Goal: Transaction & Acquisition: Purchase product/service

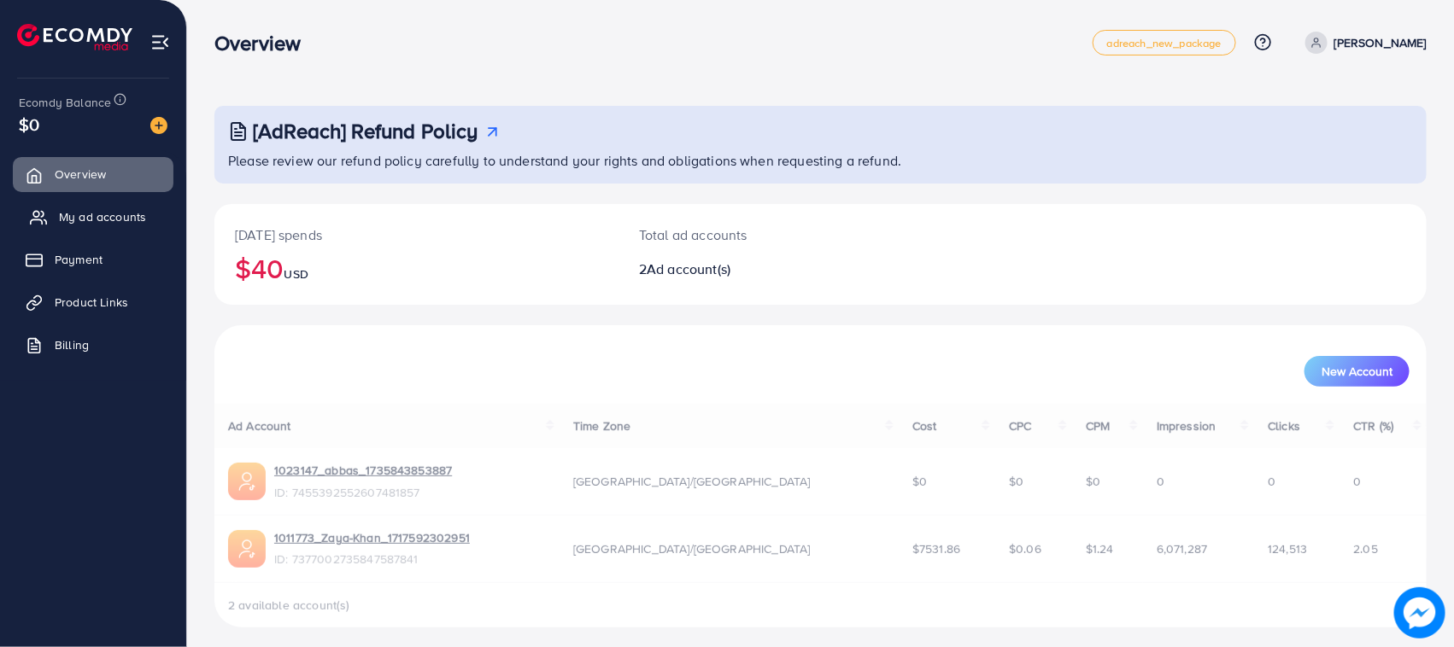
click at [125, 224] on span "My ad accounts" at bounding box center [102, 216] width 87 height 17
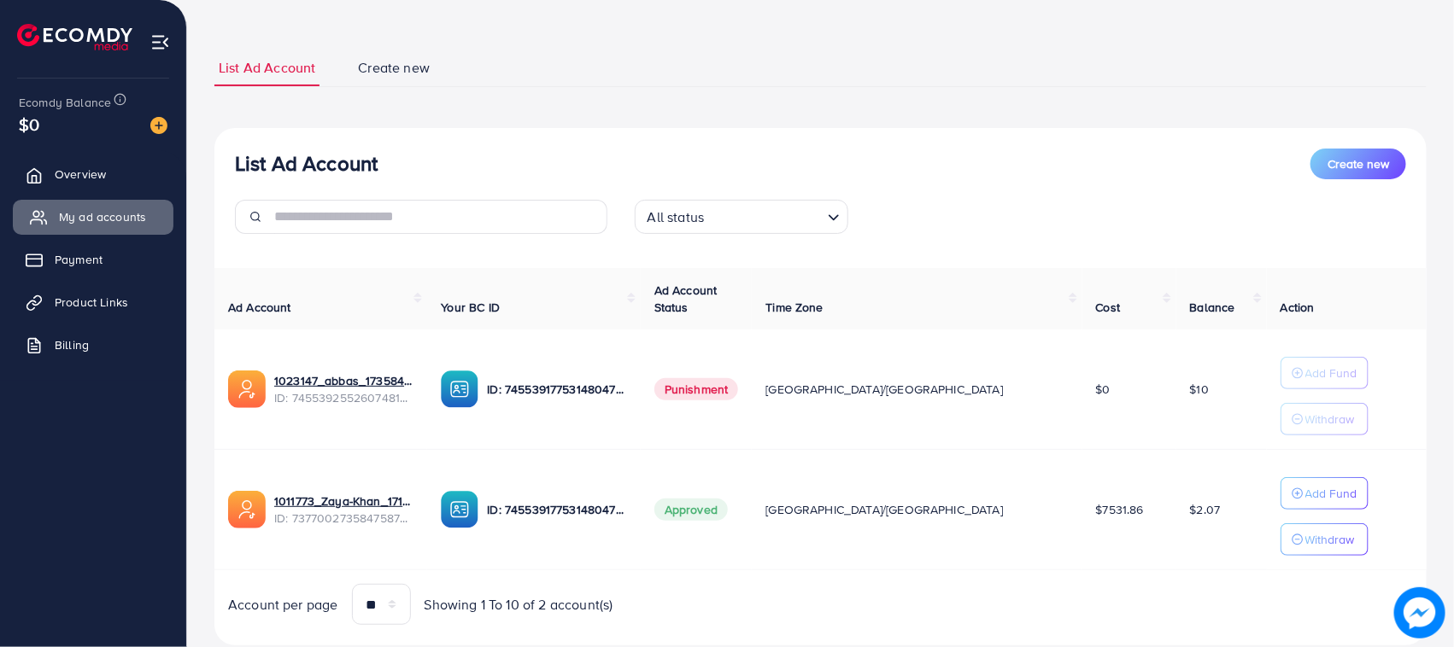
scroll to position [125, 0]
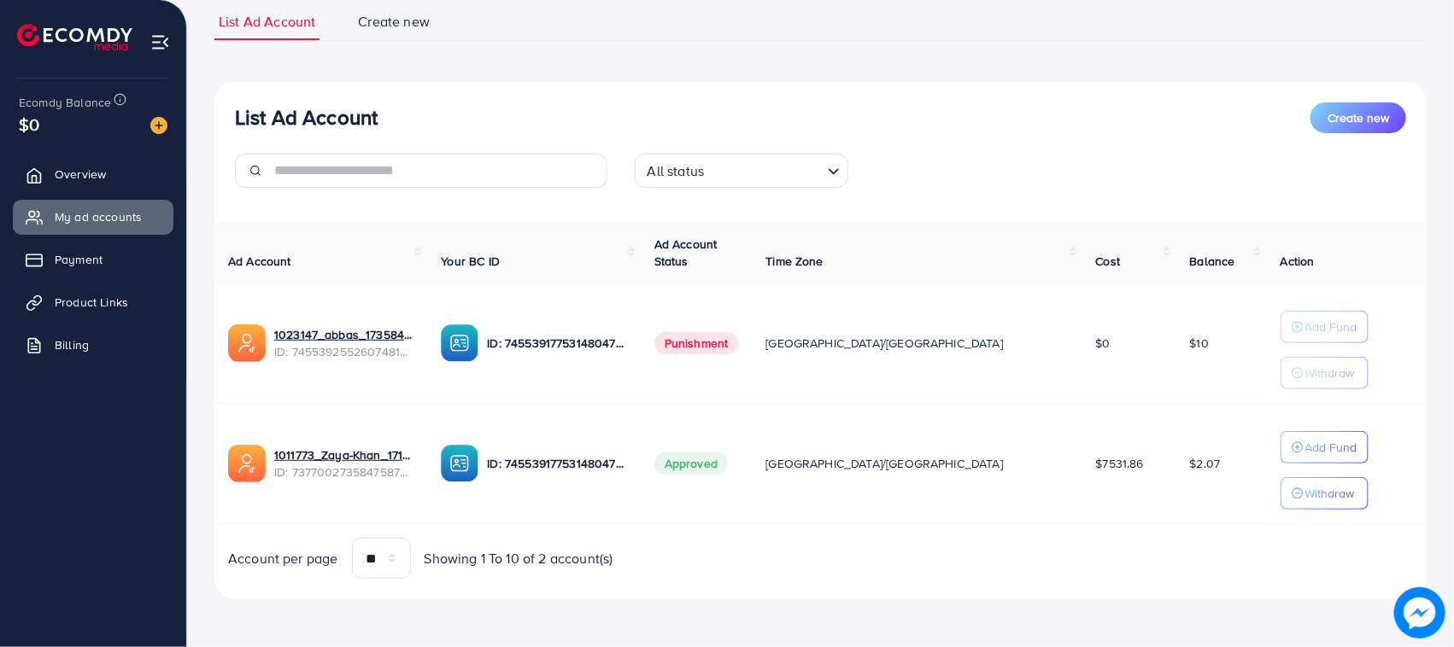
drag, startPoint x: 1194, startPoint y: 461, endPoint x: 1127, endPoint y: 471, distance: 67.4
click at [1176, 471] on td "$2.07" at bounding box center [1221, 464] width 91 height 120
drag, startPoint x: 1125, startPoint y: 471, endPoint x: 1181, endPoint y: 474, distance: 56.4
click at [1181, 474] on td "$2.07" at bounding box center [1221, 464] width 91 height 120
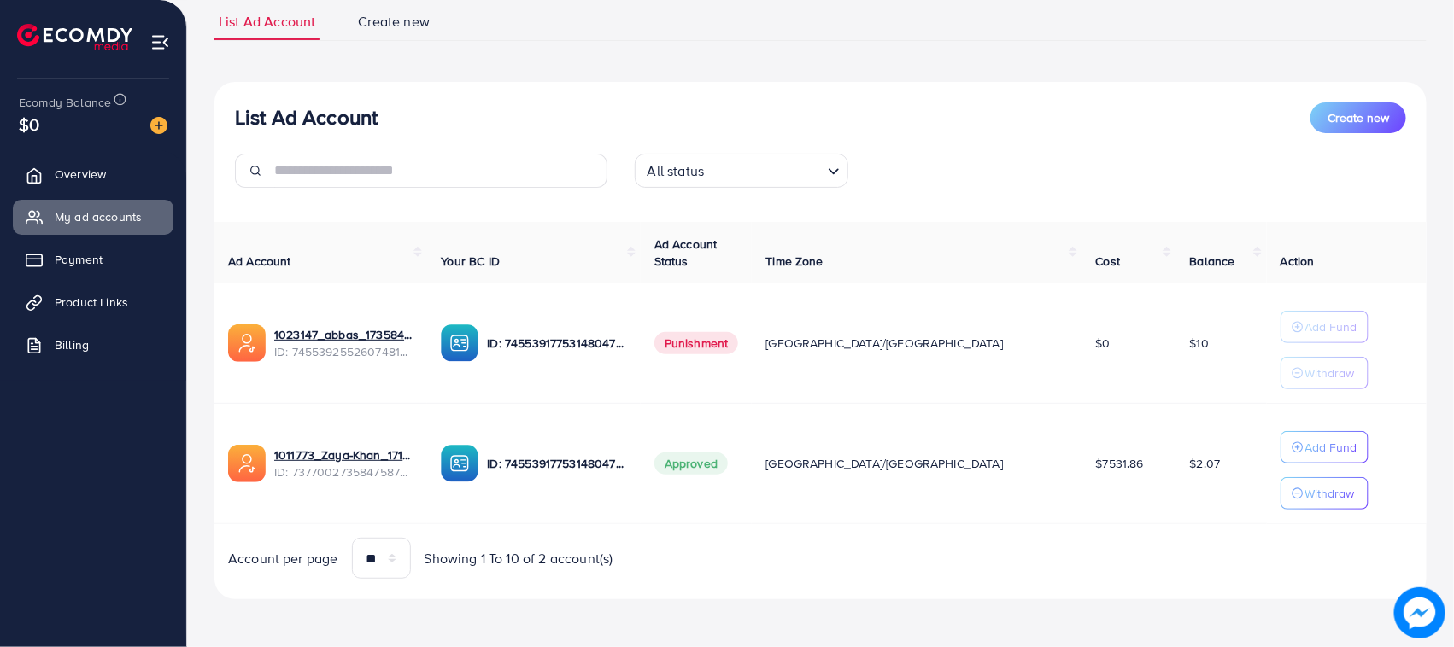
click at [1176, 521] on td "$2.07" at bounding box center [1221, 464] width 91 height 120
drag, startPoint x: 1130, startPoint y: 475, endPoint x: 1173, endPoint y: 477, distance: 42.7
click at [1176, 476] on td "$2.07" at bounding box center [1221, 464] width 91 height 120
click at [1176, 487] on td "$2.07" at bounding box center [1221, 464] width 91 height 120
drag, startPoint x: 1176, startPoint y: 458, endPoint x: 1115, endPoint y: 457, distance: 60.6
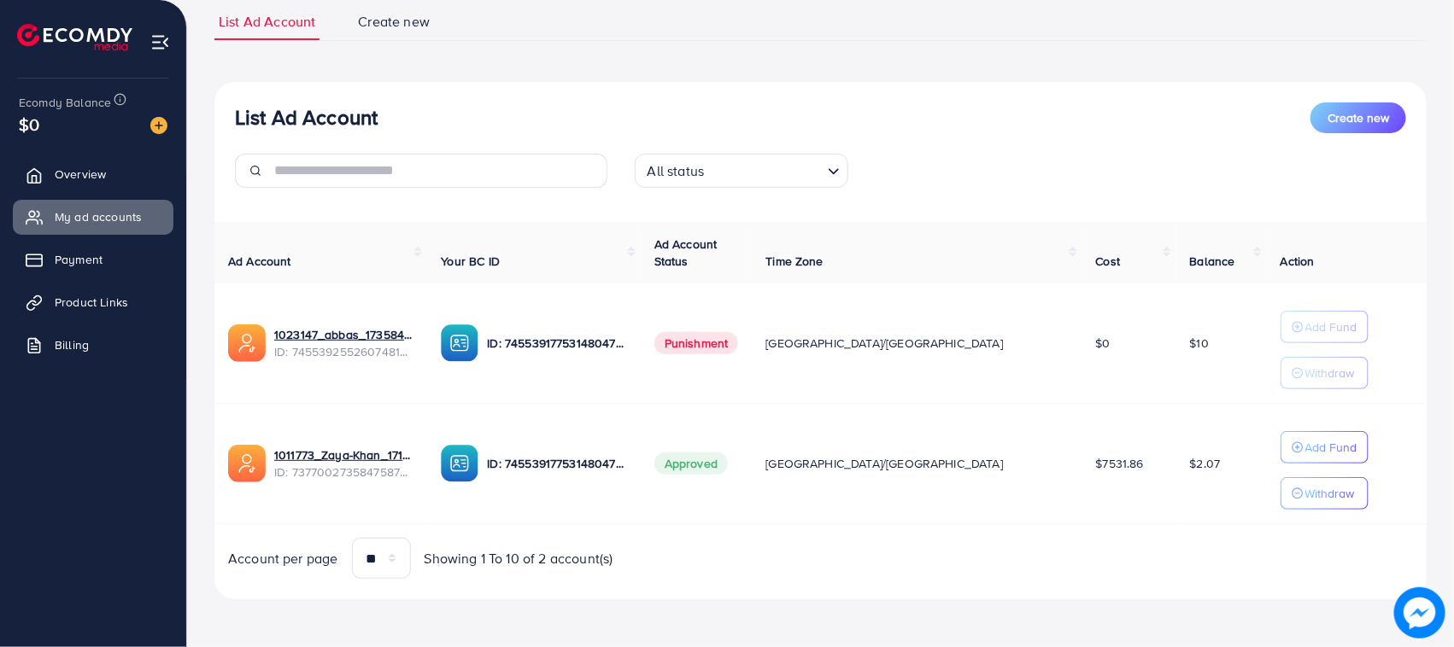
click at [1115, 457] on tr "1011773_Zaya-Khan_1717592302951 ID: 7377002735847587841 ID: 7455391775314804752…" at bounding box center [820, 464] width 1212 height 120
click at [1115, 457] on td "$7531.86" at bounding box center [1129, 464] width 94 height 120
drag, startPoint x: 1115, startPoint y: 457, endPoint x: 1187, endPoint y: 470, distance: 72.9
click at [1187, 470] on tr "1011773_Zaya-Khan_1717592302951 ID: 7377002735847587841 ID: 7455391775314804752…" at bounding box center [820, 464] width 1212 height 120
click at [1188, 472] on td "$2.07" at bounding box center [1221, 464] width 91 height 120
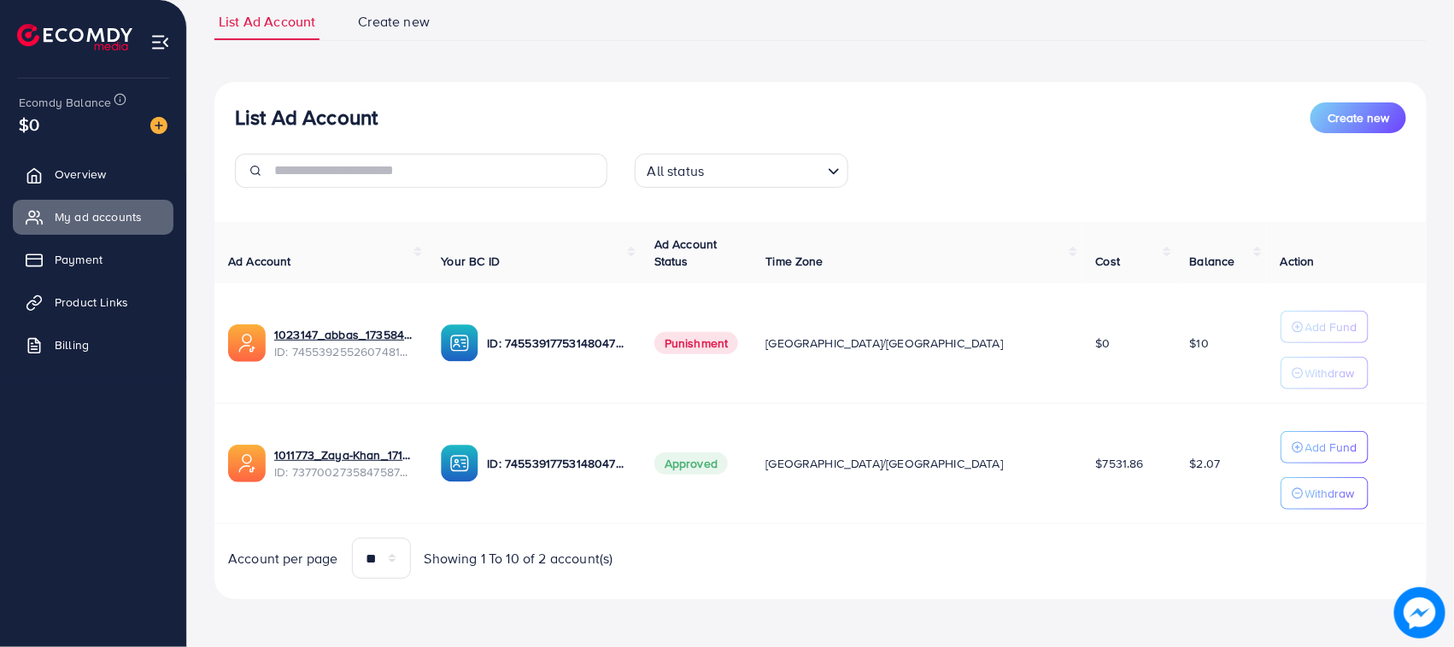
drag, startPoint x: 1194, startPoint y: 466, endPoint x: 1110, endPoint y: 455, distance: 84.4
click at [1110, 455] on tr "1011773_Zaya-Khan_1717592302951 ID: 7377002735847587841 ID: 7455391775314804752…" at bounding box center [820, 464] width 1212 height 120
click at [1110, 455] on td "$7531.86" at bounding box center [1129, 464] width 94 height 120
drag, startPoint x: 1110, startPoint y: 455, endPoint x: 1173, endPoint y: 467, distance: 63.5
click at [1173, 467] on tr "1011773_Zaya-Khan_1717592302951 ID: 7377002735847587841 ID: 7455391775314804752…" at bounding box center [820, 464] width 1212 height 120
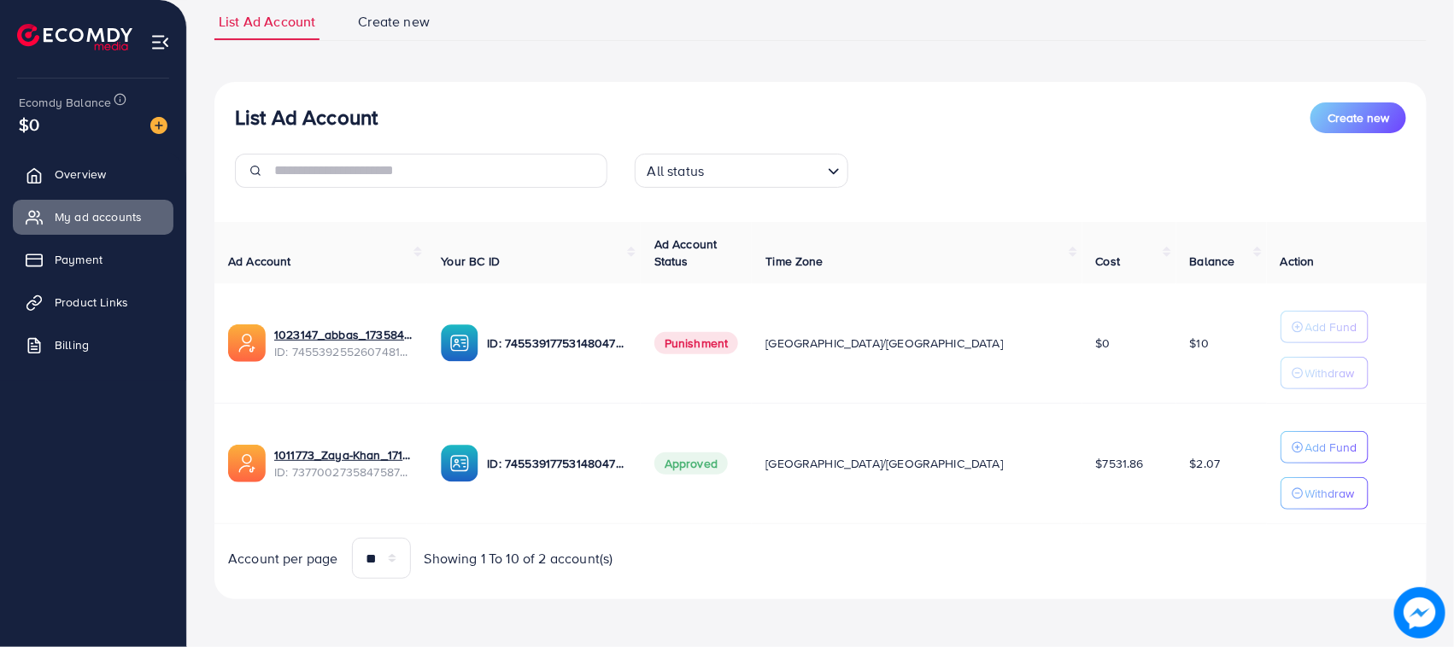
click at [1176, 467] on td "$2.07" at bounding box center [1221, 464] width 91 height 120
drag, startPoint x: 1173, startPoint y: 467, endPoint x: 255, endPoint y: 467, distance: 918.1
click at [255, 467] on tr "1011773_Zaya-Khan_1717592302951 ID: 7377002735847587841 ID: 7455391775314804752…" at bounding box center [820, 464] width 1212 height 120
click at [220, 423] on td "1011773_Zaya-Khan_1717592302951 ID: 7377002735847587841" at bounding box center [320, 464] width 213 height 120
drag, startPoint x: 240, startPoint y: 438, endPoint x: 1168, endPoint y: 483, distance: 929.5
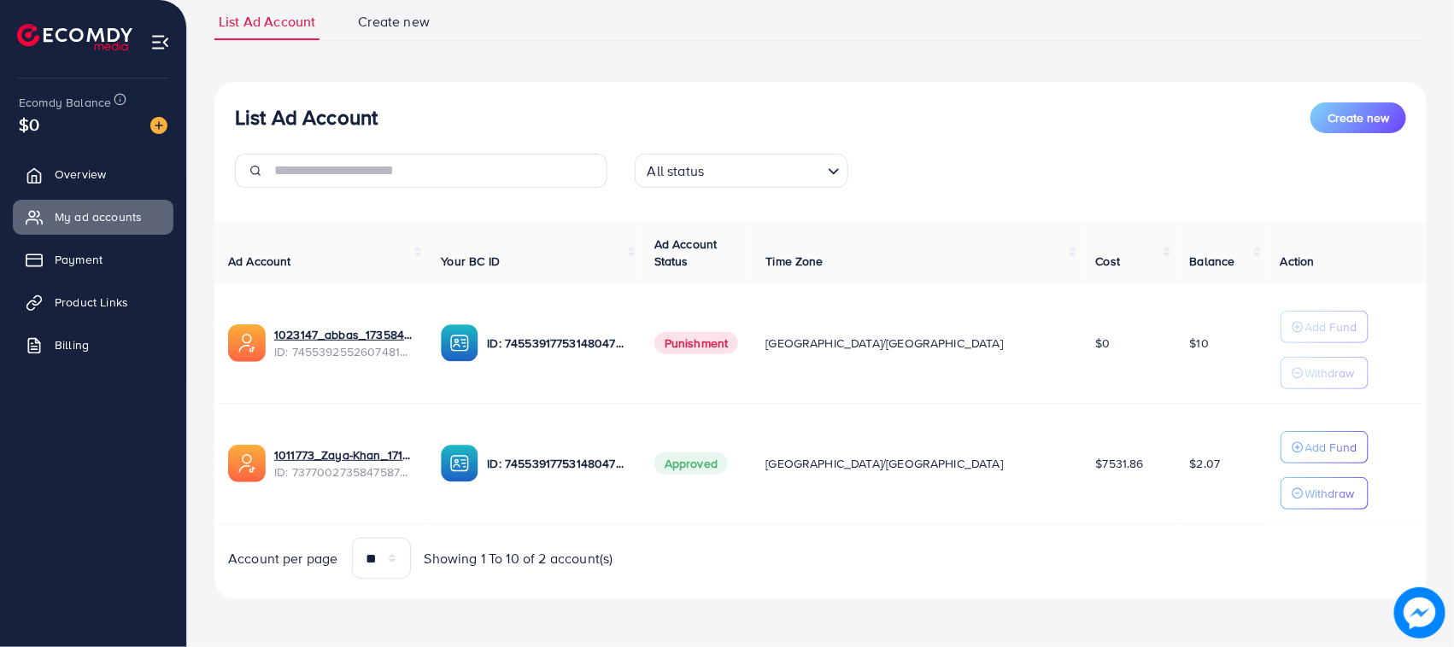
click at [1168, 483] on tr "1011773_Zaya-Khan_1717592302951 ID: 7377002735847587841 ID: 7455391775314804752…" at bounding box center [820, 464] width 1212 height 120
click at [1176, 483] on td "$2.07" at bounding box center [1221, 464] width 91 height 120
drag, startPoint x: 1171, startPoint y: 483, endPoint x: 243, endPoint y: 441, distance: 928.5
click at [259, 454] on tr "1011773_Zaya-Khan_1717592302951 ID: 7377002735847587841 ID: 7455391775314804752…" at bounding box center [820, 464] width 1212 height 120
click at [194, 404] on div "List Ad Account Create new List Ad Account Create new All status Loading... Ad …" at bounding box center [820, 262] width 1267 height 770
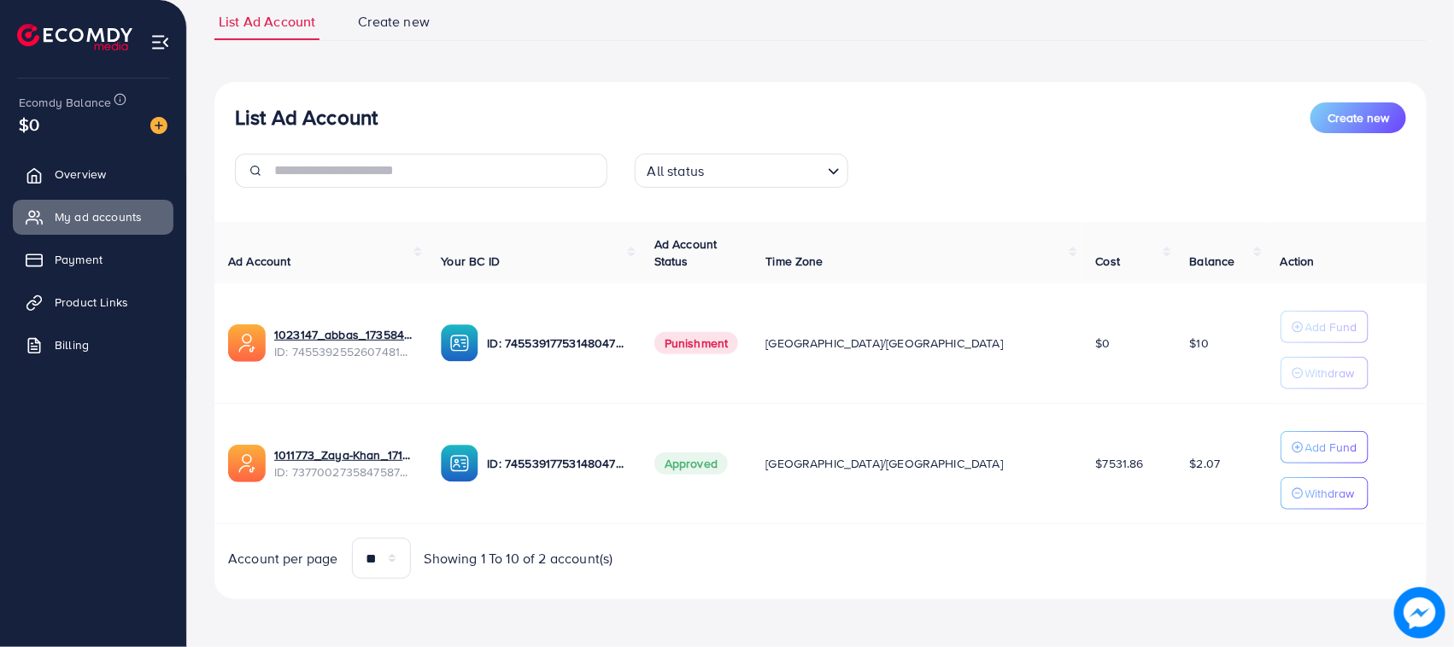
drag, startPoint x: 1115, startPoint y: 466, endPoint x: 211, endPoint y: 461, distance: 903.6
click at [211, 461] on div "List Ad Account Create new List Ad Account Create new All status Loading... Ad …" at bounding box center [820, 262] width 1267 height 770
click at [215, 425] on td "1011773_Zaya-Khan_1717592302951 ID: 7377002735847587841" at bounding box center [320, 464] width 213 height 120
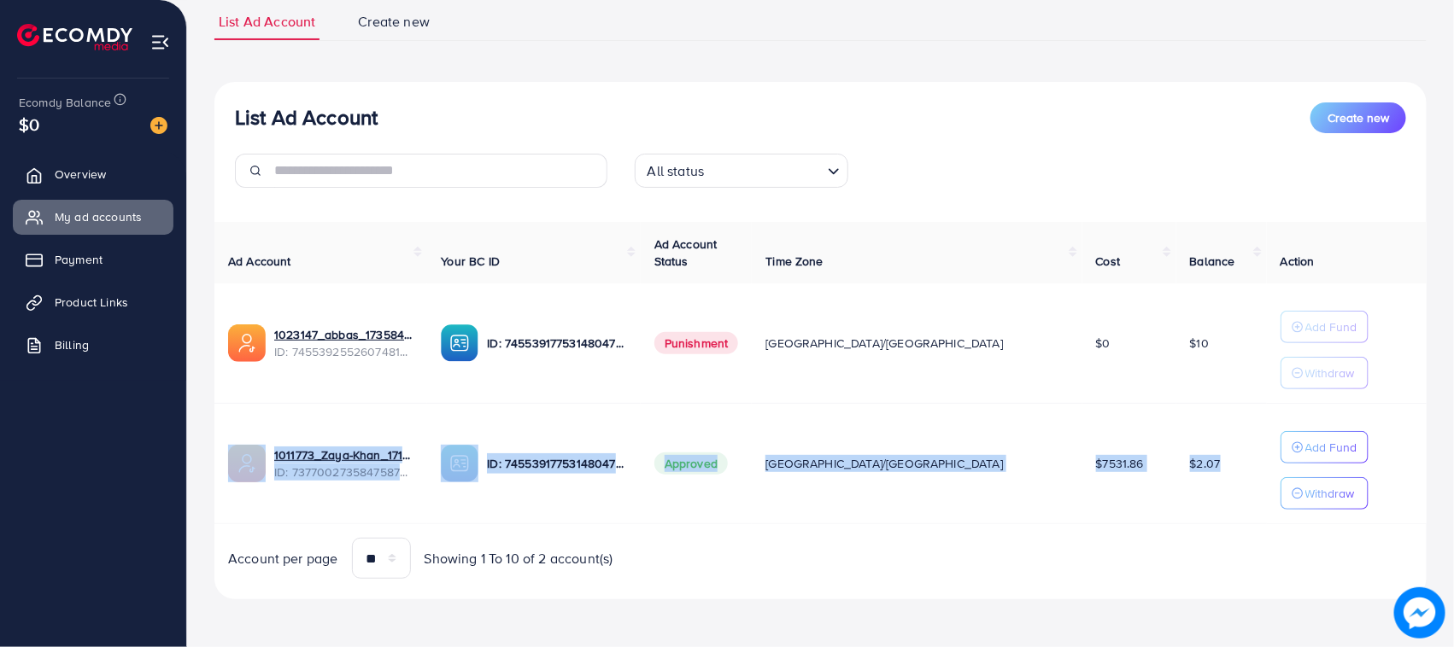
drag, startPoint x: 219, startPoint y: 437, endPoint x: 1156, endPoint y: 487, distance: 938.2
click at [1156, 487] on tr "1011773_Zaya-Khan_1717592302951 ID: 7377002735847587841 ID: 7455391775314804752…" at bounding box center [820, 464] width 1212 height 120
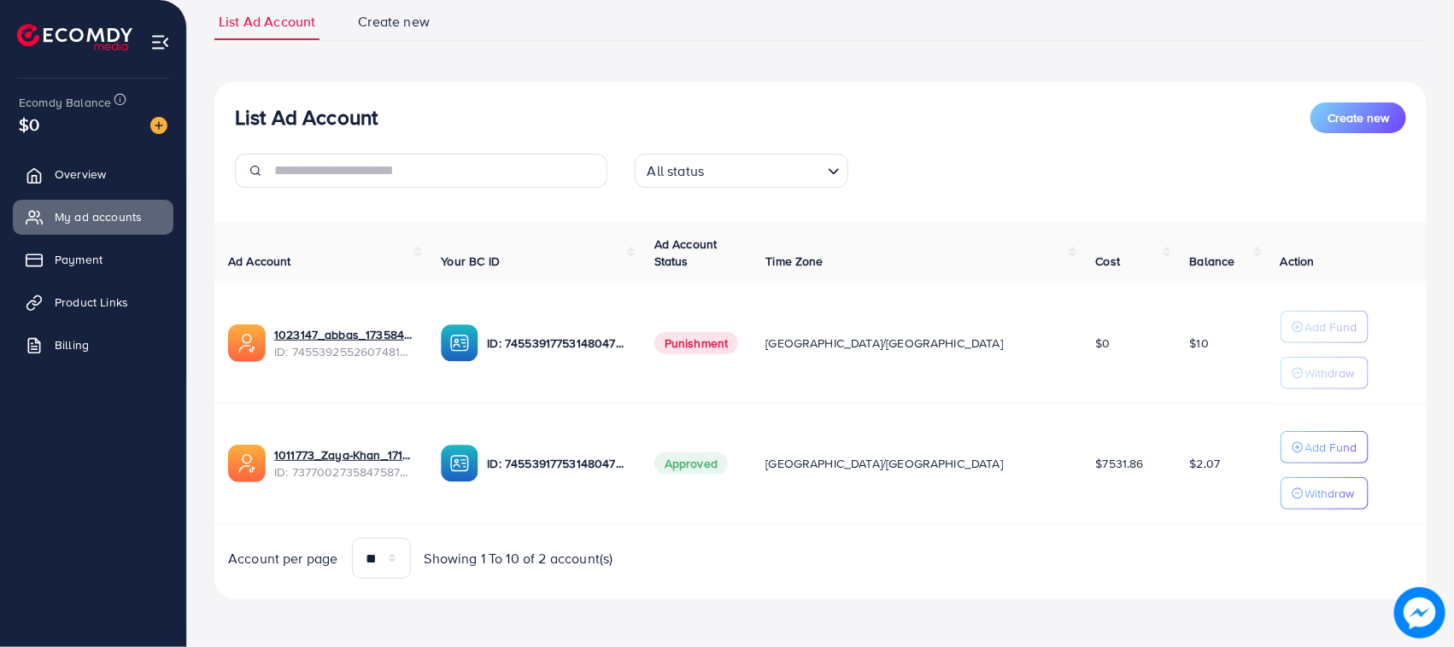
click at [1176, 480] on td "$2.07" at bounding box center [1221, 464] width 91 height 120
drag, startPoint x: 1170, startPoint y: 480, endPoint x: 208, endPoint y: 448, distance: 963.1
click at [208, 448] on div "List Ad Account Create new List Ad Account Create new All status Loading... Ad …" at bounding box center [820, 262] width 1267 height 770
click at [207, 436] on div "List Ad Account Create new List Ad Account Create new All status Loading... Ad …" at bounding box center [820, 262] width 1267 height 770
drag, startPoint x: 1170, startPoint y: 471, endPoint x: 231, endPoint y: 472, distance: 938.6
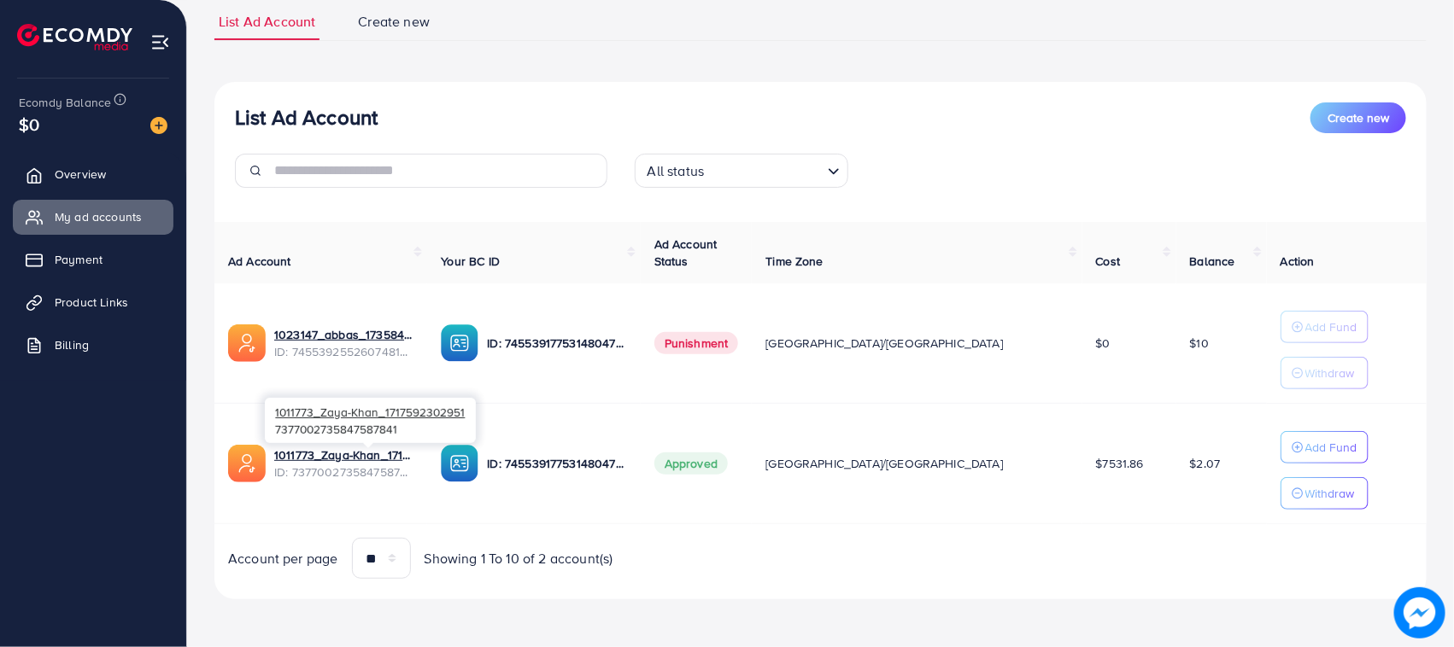
click at [231, 472] on tr "1011773_Zaya-Khan_1717592302951 ID: 7377002735847587841 ID: 7455391775314804752…" at bounding box center [820, 464] width 1212 height 120
click at [226, 424] on td "1011773_Zaya-Khan_1717592302951 ID: 7377002735847587841" at bounding box center [320, 464] width 213 height 120
drag, startPoint x: 231, startPoint y: 434, endPoint x: 1168, endPoint y: 453, distance: 937.1
click at [1168, 453] on tr "1011773_Zaya-Khan_1717592302951 ID: 7377002735847587841 ID: 7455391775314804752…" at bounding box center [820, 464] width 1212 height 120
click at [1176, 454] on td "$2.07" at bounding box center [1221, 464] width 91 height 120
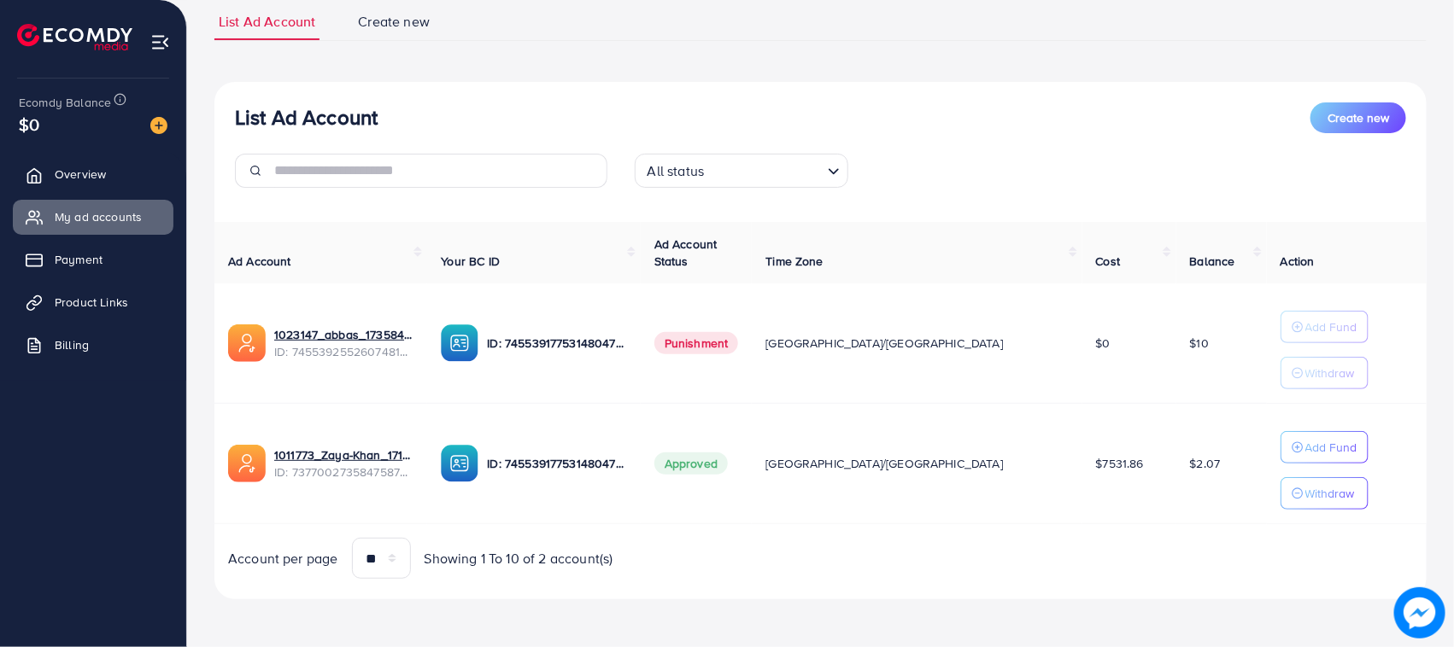
drag, startPoint x: 1171, startPoint y: 454, endPoint x: 225, endPoint y: 424, distance: 946.8
click at [225, 424] on tr "1011773_Zaya-Khan_1717592302951 ID: 7377002735847587841 ID: 7455391775314804752…" at bounding box center [820, 464] width 1212 height 120
click at [225, 424] on td "1011773_Zaya-Khan_1717592302951 ID: 7377002735847587841" at bounding box center [320, 464] width 213 height 120
drag, startPoint x: 225, startPoint y: 424, endPoint x: 1181, endPoint y: 479, distance: 958.2
click at [1181, 479] on tr "1011773_Zaya-Khan_1717592302951 ID: 7377002735847587841 ID: 7455391775314804752…" at bounding box center [820, 464] width 1212 height 120
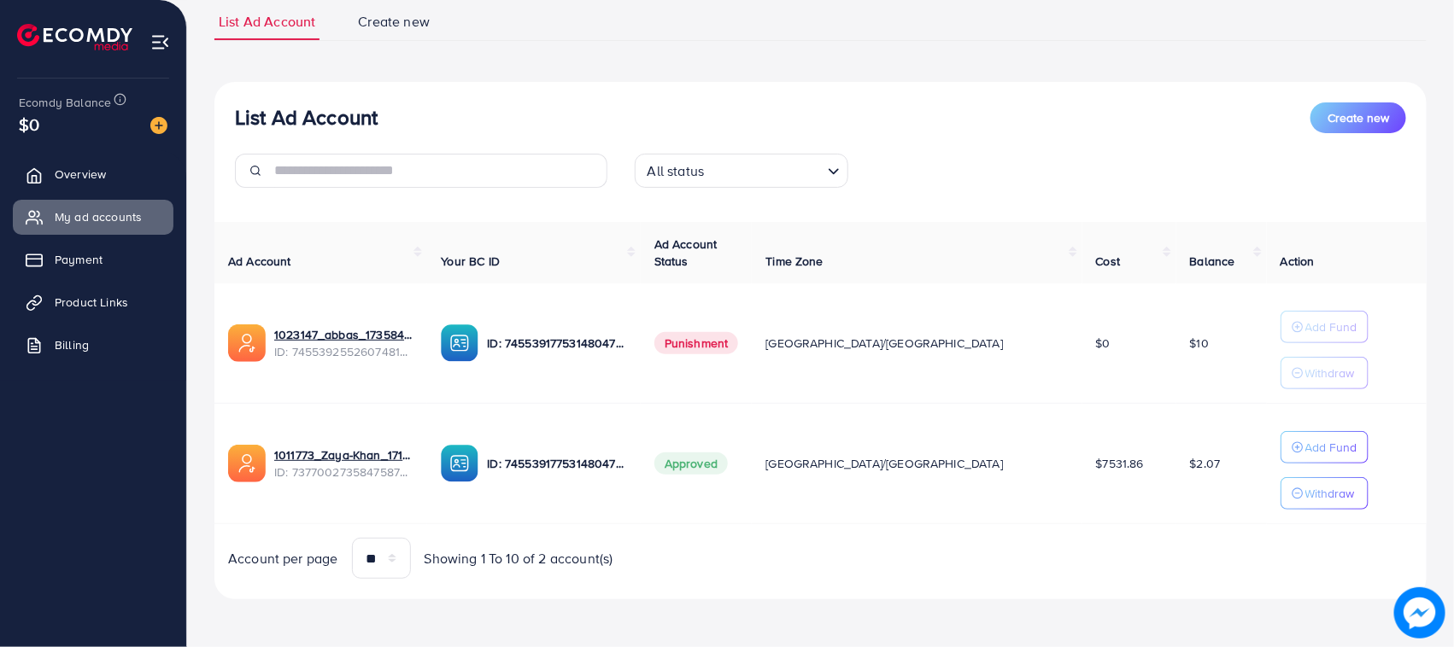
click at [1181, 479] on td "$2.07" at bounding box center [1221, 464] width 91 height 120
drag, startPoint x: 1181, startPoint y: 479, endPoint x: 253, endPoint y: 455, distance: 928.7
click at [253, 455] on tr "1011773_Zaya-Khan_1717592302951 ID: 7377002735847587841 ID: 7455391775314804752…" at bounding box center [820, 464] width 1212 height 120
click at [215, 449] on td "1011773_Zaya-Khan_1717592302951 ID: 7377002735847587841" at bounding box center [320, 464] width 213 height 120
drag, startPoint x: 215, startPoint y: 449, endPoint x: 1167, endPoint y: 474, distance: 951.8
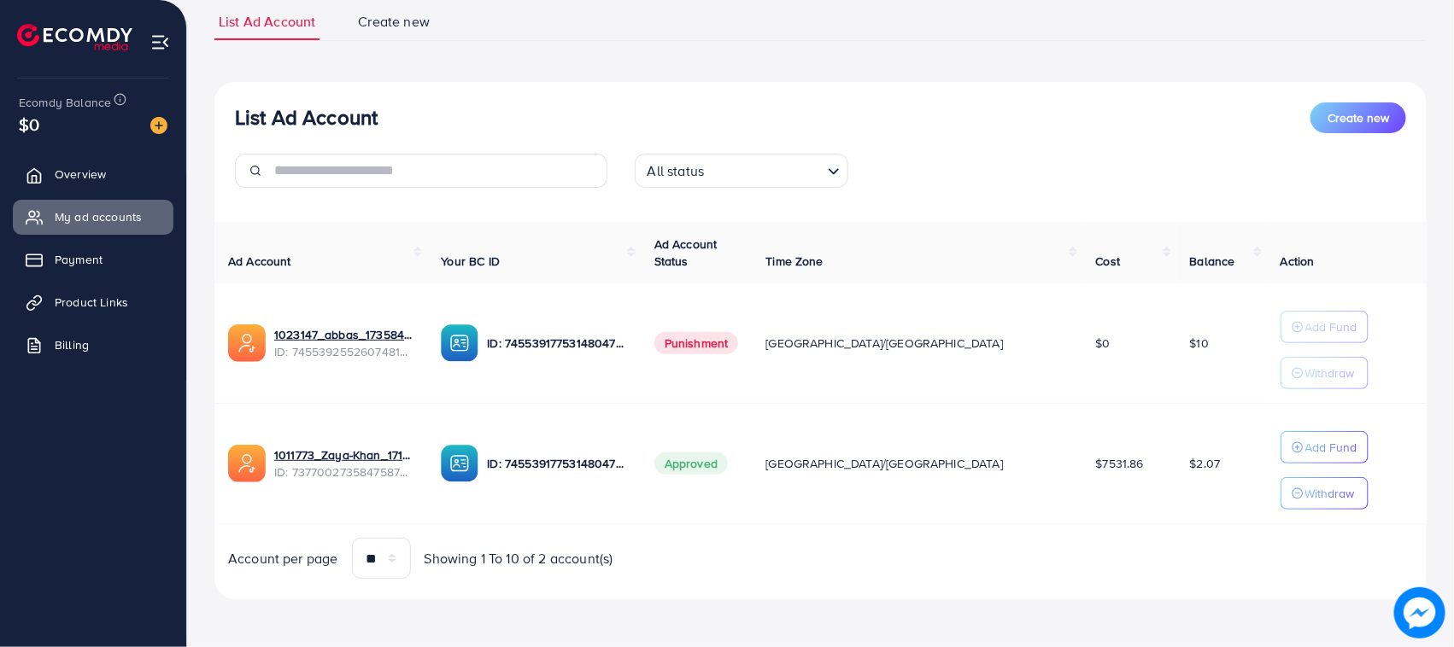
click at [1167, 474] on tr "1011773_Zaya-Khan_1717592302951 ID: 7377002735847587841 ID: 7455391775314804752…" at bounding box center [820, 464] width 1212 height 120
click at [1176, 474] on td "$2.07" at bounding box center [1221, 464] width 91 height 120
drag, startPoint x: 1168, startPoint y: 474, endPoint x: 231, endPoint y: 424, distance: 938.3
click at [231, 424] on tr "1011773_Zaya-Khan_1717592302951 ID: 7377002735847587841 ID: 7455391775314804752…" at bounding box center [820, 464] width 1212 height 120
click at [231, 430] on td "1011773_Zaya-Khan_1717592302951 ID: 7377002735847587841" at bounding box center [320, 464] width 213 height 120
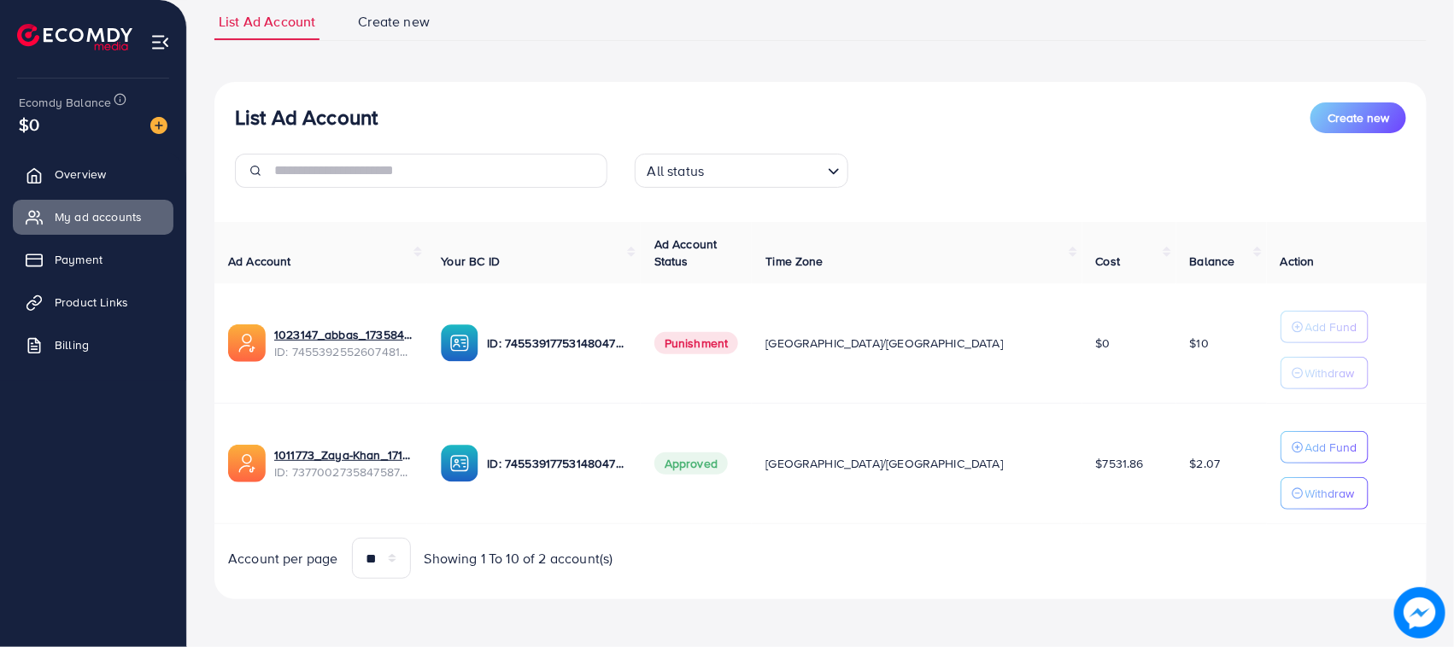
drag, startPoint x: 231, startPoint y: 430, endPoint x: 1192, endPoint y: 465, distance: 962.3
click at [1192, 465] on tr "1011773_Zaya-Khan_1717592302951 ID: 7377002735847587841 ID: 7455391775314804752…" at bounding box center [820, 464] width 1212 height 120
click at [1192, 465] on td "$2.07" at bounding box center [1221, 464] width 91 height 120
drag, startPoint x: 1192, startPoint y: 465, endPoint x: 227, endPoint y: 436, distance: 965.6
click at [228, 436] on tr "1011773_Zaya-Khan_1717592302951 ID: 7377002735847587841 ID: 7455391775314804752…" at bounding box center [820, 464] width 1212 height 120
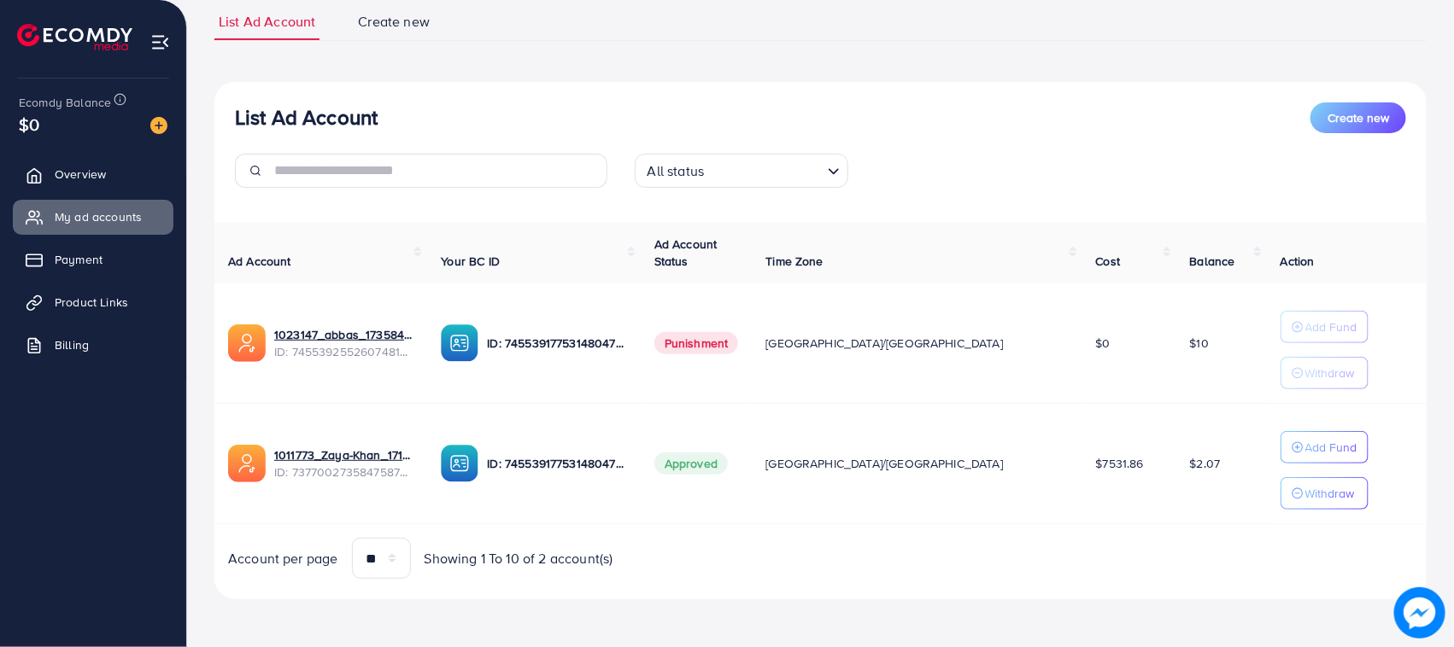
click at [227, 436] on td "1011773_Zaya-Khan_1717592302951 ID: 7377002735847587841" at bounding box center [320, 464] width 213 height 120
drag, startPoint x: 227, startPoint y: 436, endPoint x: 1191, endPoint y: 475, distance: 965.0
click at [1191, 475] on tr "1011773_Zaya-Khan_1717592302951 ID: 7377002735847587841 ID: 7455391775314804752…" at bounding box center [820, 464] width 1212 height 120
click at [1191, 475] on td "$2.07" at bounding box center [1221, 464] width 91 height 120
drag, startPoint x: 1191, startPoint y: 475, endPoint x: 228, endPoint y: 471, distance: 963.4
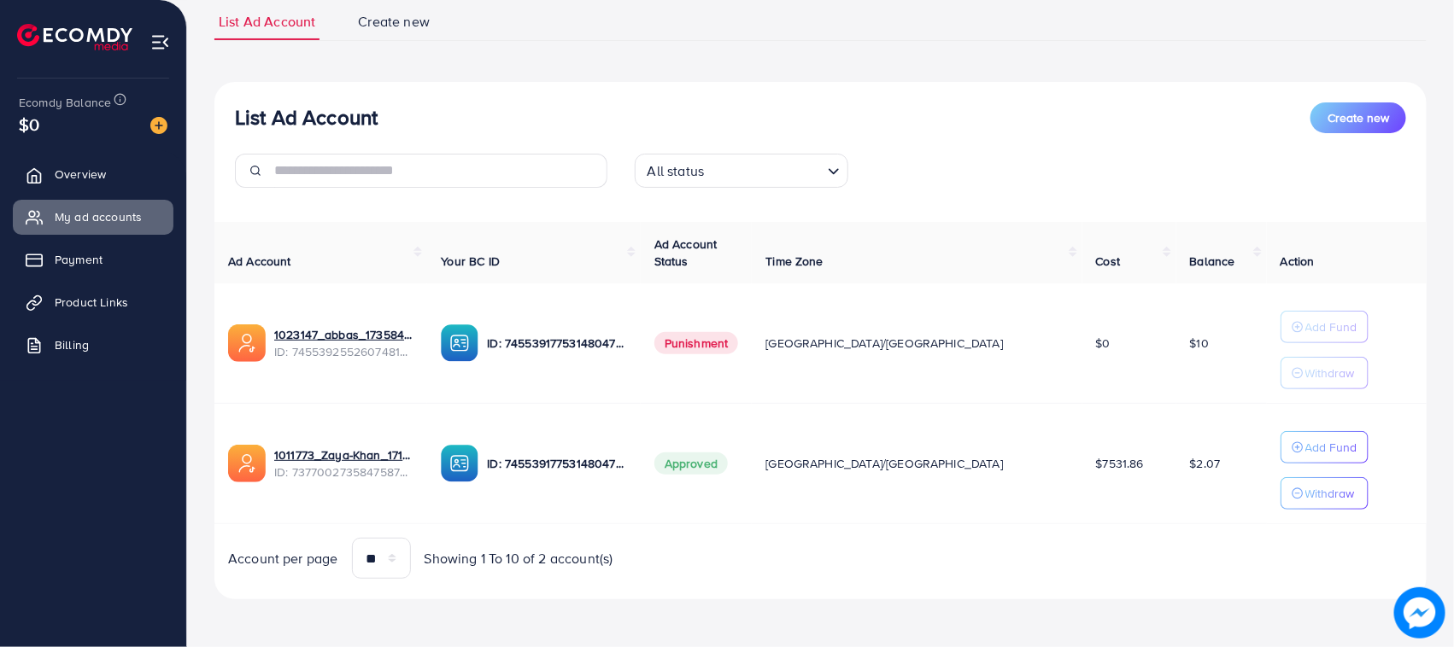
click at [229, 474] on tr "1011773_Zaya-Khan_1717592302951 ID: 7377002735847587841 ID: 7455391775314804752…" at bounding box center [820, 464] width 1212 height 120
click at [218, 423] on td "1011773_Zaya-Khan_1717592302951 ID: 7377002735847587841" at bounding box center [320, 464] width 213 height 120
drag, startPoint x: 218, startPoint y: 423, endPoint x: 1150, endPoint y: 467, distance: 933.7
click at [1150, 467] on tr "1011773_Zaya-Khan_1717592302951 ID: 7377002735847587841 ID: 7455391775314804752…" at bounding box center [820, 464] width 1212 height 120
click at [1176, 467] on td "$2.07" at bounding box center [1221, 464] width 91 height 120
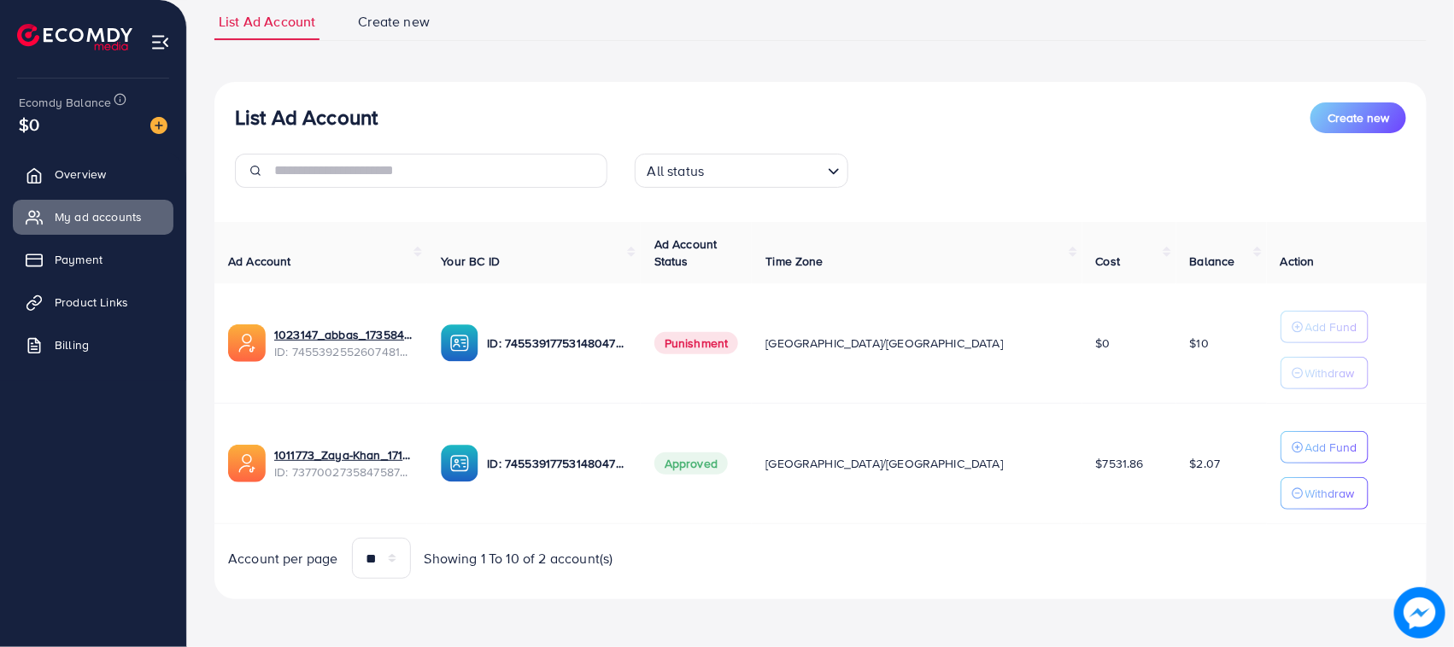
drag, startPoint x: 1170, startPoint y: 467, endPoint x: 244, endPoint y: 438, distance: 926.3
click at [244, 438] on tr "1011773_Zaya-Khan_1717592302951 ID: 7377002735847587841 ID: 7455391775314804752…" at bounding box center [820, 464] width 1212 height 120
click at [244, 438] on td "1011773_Zaya-Khan_1717592302951 ID: 7377002735847587841" at bounding box center [320, 464] width 213 height 120
drag, startPoint x: 244, startPoint y: 438, endPoint x: 1163, endPoint y: 476, distance: 919.7
click at [1163, 476] on tr "1011773_Zaya-Khan_1717592302951 ID: 7377002735847587841 ID: 7455391775314804752…" at bounding box center [820, 464] width 1212 height 120
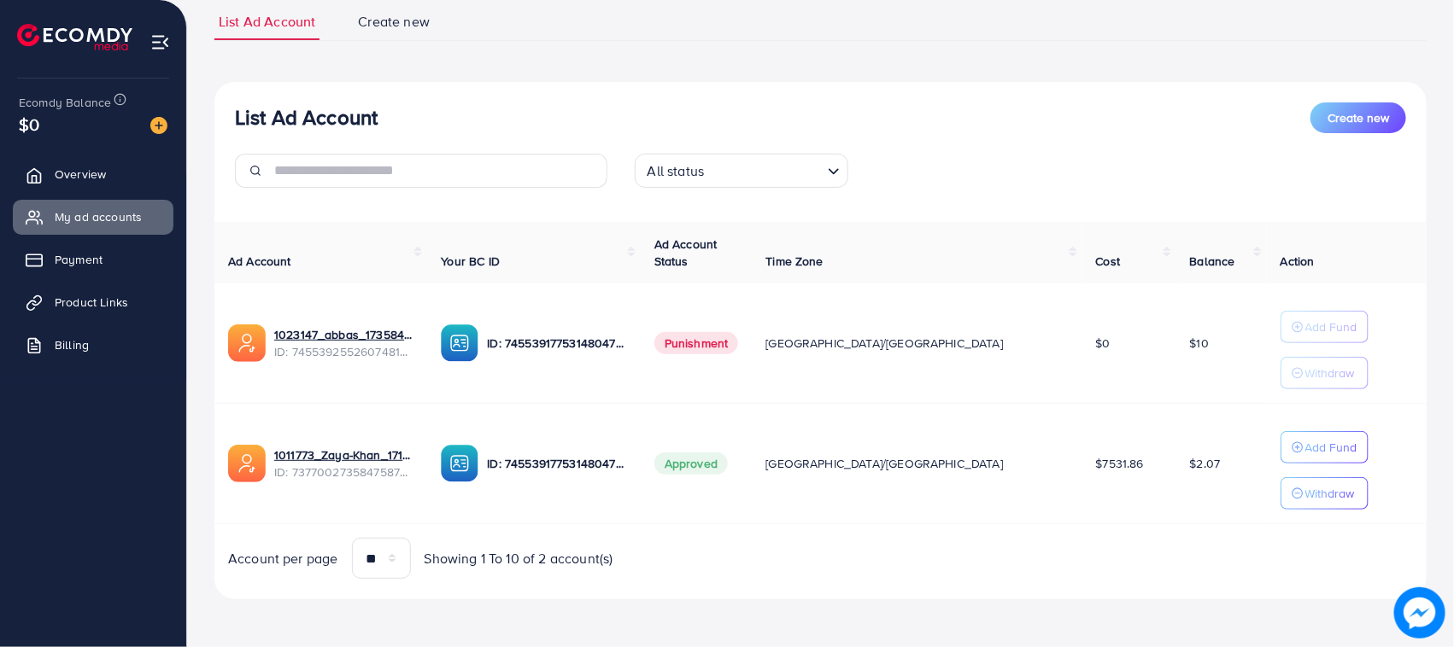
click at [1176, 476] on td "$2.07" at bounding box center [1221, 464] width 91 height 120
drag, startPoint x: 1163, startPoint y: 476, endPoint x: 249, endPoint y: 434, distance: 915.7
click at [249, 434] on tr "1011773_Zaya-Khan_1717592302951 ID: 7377002735847587841 ID: 7455391775314804752…" at bounding box center [820, 464] width 1212 height 120
click at [224, 424] on td "1011773_Zaya-Khan_1717592302951 ID: 7377002735847587841" at bounding box center [320, 464] width 213 height 120
drag, startPoint x: 0, startPoint y: 7, endPoint x: 637, endPoint y: 101, distance: 644.0
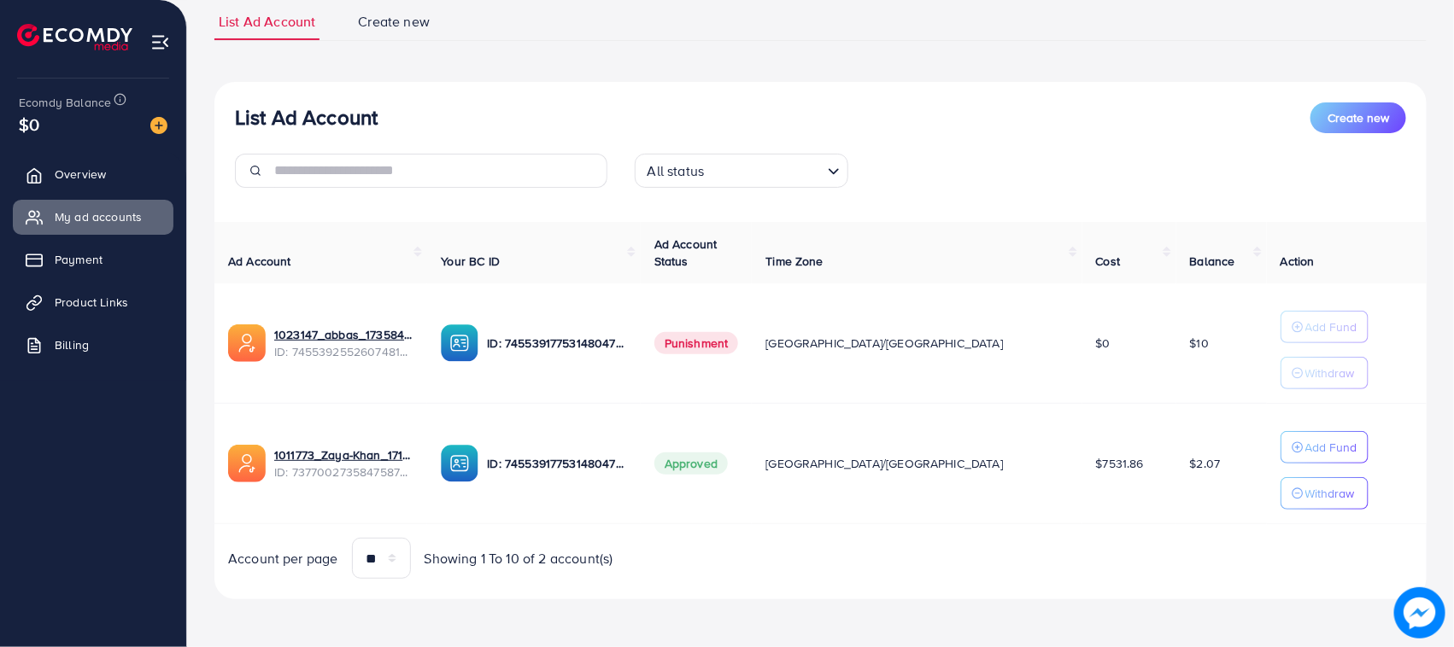
click at [637, 102] on div "List Ad Account Create new" at bounding box center [820, 117] width 1171 height 31
click at [296, 125] on h3 "List Ad Account" at bounding box center [306, 117] width 143 height 25
click at [427, 125] on div "List Ad Account Create new" at bounding box center [820, 117] width 1171 height 31
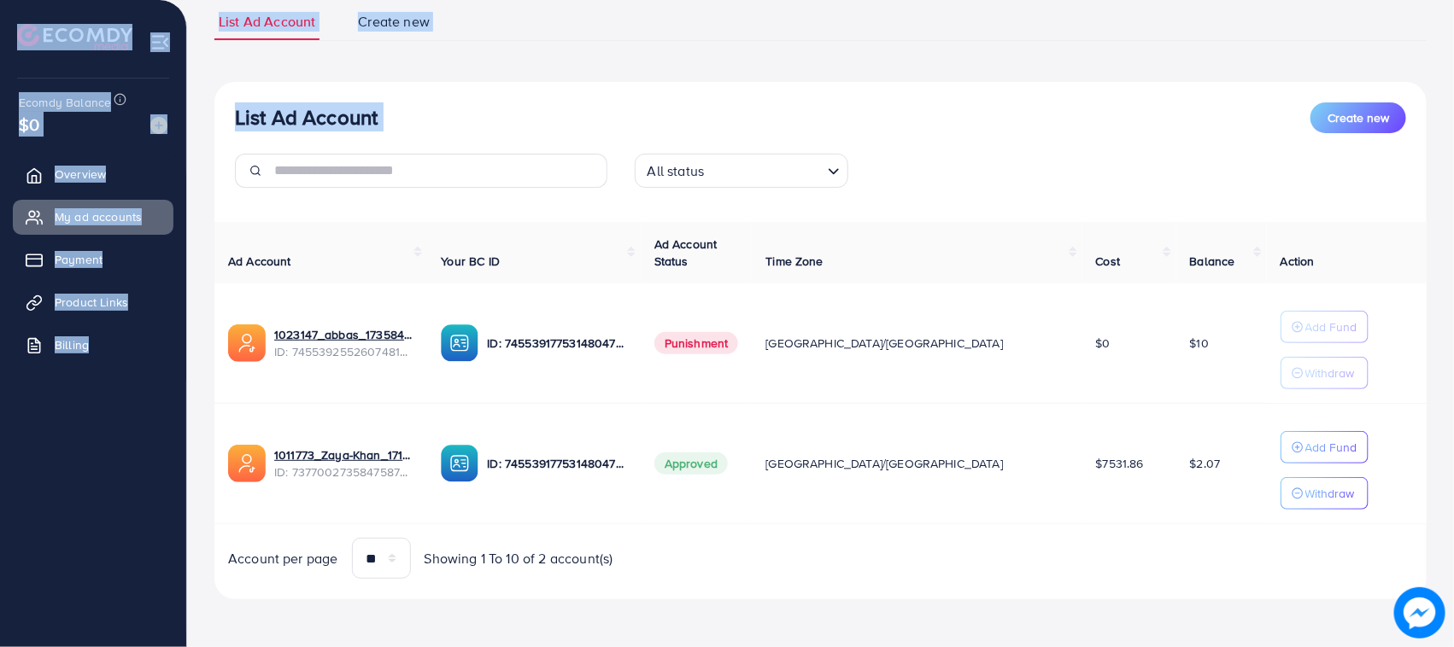
drag, startPoint x: 427, startPoint y: 125, endPoint x: 155, endPoint y: 56, distance: 280.3
click at [156, 54] on div "My ad accounts adreach_new_package Help Center Contact Support Plans and Pricin…" at bounding box center [727, 262] width 1454 height 770
drag
click at [480, 79] on div "List Ad Account Create new List Ad Account Create new All status Loading... Ad …" at bounding box center [820, 301] width 1212 height 596
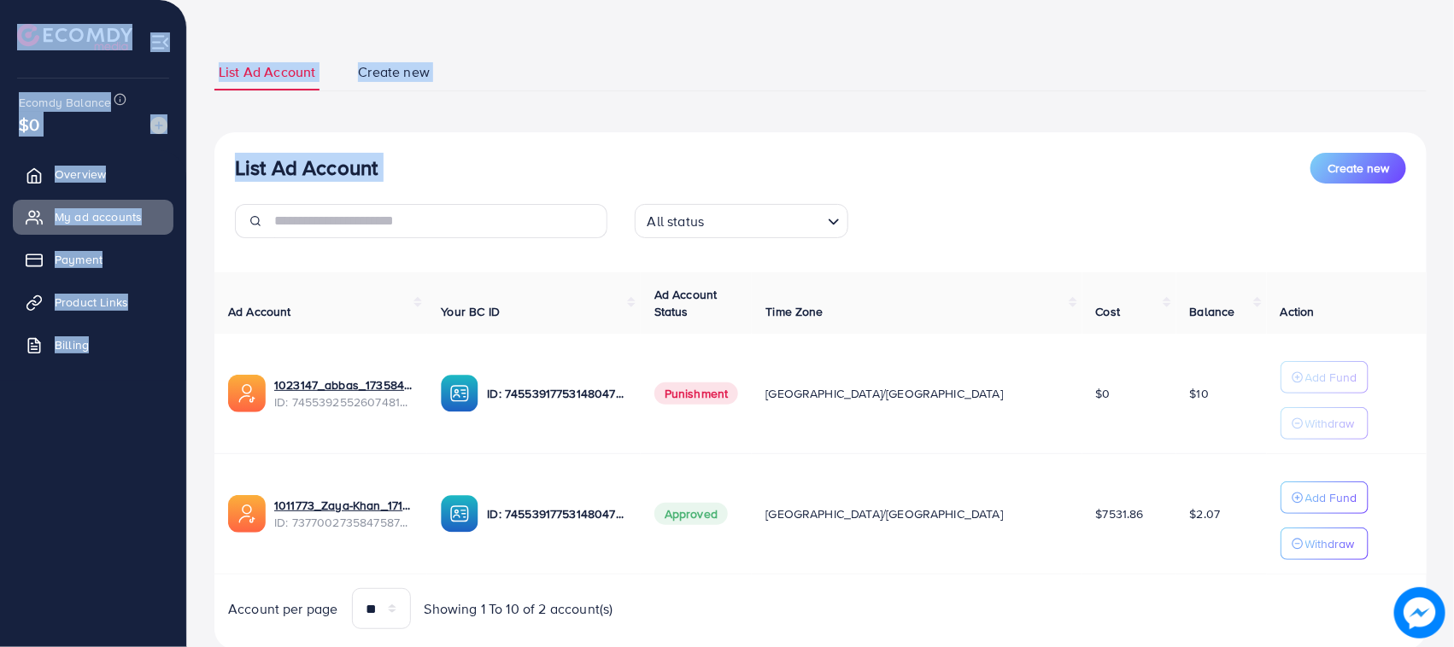
scroll to position [0, 0]
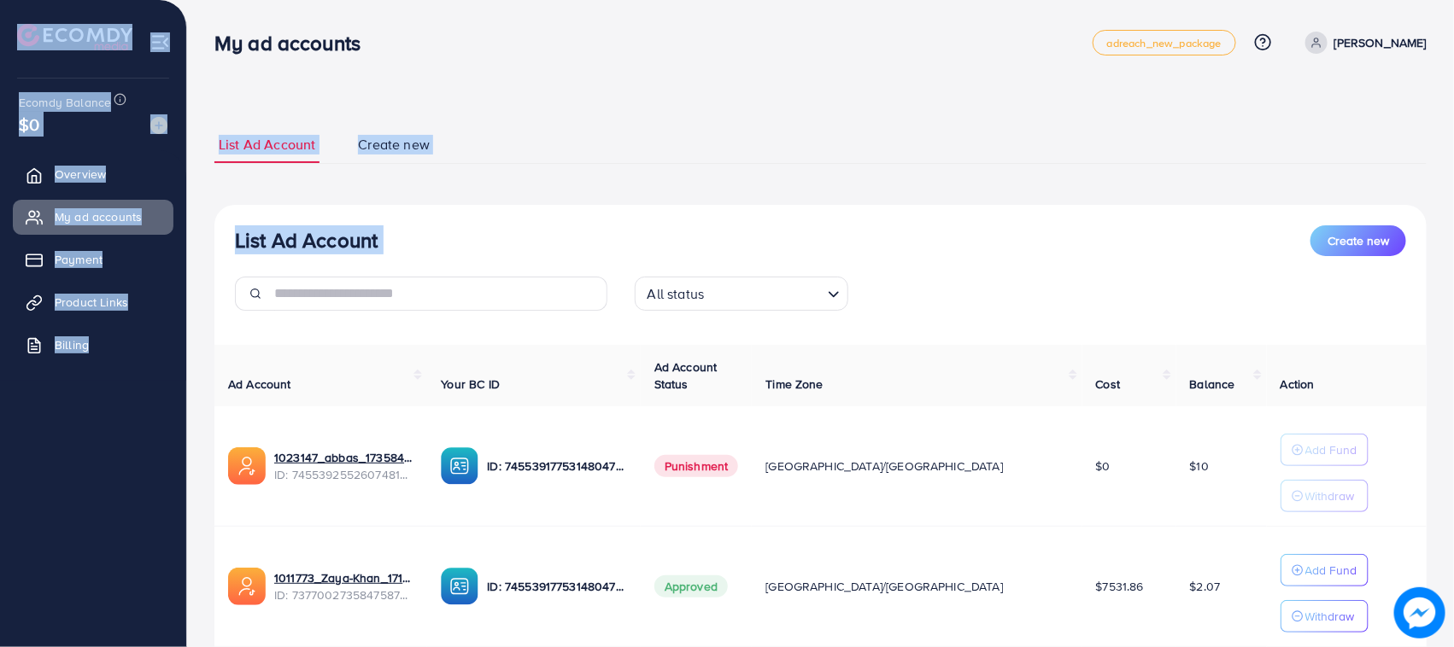
click at [410, 95] on div "List Ad Account Create new List Ad Account Create new All status Loading... Ad …" at bounding box center [820, 385] width 1267 height 770
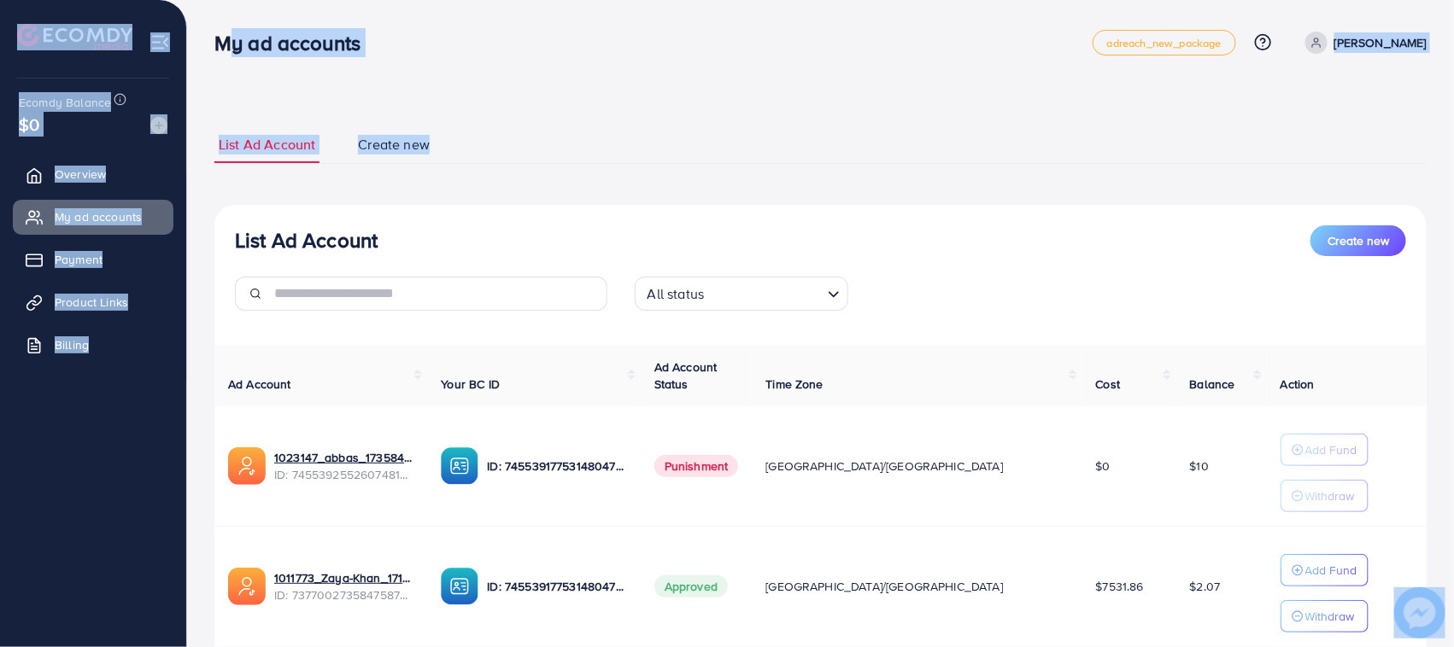
click at [455, 147] on div "My ad accounts adreach_new_package Help Center Contact Support Plans and Pricin…" at bounding box center [727, 385] width 1454 height 770
click at [459, 147] on li "Create new" at bounding box center [411, 144] width 114 height 37
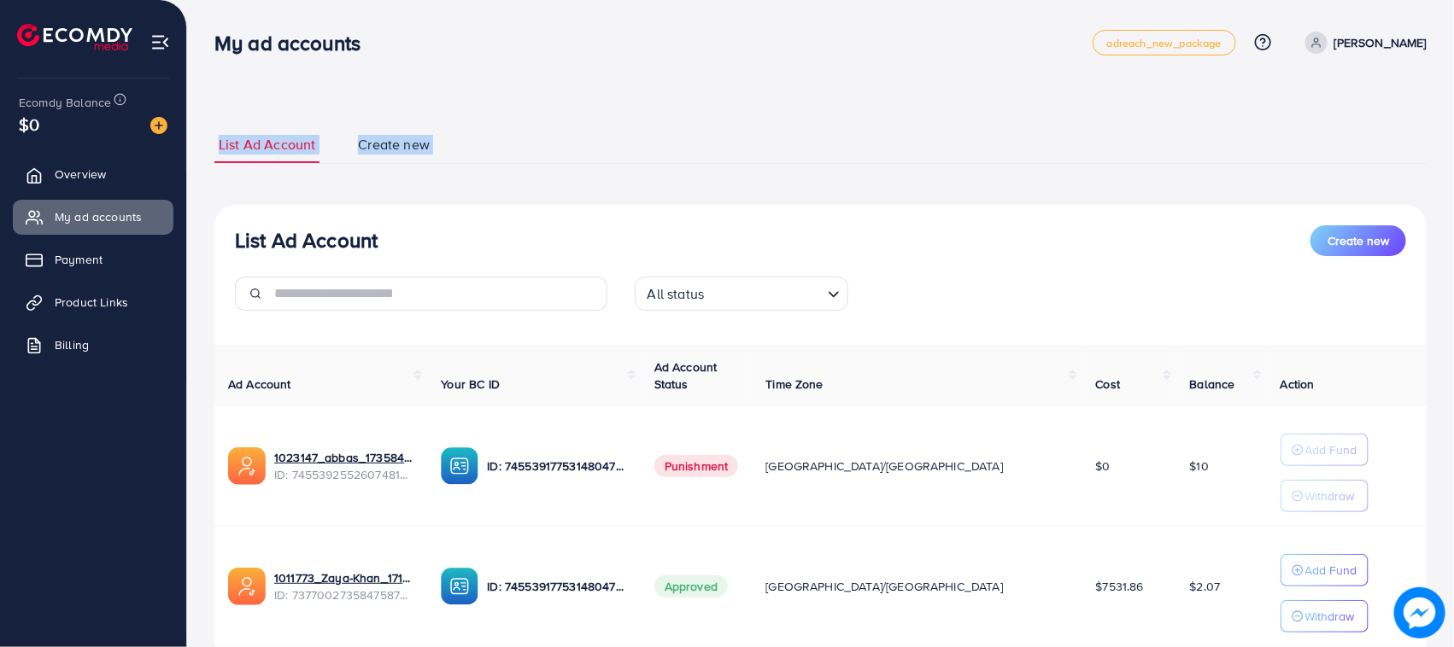
click at [212, 152] on div "List Ad Account Create new List Ad Account Create new All status Loading... Ad …" at bounding box center [820, 385] width 1267 height 770
click at [222, 106] on div "List Ad Account Create new List Ad Account Create new All status Loading... Ad …" at bounding box center [820, 424] width 1212 height 637
click at [414, 44] on div "My ad accounts" at bounding box center [653, 43] width 878 height 25
click at [413, 73] on nav "My ad accounts adreach_new_package Help Center Contact Support Plans and Pricin…" at bounding box center [820, 42] width 1212 height 61
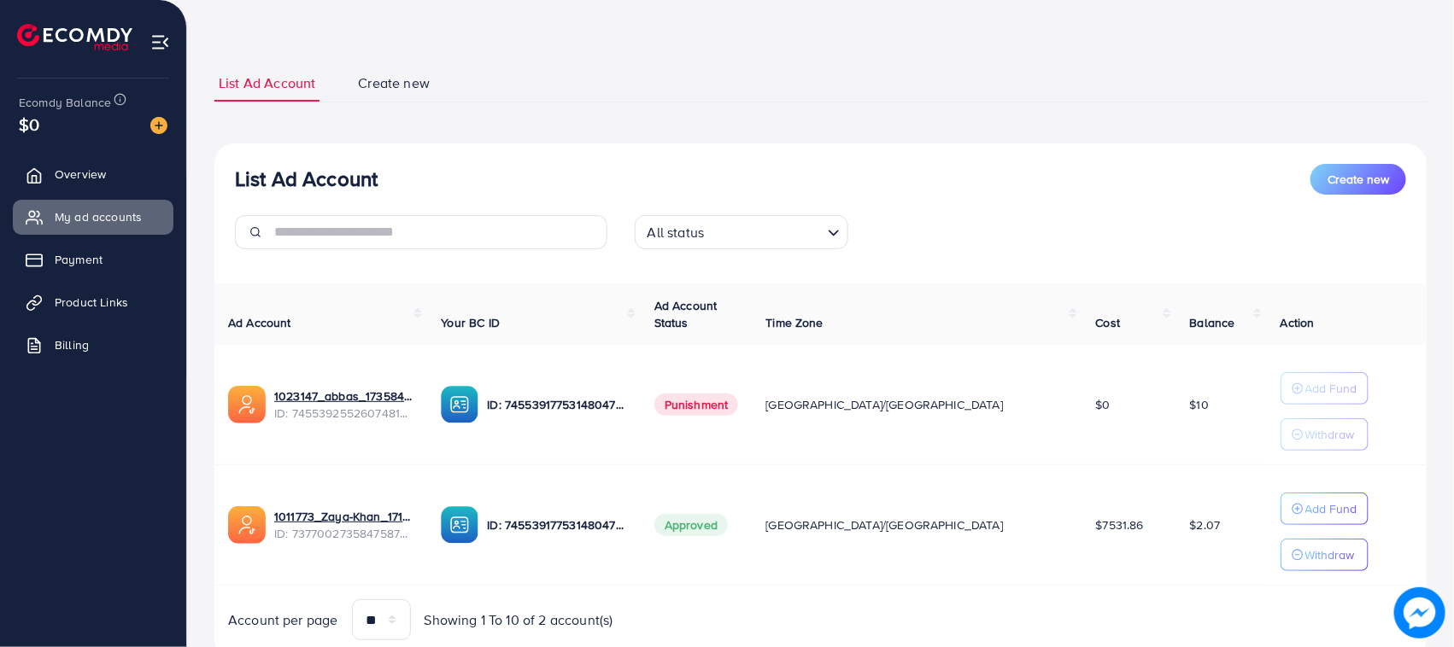
scroll to position [125, 0]
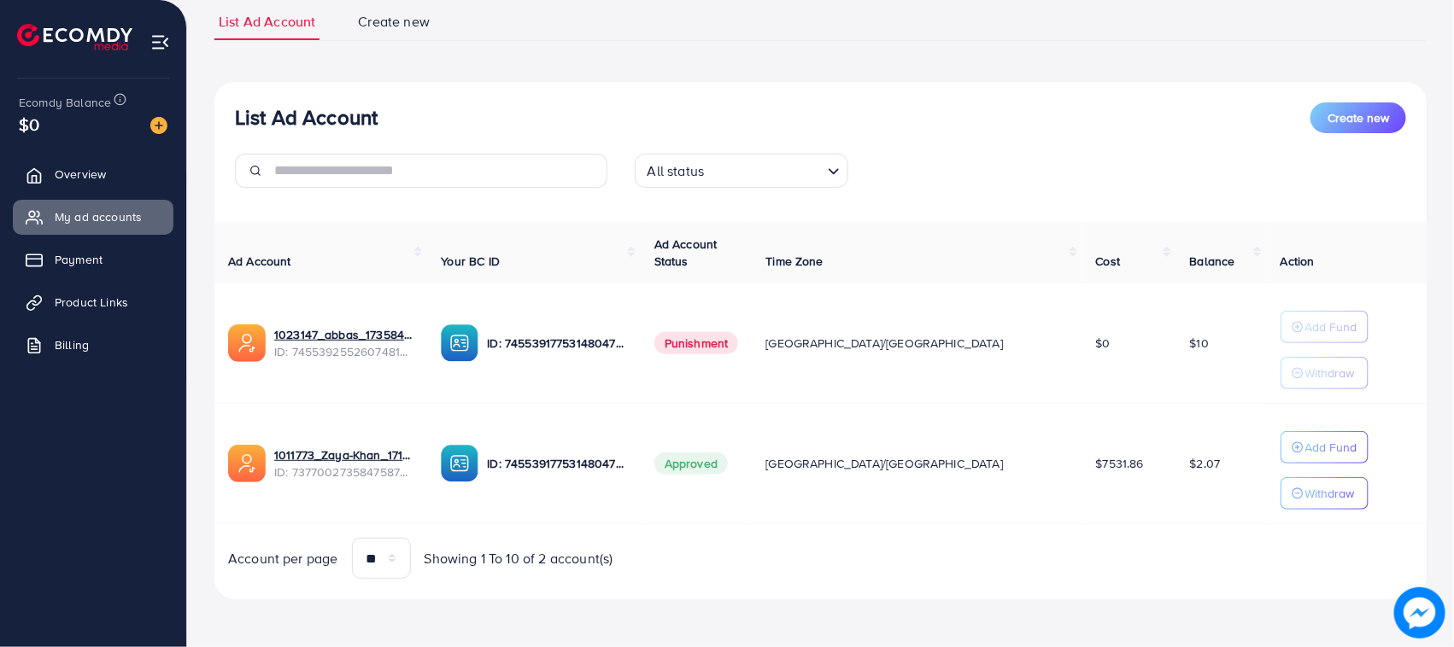
click at [1211, 464] on tr "1011773_Zaya-Khan_1717592302951 ID: 7377002735847587841 ID: 7455391775314804752…" at bounding box center [820, 464] width 1212 height 120
click at [1211, 464] on td "$2.07" at bounding box center [1221, 464] width 91 height 120
click at [192, 464] on div "List Ad Account Create new List Ad Account Create new All status Loading... Ad …" at bounding box center [820, 262] width 1267 height 770
click at [210, 441] on div "List Ad Account Create new List Ad Account Create new All status Loading... Ad …" at bounding box center [820, 262] width 1267 height 770
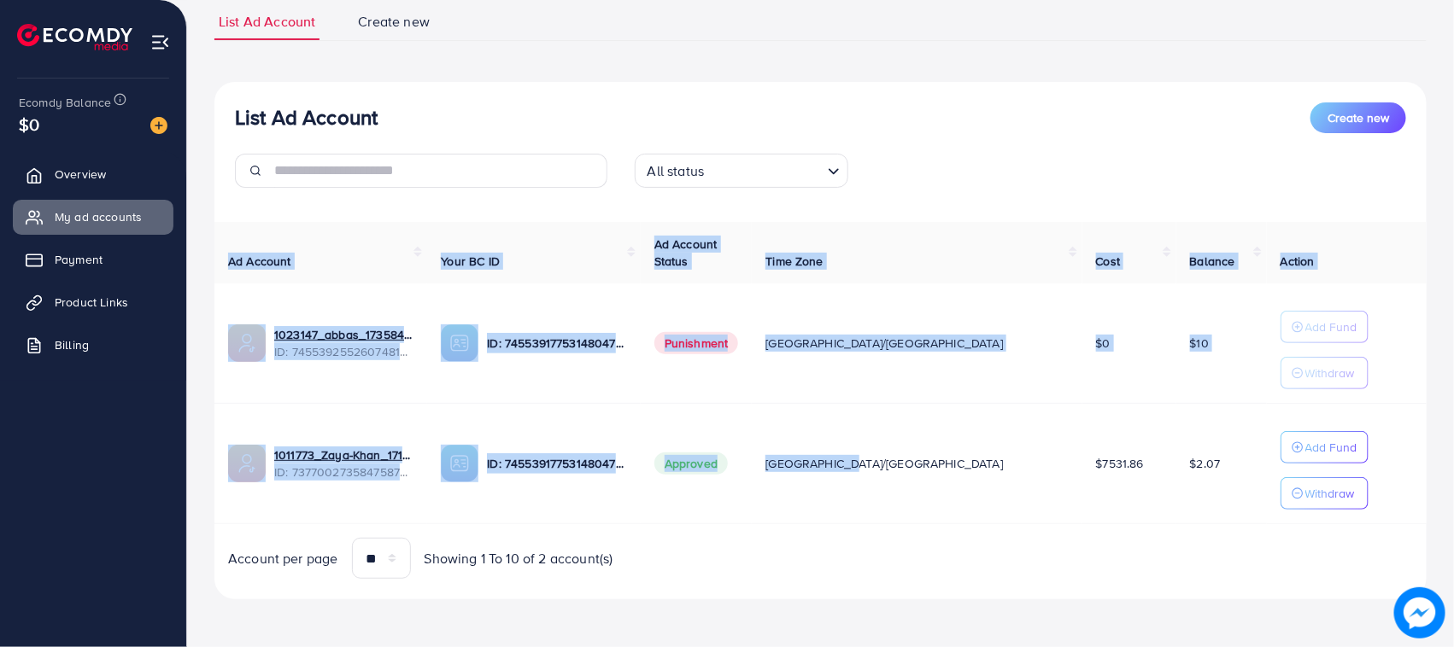
click at [997, 479] on div "List Ad Account Create new List Ad Account Create new All status Loading... Ad …" at bounding box center [820, 262] width 1267 height 770
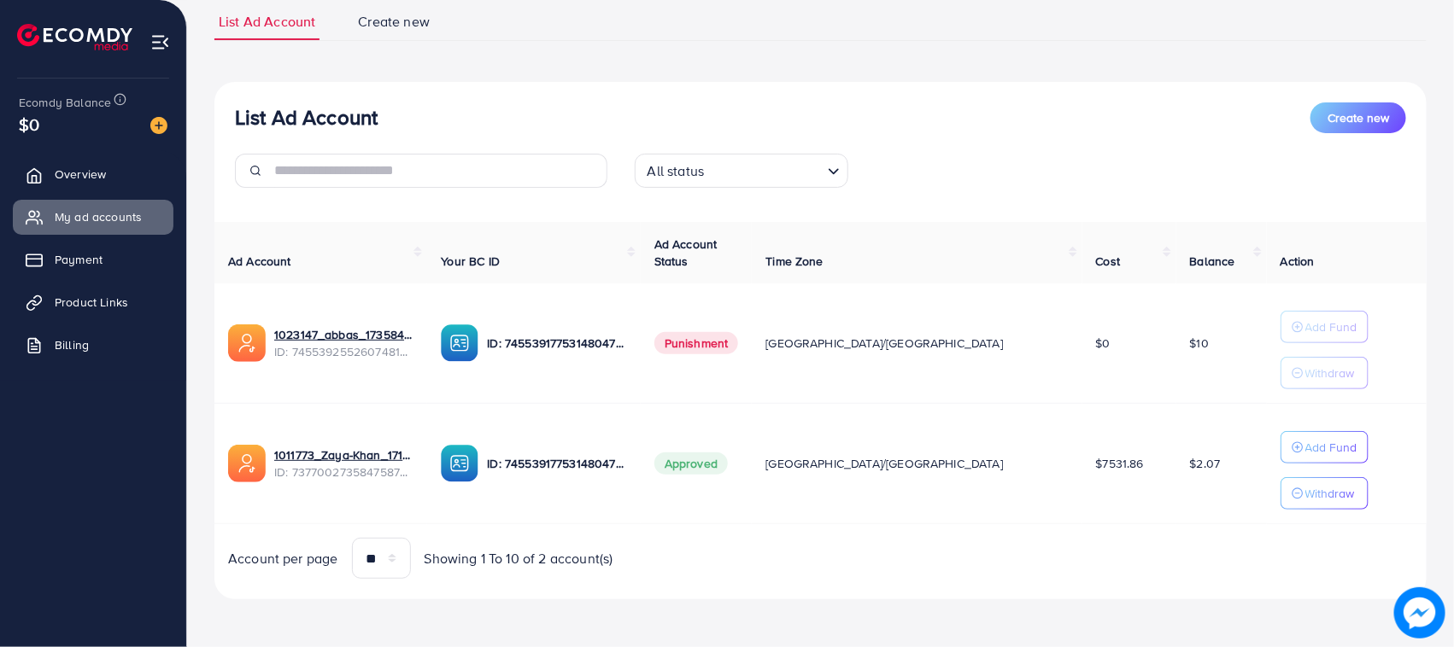
click at [1110, 532] on div "Ad Account Your BC ID Ad Account Status Time Zone Cost Balance Action 1023147_a…" at bounding box center [820, 401] width 1212 height 358
click at [214, 467] on tr "1011773_Zaya-Khan_1717592302951 ID: 7377002735847587841 ID: 7455391775314804752…" at bounding box center [820, 464] width 1212 height 120
click at [214, 467] on td "1011773_Zaya-Khan_1717592302951 ID: 7377002735847587841" at bounding box center [320, 464] width 213 height 120
click at [1181, 459] on tr "1011773_Zaya-Khan_1717592302951 ID: 7377002735847587841 ID: 7455391775314804752…" at bounding box center [820, 464] width 1212 height 120
click at [1181, 459] on td "$2.07" at bounding box center [1221, 464] width 91 height 120
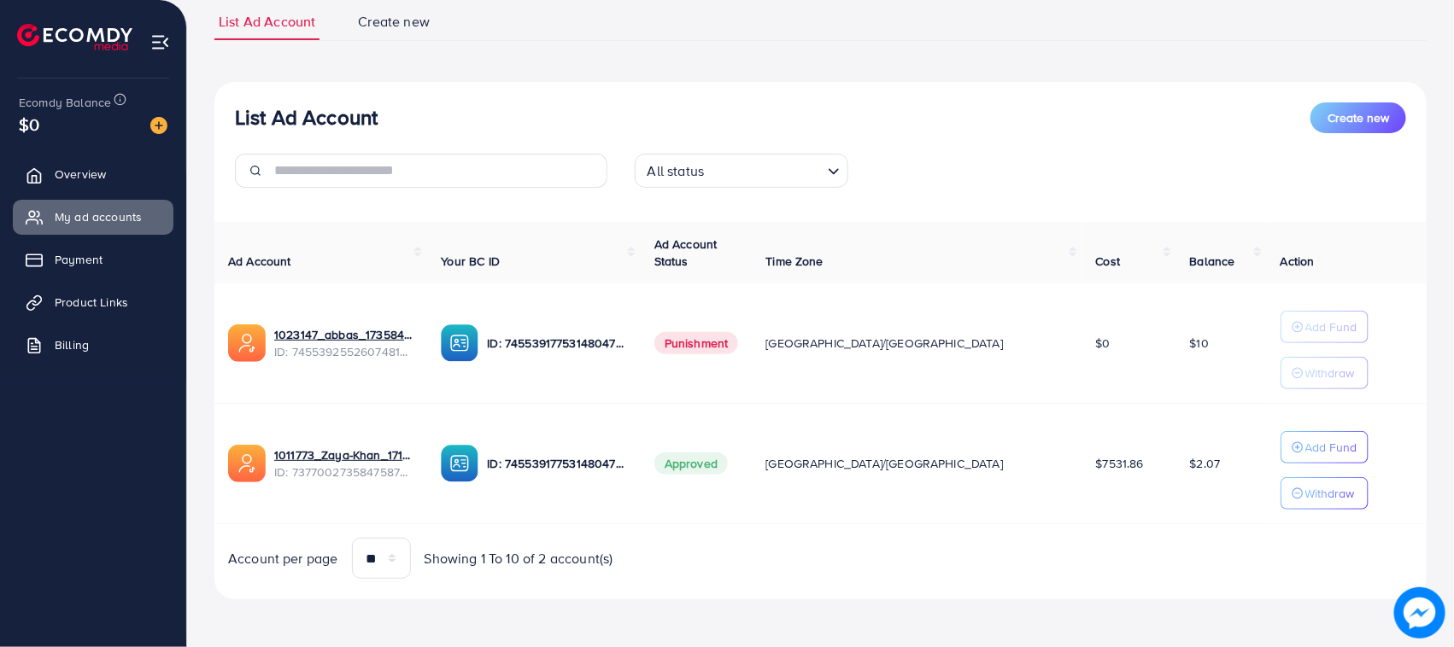
click at [231, 471] on tr "1011773_Zaya-Khan_1717592302951 ID: 7377002735847587841 ID: 7455391775314804752…" at bounding box center [820, 464] width 1212 height 120
click at [216, 461] on td "1011773_Zaya-Khan_1717592302951 ID: 7377002735847587841" at bounding box center [320, 464] width 213 height 120
click at [1203, 491] on tr "1011773_Zaya-Khan_1717592302951 ID: 7377002735847587841 ID: 7455391775314804752…" at bounding box center [820, 464] width 1212 height 120
click at [1194, 477] on td "$2.07" at bounding box center [1221, 464] width 91 height 120
click at [224, 455] on tr "1011773_Zaya-Khan_1717592302951 ID: 7377002735847587841 ID: 7455391775314804752…" at bounding box center [820, 464] width 1212 height 120
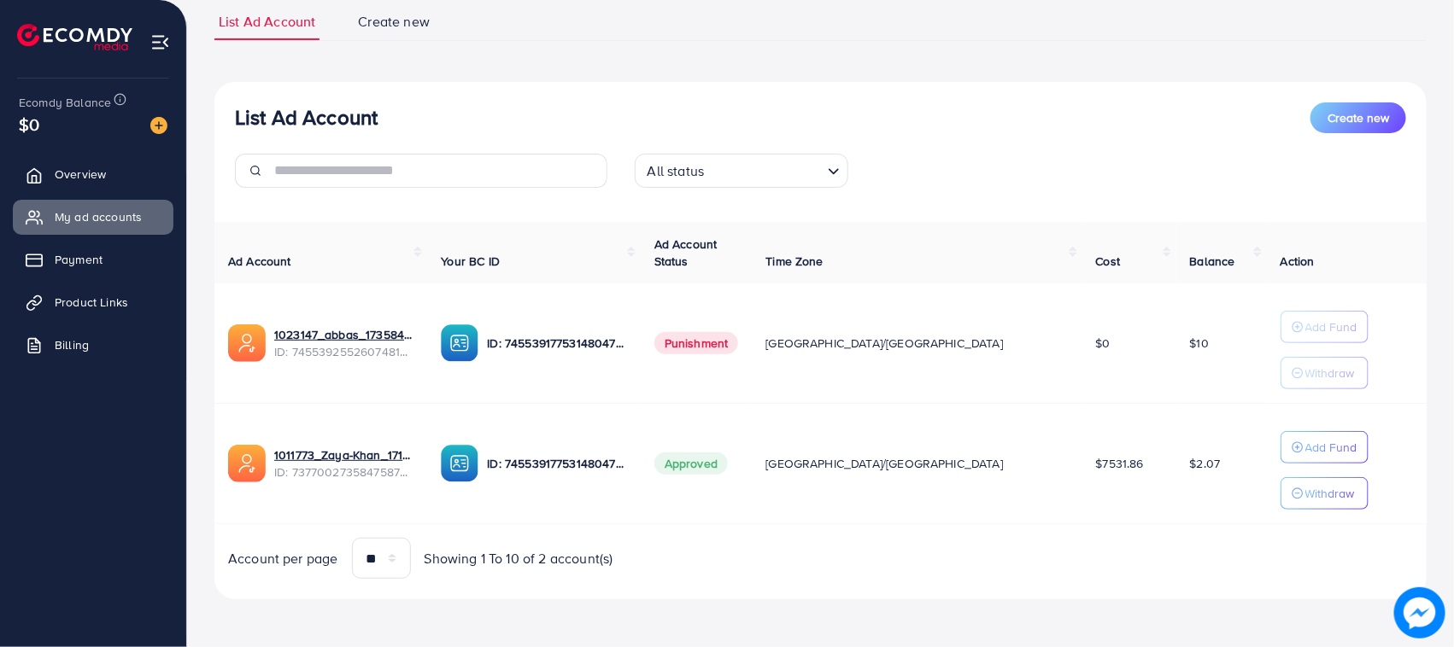
click at [216, 455] on td "1011773_Zaya-Khan_1717592302951 ID: 7377002735847587841" at bounding box center [320, 464] width 213 height 120
click at [1215, 496] on tr "1011773_Zaya-Khan_1717592302951 ID: 7377002735847587841 ID: 7455391775314804752…" at bounding box center [820, 464] width 1212 height 120
click at [1183, 474] on td "$2.07" at bounding box center [1221, 464] width 91 height 120
click at [181, 453] on div "My ad accounts adreach_new_package Help Center Contact Support Plans and Pricin…" at bounding box center [727, 262] width 1454 height 770
click at [198, 453] on div "List Ad Account Create new List Ad Account Create new All status Loading... Ad …" at bounding box center [820, 262] width 1267 height 770
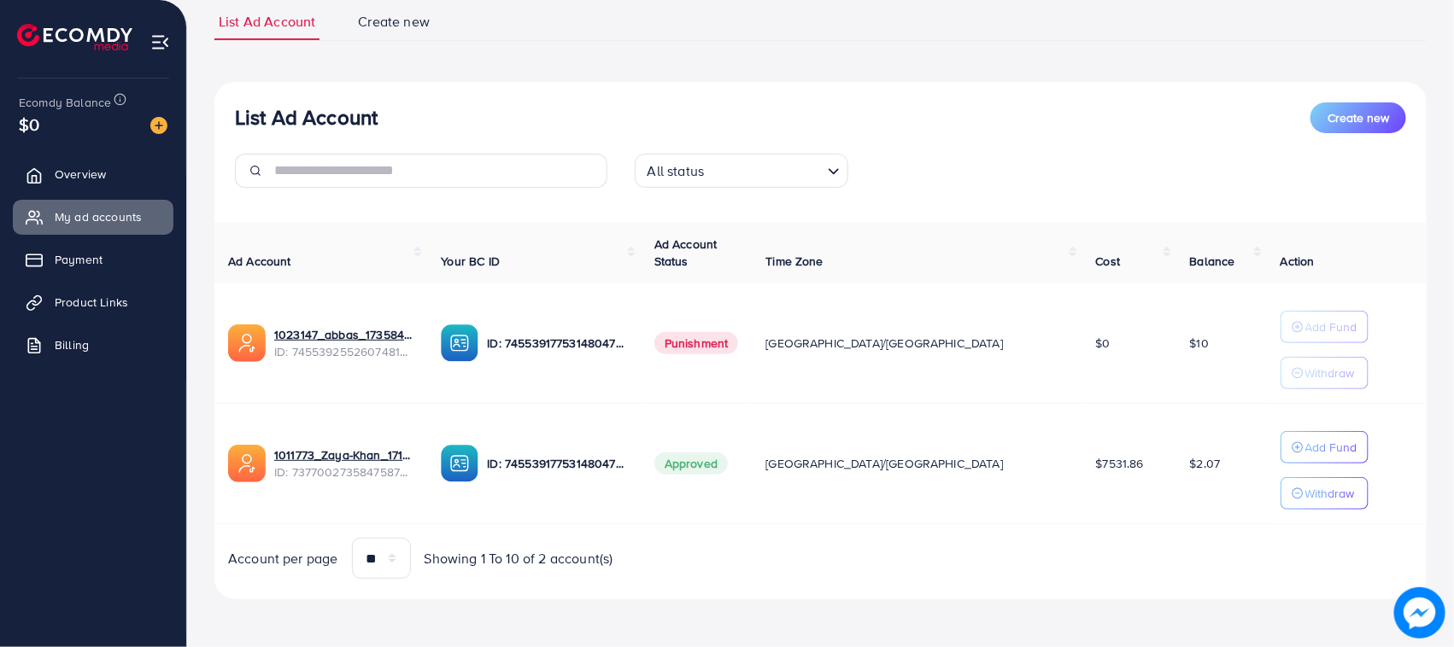
click at [1202, 478] on div "List Ad Account Create new List Ad Account Create new All status Loading... Ad …" at bounding box center [820, 262] width 1267 height 770
click at [1197, 474] on td "$2.07" at bounding box center [1221, 464] width 91 height 120
click at [218, 471] on tr "1011773_Zaya-Khan_1717592302951 ID: 7377002735847587841 ID: 7455391775314804752…" at bounding box center [820, 464] width 1212 height 120
click at [214, 470] on td "1011773_Zaya-Khan_1717592302951 ID: 7377002735847587841" at bounding box center [320, 464] width 213 height 120
click at [224, 470] on td "1011773_Zaya-Khan_1717592302951 ID: 7377002735847587841" at bounding box center [320, 464] width 213 height 120
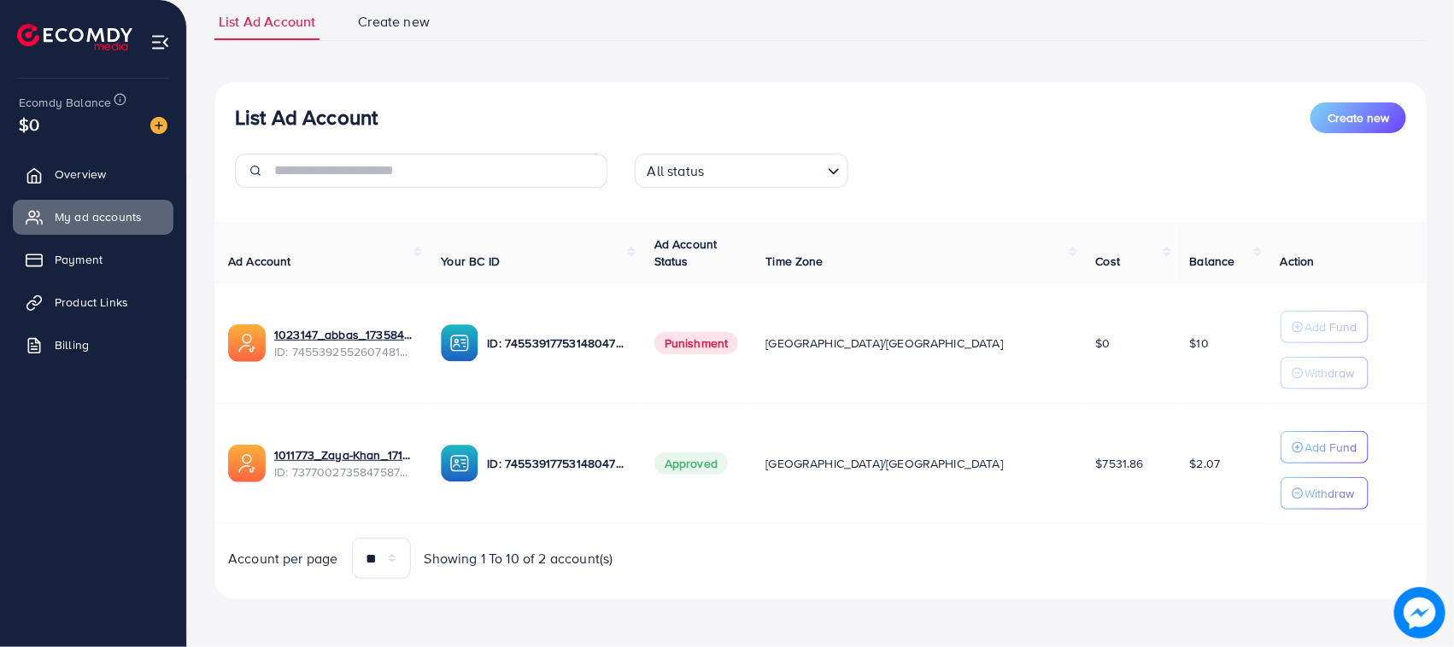
click at [220, 463] on td "1011773_Zaya-Khan_1717592302951 ID: 7377002735847587841" at bounding box center [320, 464] width 213 height 120
click at [1190, 479] on tr "1011773_Zaya-Khan_1717592302951 ID: 7377002735847587841 ID: 7455391775314804752…" at bounding box center [820, 464] width 1212 height 120
click at [1190, 479] on td "$2.07" at bounding box center [1221, 464] width 91 height 120
click at [227, 462] on tr "1011773_Zaya-Khan_1717592302951 ID: 7377002735847587841 ID: 7455391775314804752…" at bounding box center [820, 464] width 1212 height 120
click at [214, 459] on td "1011773_Zaya-Khan_1717592302951 ID: 7377002735847587841" at bounding box center [320, 464] width 213 height 120
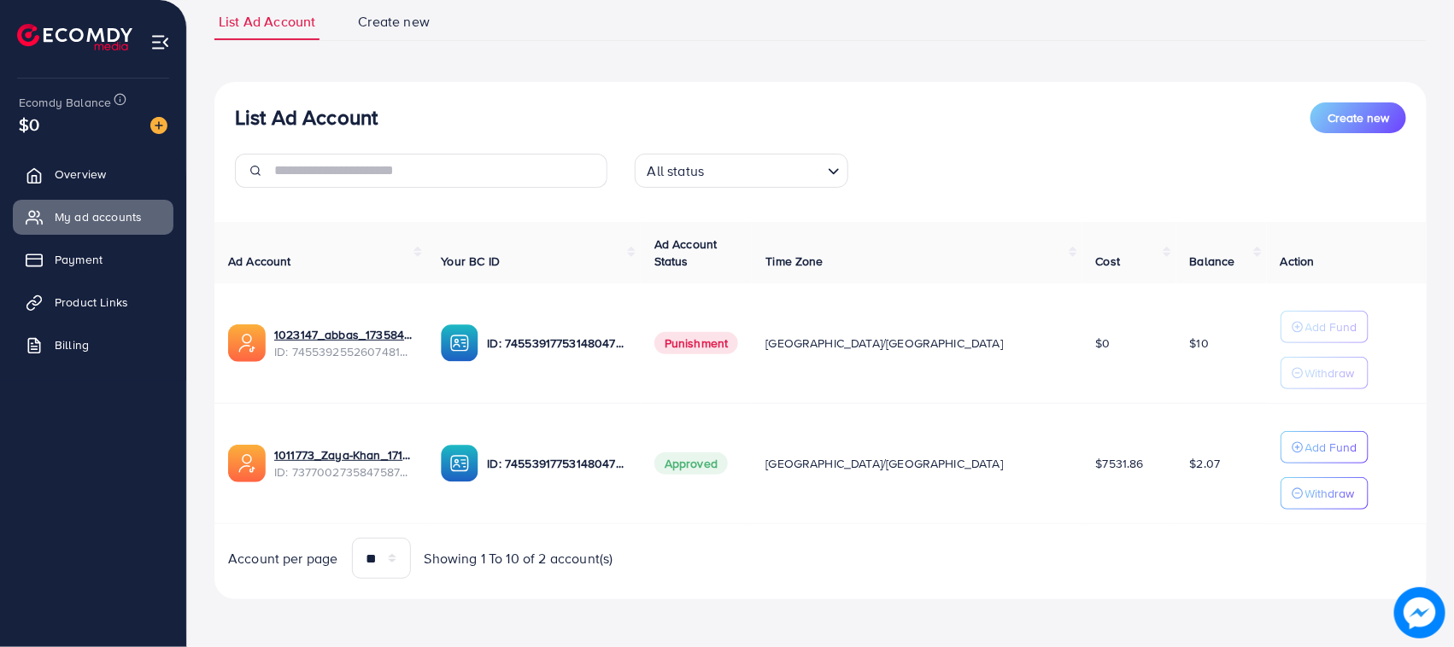
click at [1204, 480] on tr "1011773_Zaya-Khan_1717592302951 ID: 7377002735847587841 ID: 7455391775314804752…" at bounding box center [820, 464] width 1212 height 120
click at [1204, 480] on td "$2.07" at bounding box center [1221, 464] width 91 height 120
drag, startPoint x: 245, startPoint y: 84, endPoint x: 689, endPoint y: 68, distance: 444.4
click at [689, 68] on div "List Ad Account Create new List Ad Account Create new All status Loading... Ad …" at bounding box center [820, 301] width 1212 height 596
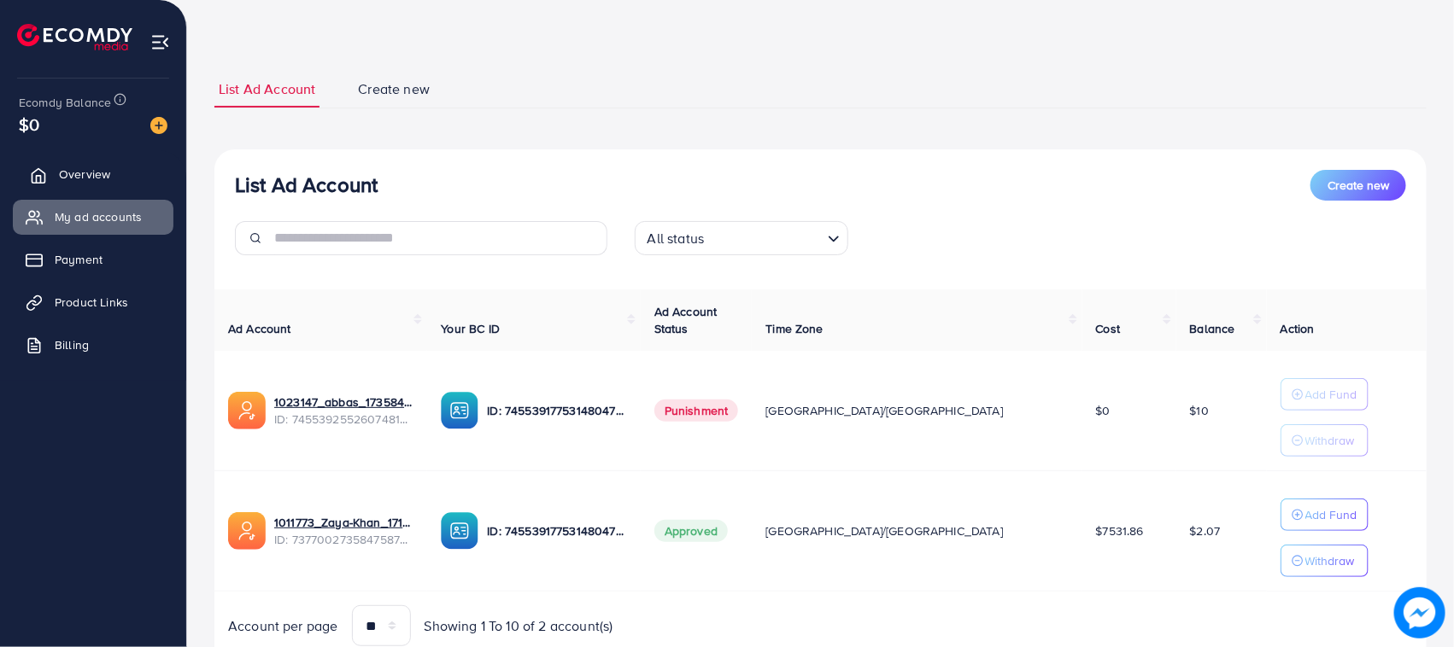
scroll to position [0, 0]
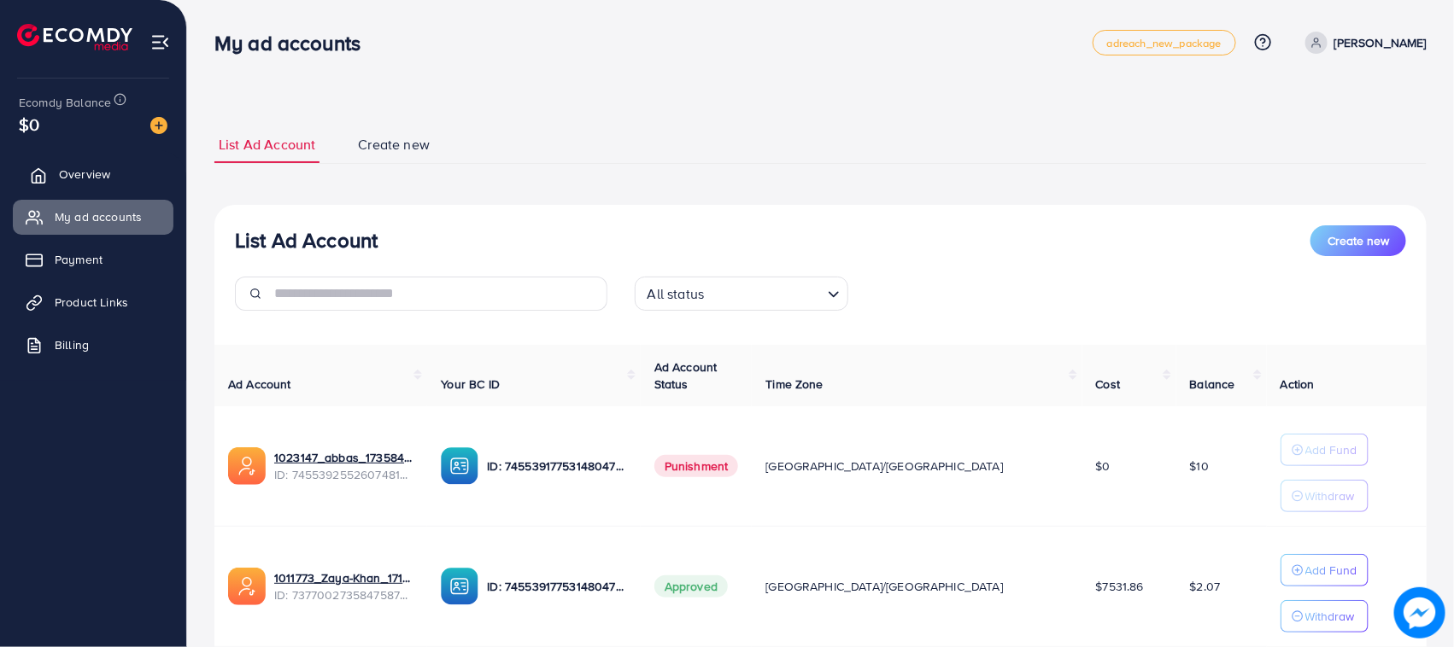
click at [70, 169] on span "Overview" at bounding box center [84, 174] width 51 height 17
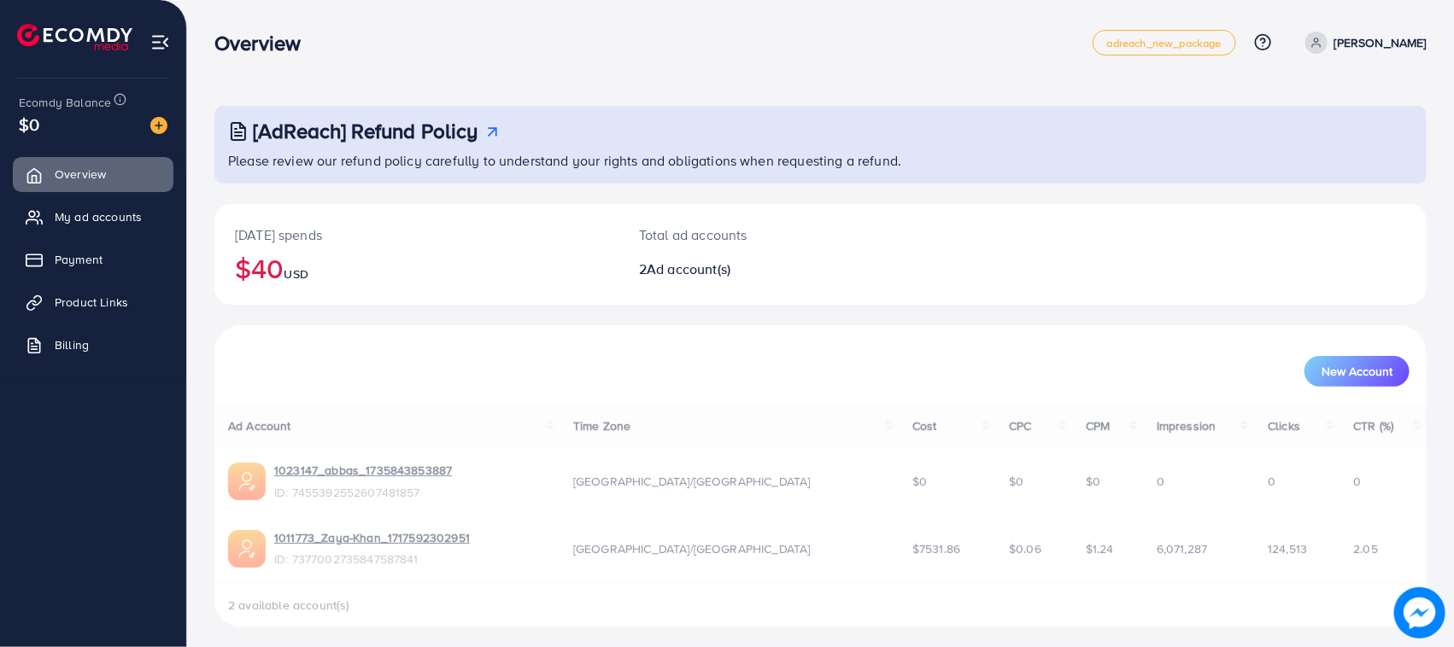
click at [146, 114] on div at bounding box center [152, 124] width 31 height 20
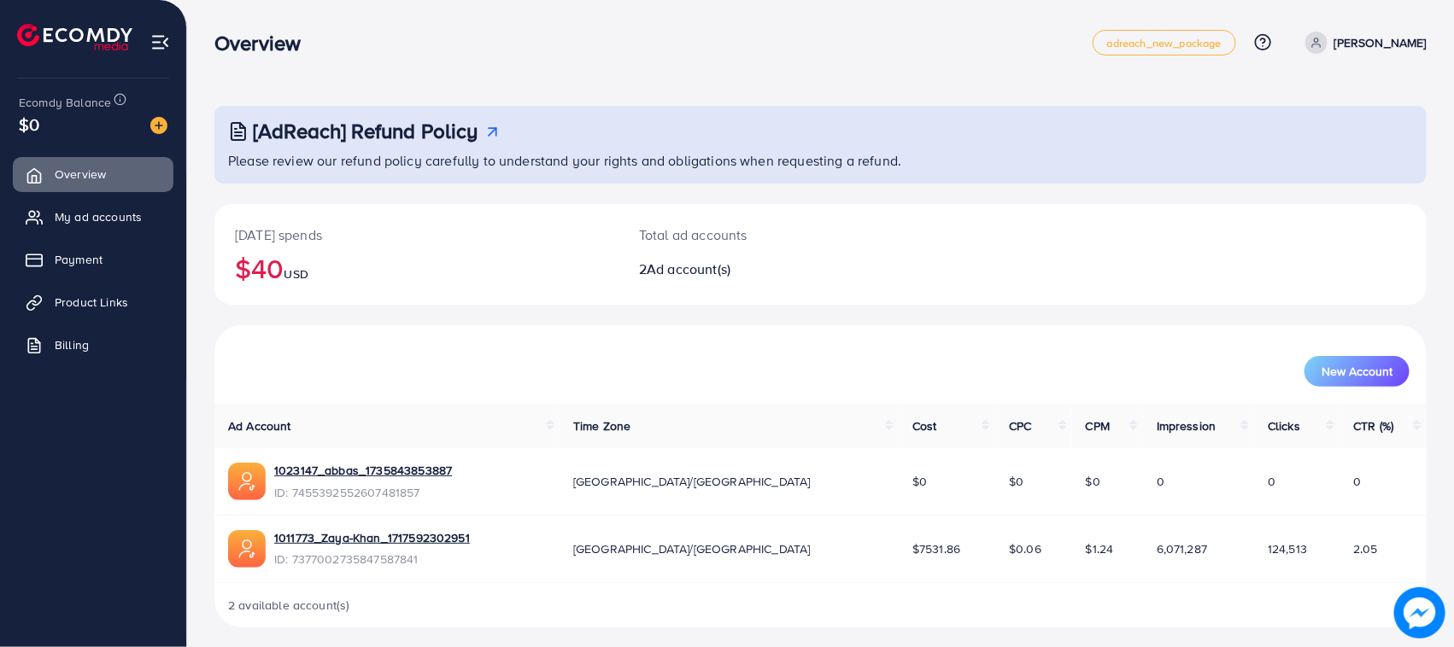
click at [173, 115] on div "Ecomdy Balance $0 Overview My ad accounts Payment Product Links Billing" at bounding box center [93, 323] width 187 height 647
click at [148, 120] on div at bounding box center [152, 124] width 31 height 20
click at [163, 126] on img at bounding box center [158, 125] width 17 height 17
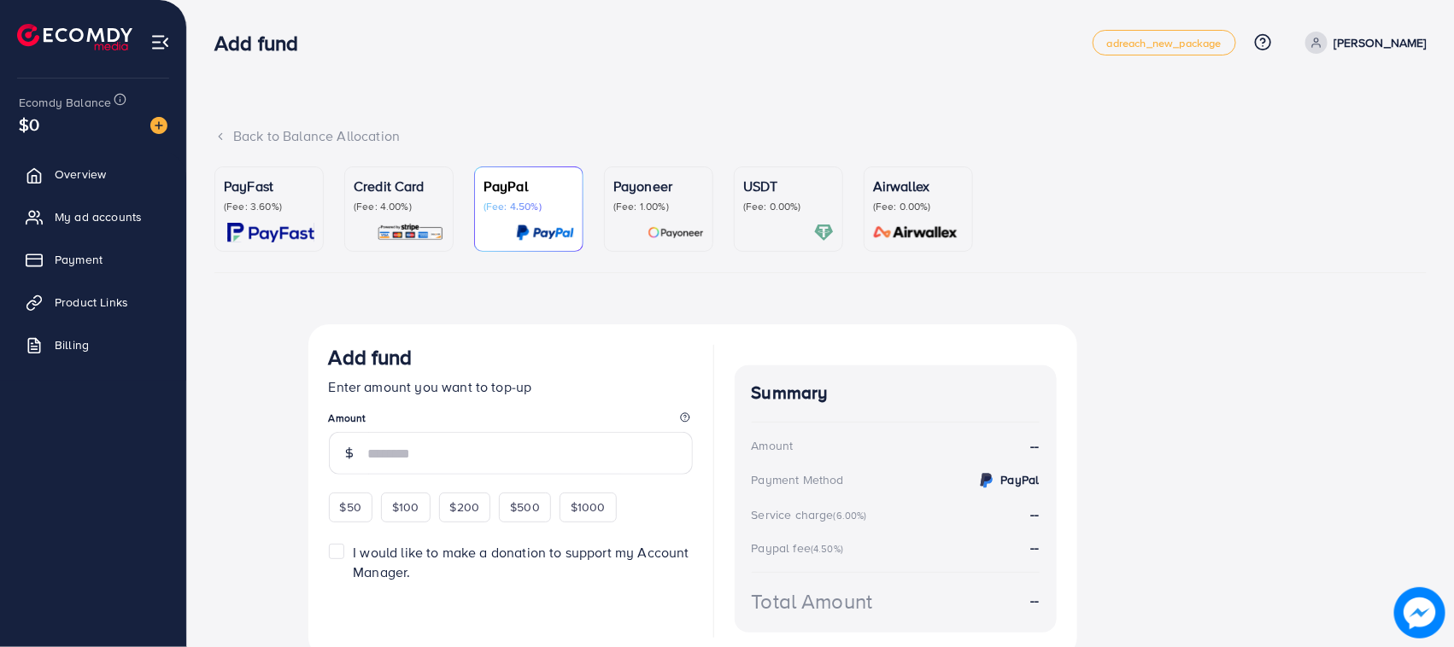
click at [455, 237] on ul "PayFast (Fee: 3.60%) Credit Card (Fee: 4.00%) PayPal (Fee: 4.50%) Payoneer (Fee…" at bounding box center [820, 220] width 1212 height 107
click at [421, 218] on div "Credit Card (Fee: 4.00%)" at bounding box center [399, 209] width 91 height 67
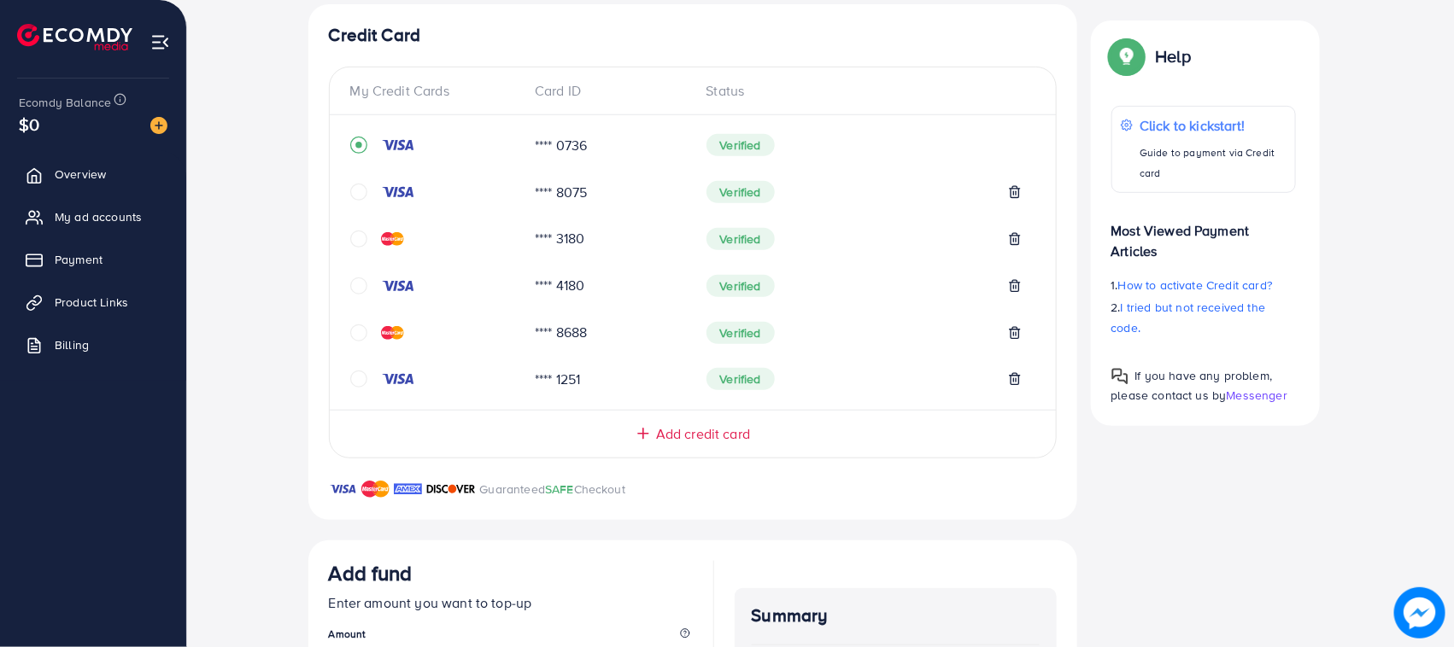
scroll to position [616, 0]
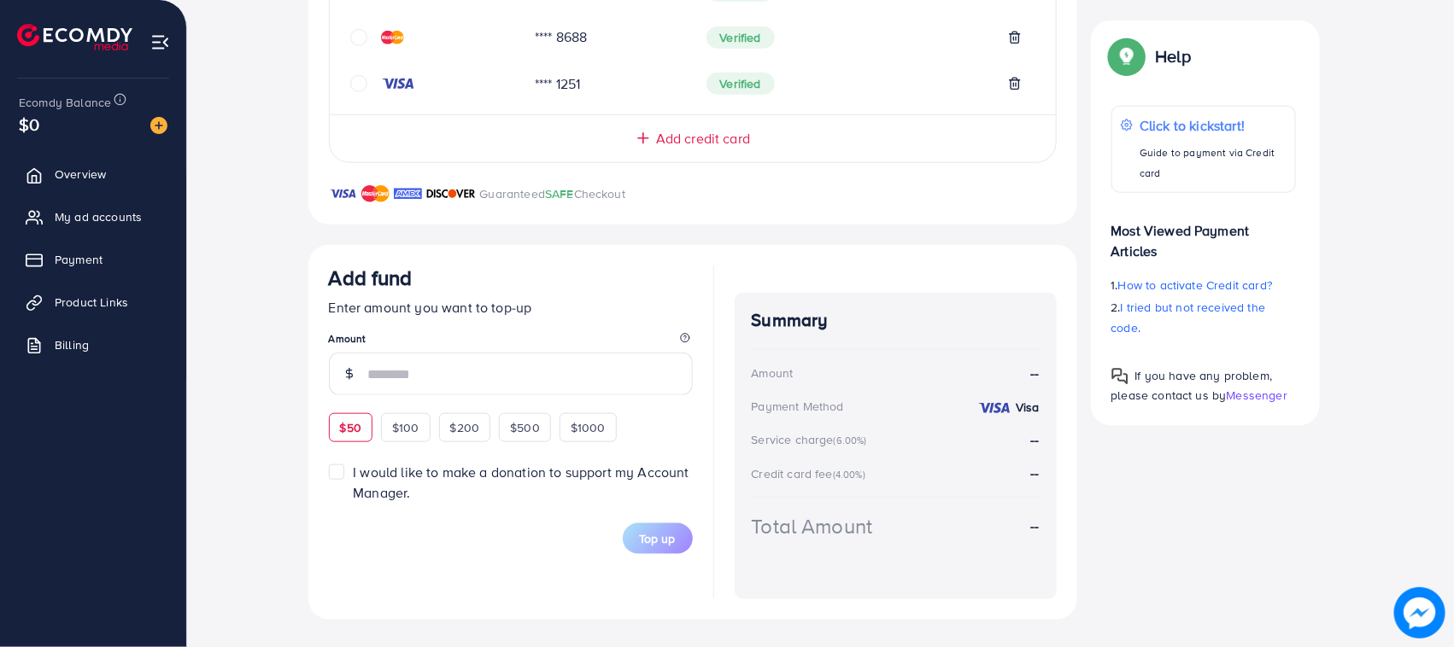
click at [363, 431] on div "$50" at bounding box center [351, 427] width 44 height 29
type input "**"
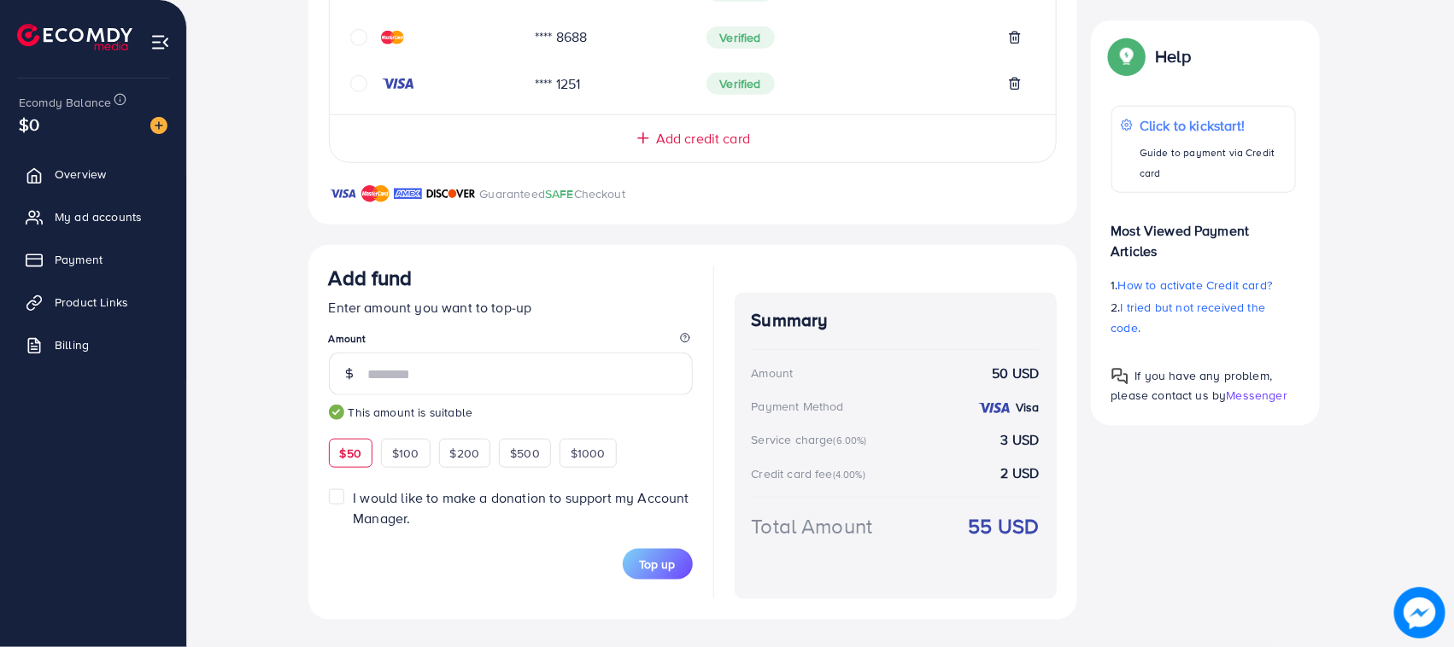
drag, startPoint x: 347, startPoint y: 274, endPoint x: 1138, endPoint y: 555, distance: 840.1
click at [1132, 587] on div "Credit Card My Credit Cards Card ID Status **** 0736 Verified **** 8075 Verifie…" at bounding box center [820, 164] width 1025 height 911
click at [1138, 551] on div "Credit Card My Credit Cards Card ID Status **** 0736 Verified **** 8075 Verifie…" at bounding box center [820, 164] width 1025 height 911
click at [642, 574] on button "Top up" at bounding box center [658, 564] width 70 height 31
drag, startPoint x: 330, startPoint y: 284, endPoint x: 1040, endPoint y: 542, distance: 755.9
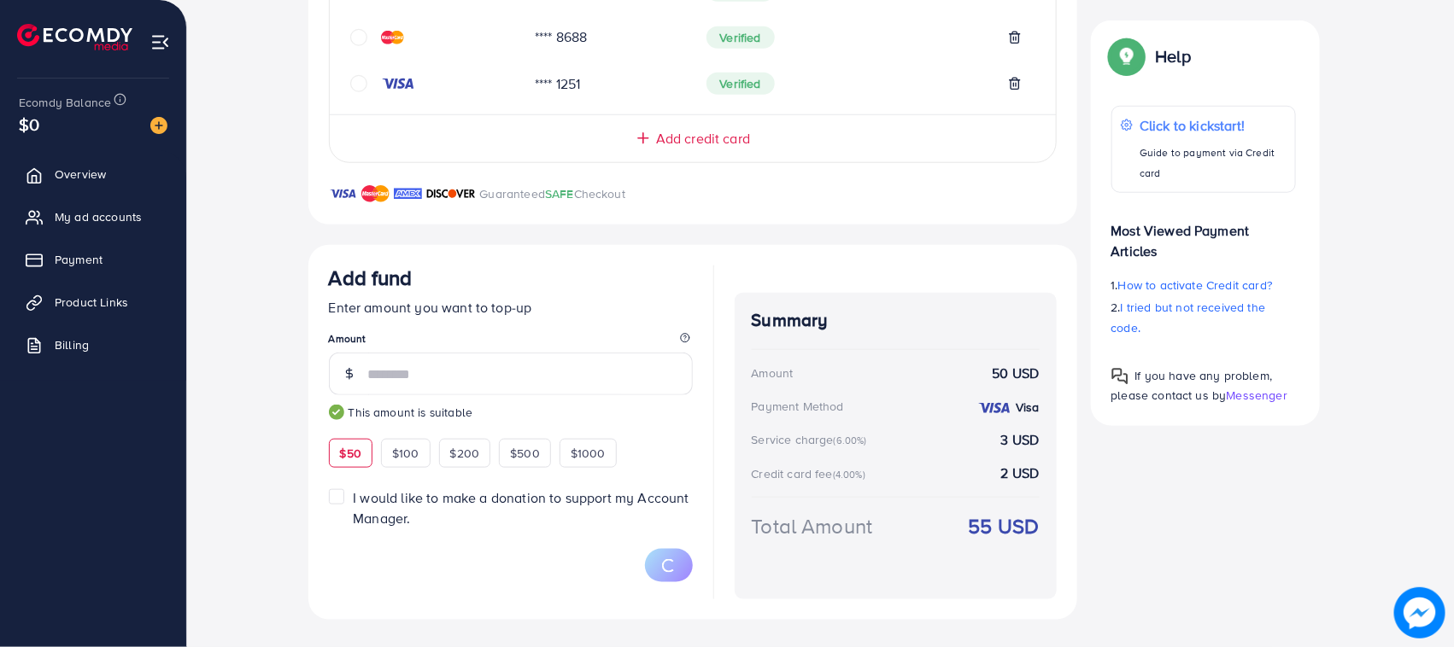
click at [1040, 542] on div "Add fund Enter amount you want to top-up Amount ** This amount is suitable $50 …" at bounding box center [693, 433] width 728 height 334
click at [1040, 542] on div "Summary Amount 50 USD Payment Method Visa Service charge (6.00%) 3 USD Credit c…" at bounding box center [895, 446] width 322 height 307
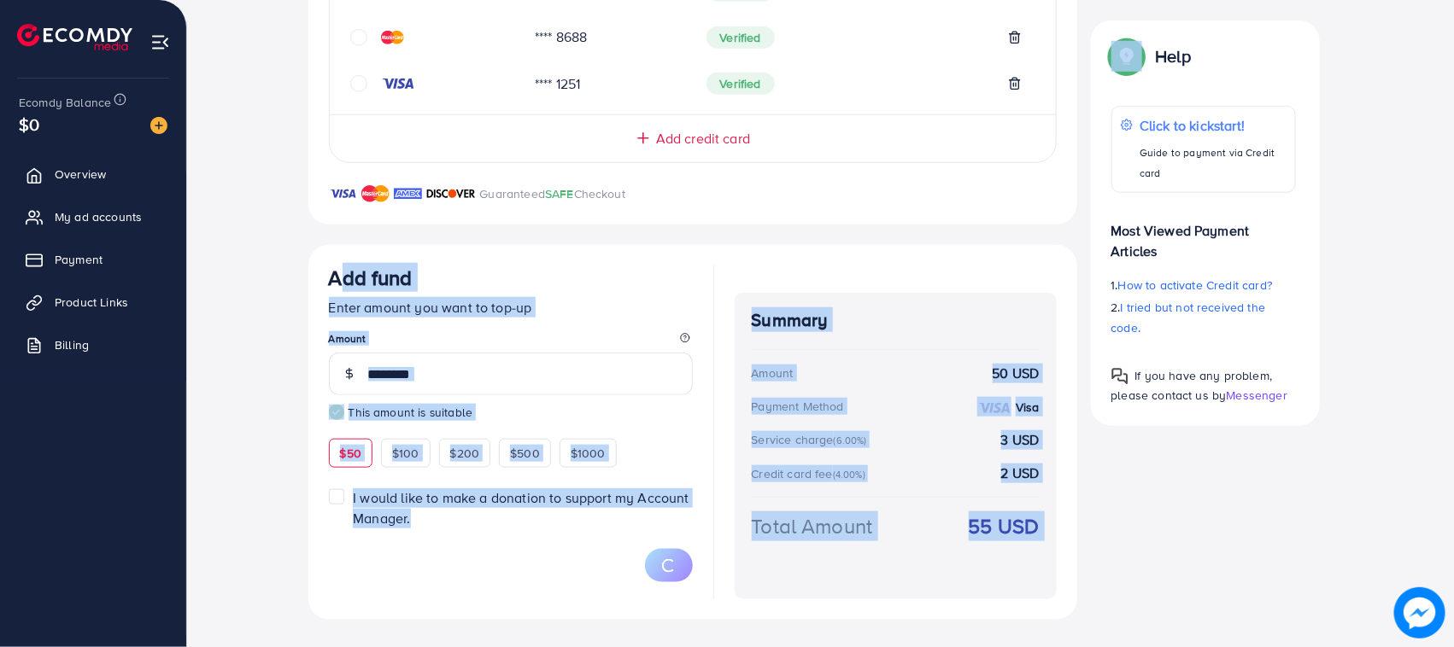
drag, startPoint x: 1040, startPoint y: 542, endPoint x: 244, endPoint y: 248, distance: 848.8
click at [244, 248] on div "Top-up Success! Thanks you for your purchase. Please check your balance again. …" at bounding box center [820, 164] width 1212 height 911
click at [333, 287] on h3 "Add fund" at bounding box center [371, 278] width 84 height 25
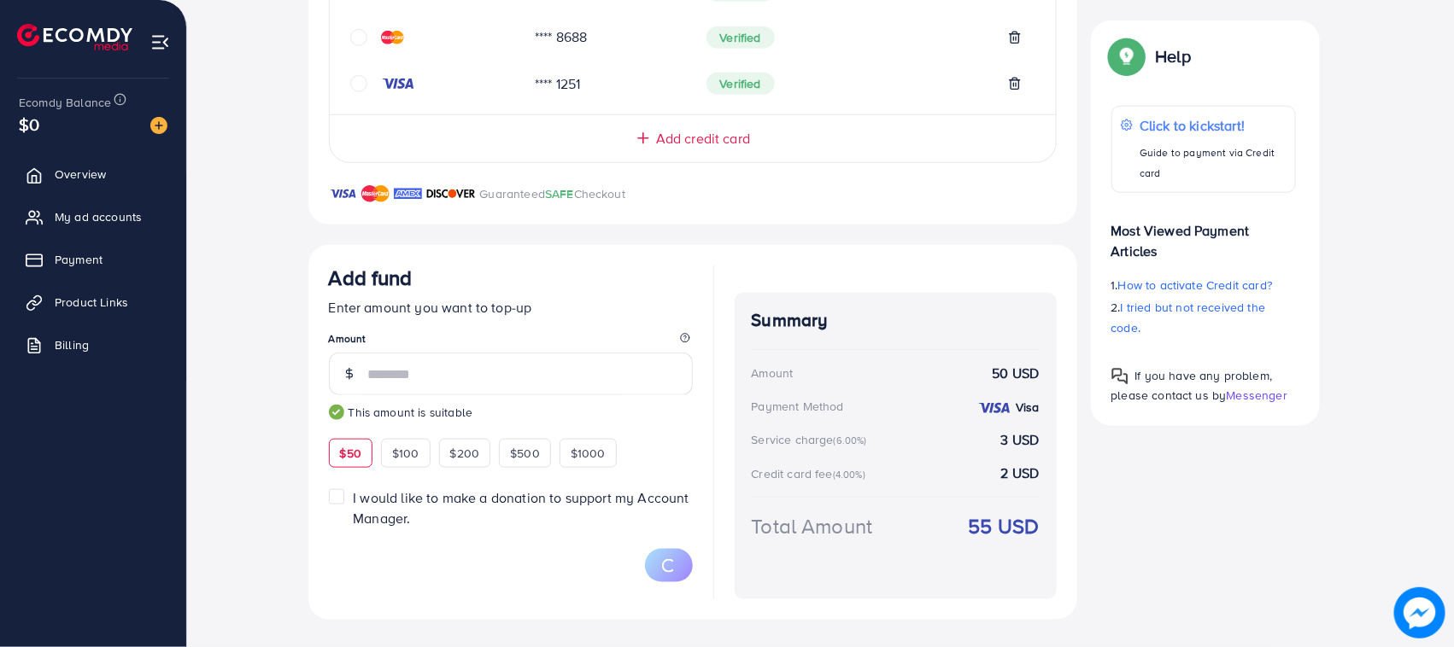
drag, startPoint x: 333, startPoint y: 286, endPoint x: 1026, endPoint y: 527, distance: 733.3
click at [1016, 523] on div "Add fund Enter amount you want to top-up Amount ** This amount is suitable $50 …" at bounding box center [693, 433] width 728 height 334
click at [1030, 530] on strong "55 USD" at bounding box center [1004, 527] width 71 height 30
drag, startPoint x: 1030, startPoint y: 530, endPoint x: 307, endPoint y: 269, distance: 768.1
click at [314, 272] on div "Add fund Enter amount you want to top-up Amount ** This amount is suitable $50 …" at bounding box center [692, 432] width 769 height 375
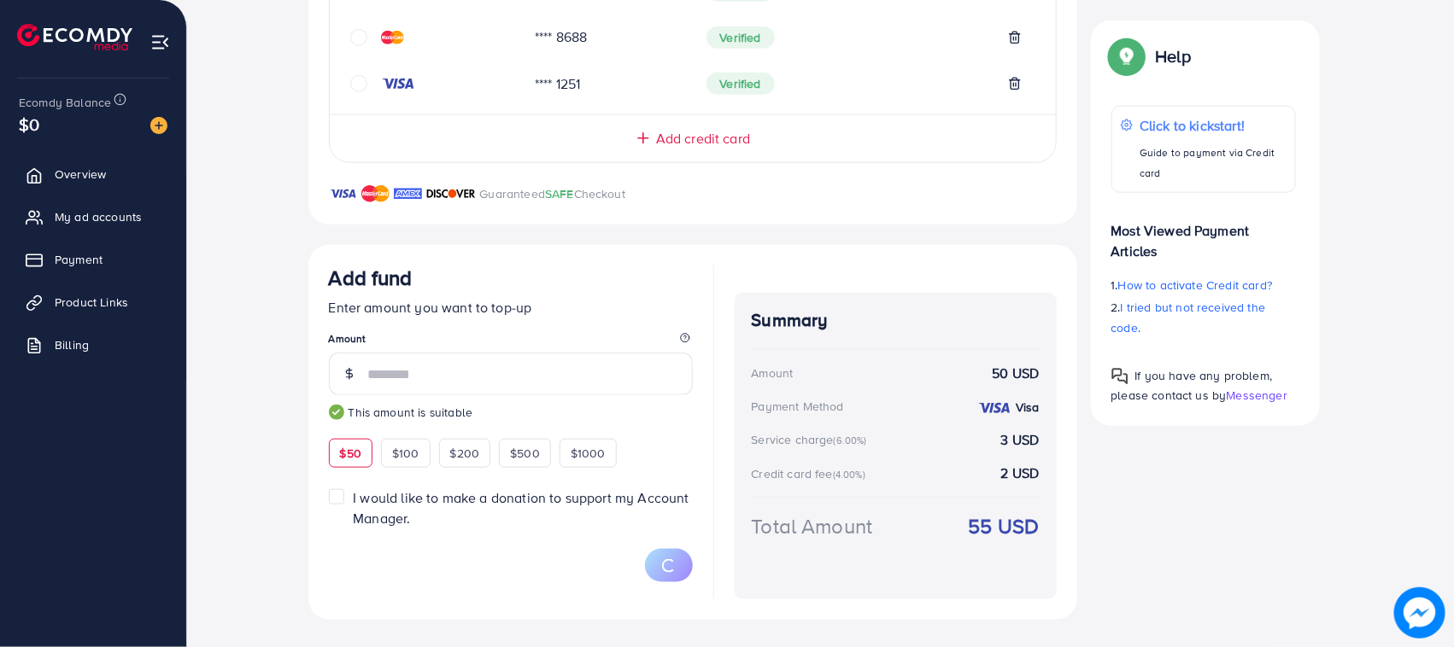
click at [305, 269] on div "Top-up Success! Thanks you for your purchase. Please check your balance again. …" at bounding box center [820, 164] width 1212 height 911
drag, startPoint x: 406, startPoint y: 309, endPoint x: 1014, endPoint y: 536, distance: 648.8
click at [1014, 536] on div "Add fund Enter amount you want to top-up Amount ** This amount is suitable $50 …" at bounding box center [692, 432] width 769 height 375
click at [322, 226] on div "Credit Card My Credit Cards Card ID Status **** 0736 Verified **** 8075 Verifie…" at bounding box center [692, 164] width 769 height 911
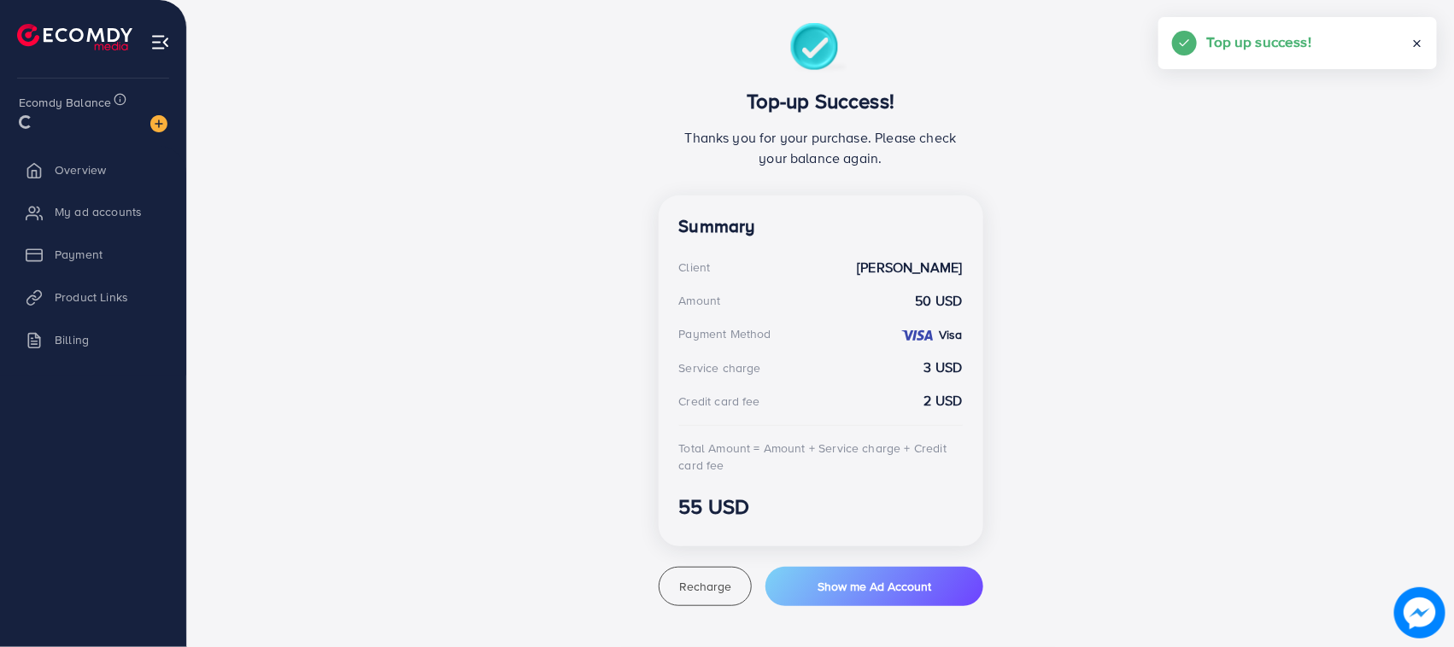
scroll to position [301, 0]
click at [61, 194] on ul "Overview My ad accounts Payment Product Links Billing" at bounding box center [93, 265] width 186 height 230
click at [78, 210] on span "My ad accounts" at bounding box center [102, 216] width 87 height 17
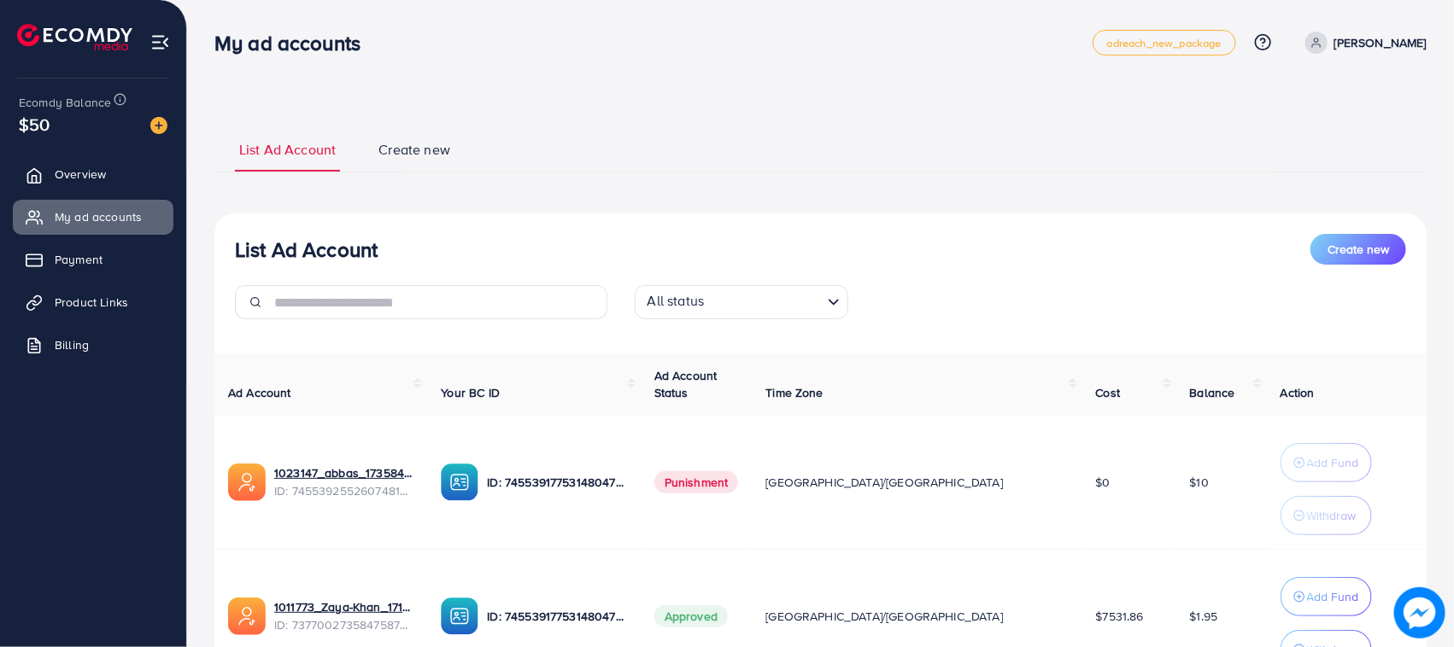
scroll to position [161, 0]
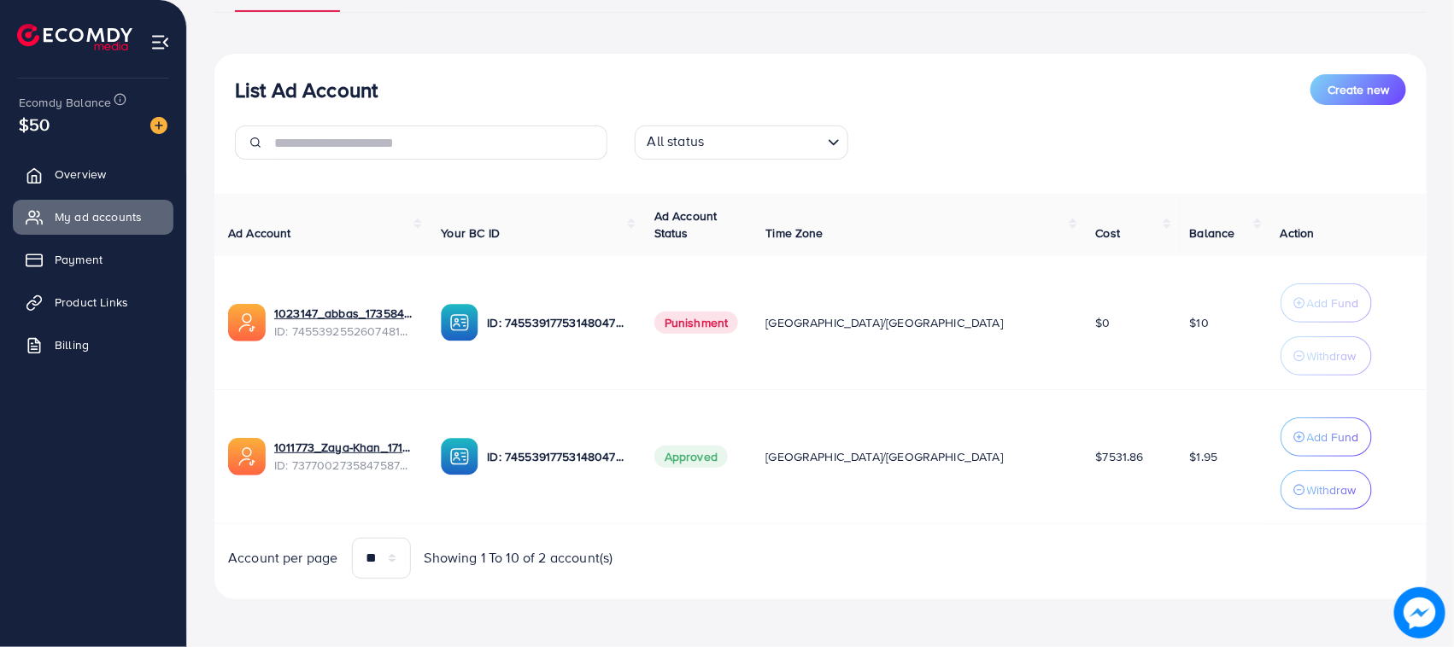
click at [243, 91] on h3 "List Ad Account" at bounding box center [306, 90] width 143 height 25
click at [424, 84] on div "List Ad Account Create new" at bounding box center [820, 89] width 1171 height 31
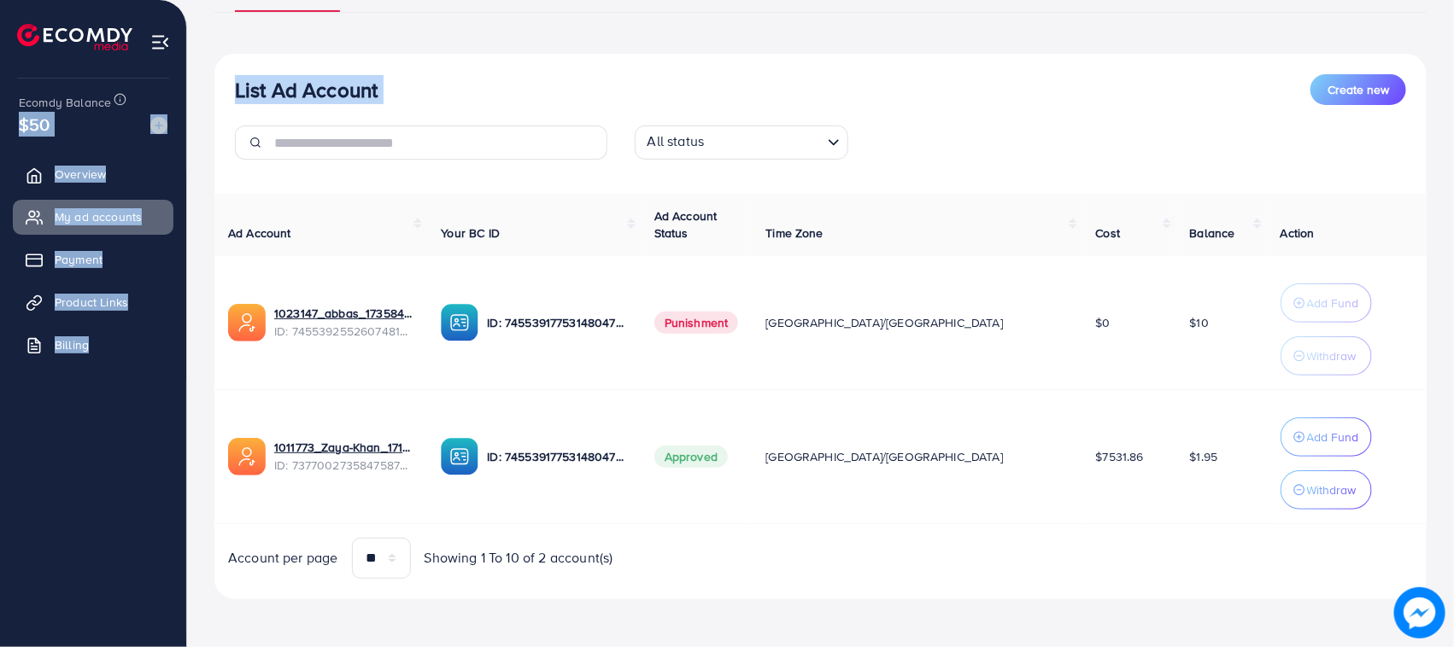
drag, startPoint x: 424, startPoint y: 84, endPoint x: 207, endPoint y: 88, distance: 217.8
click at [167, 84] on div "My ad accounts adreach_new_package Help Center Contact Support Plans and Pricin…" at bounding box center [727, 243] width 1454 height 807
click at [237, 88] on h3 "List Ad Account" at bounding box center [306, 90] width 143 height 25
drag, startPoint x: 237, startPoint y: 88, endPoint x: 355, endPoint y: 91, distance: 117.9
click at [355, 91] on h3 "List Ad Account" at bounding box center [306, 90] width 143 height 25
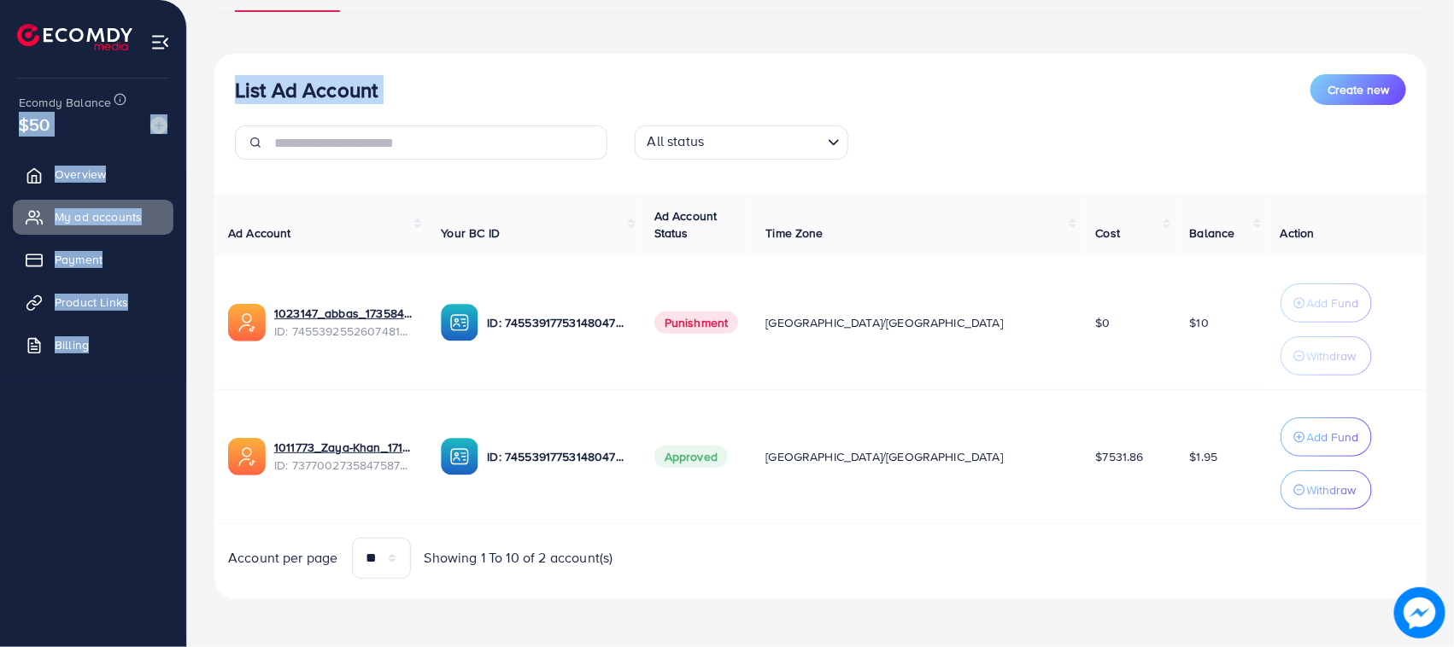
click at [355, 91] on h3 "List Ad Account" at bounding box center [306, 90] width 143 height 25
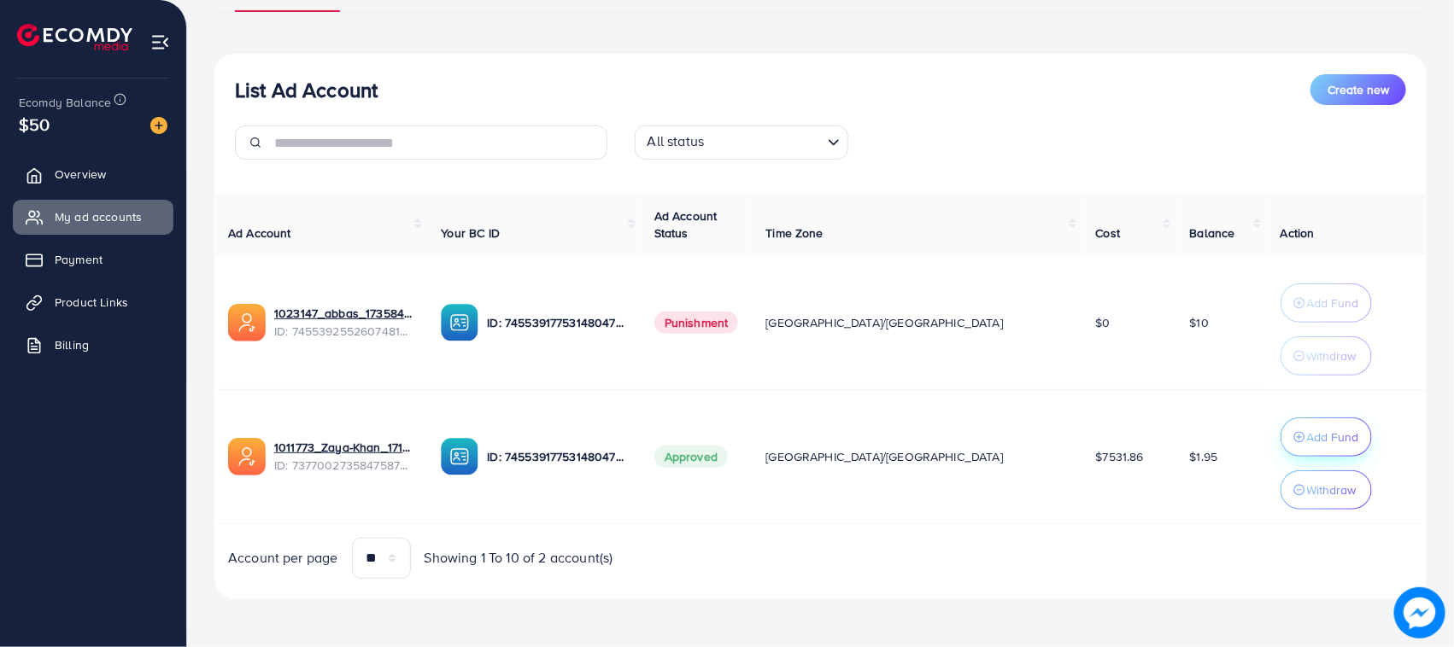
click at [1280, 419] on button "Add Fund" at bounding box center [1325, 437] width 91 height 39
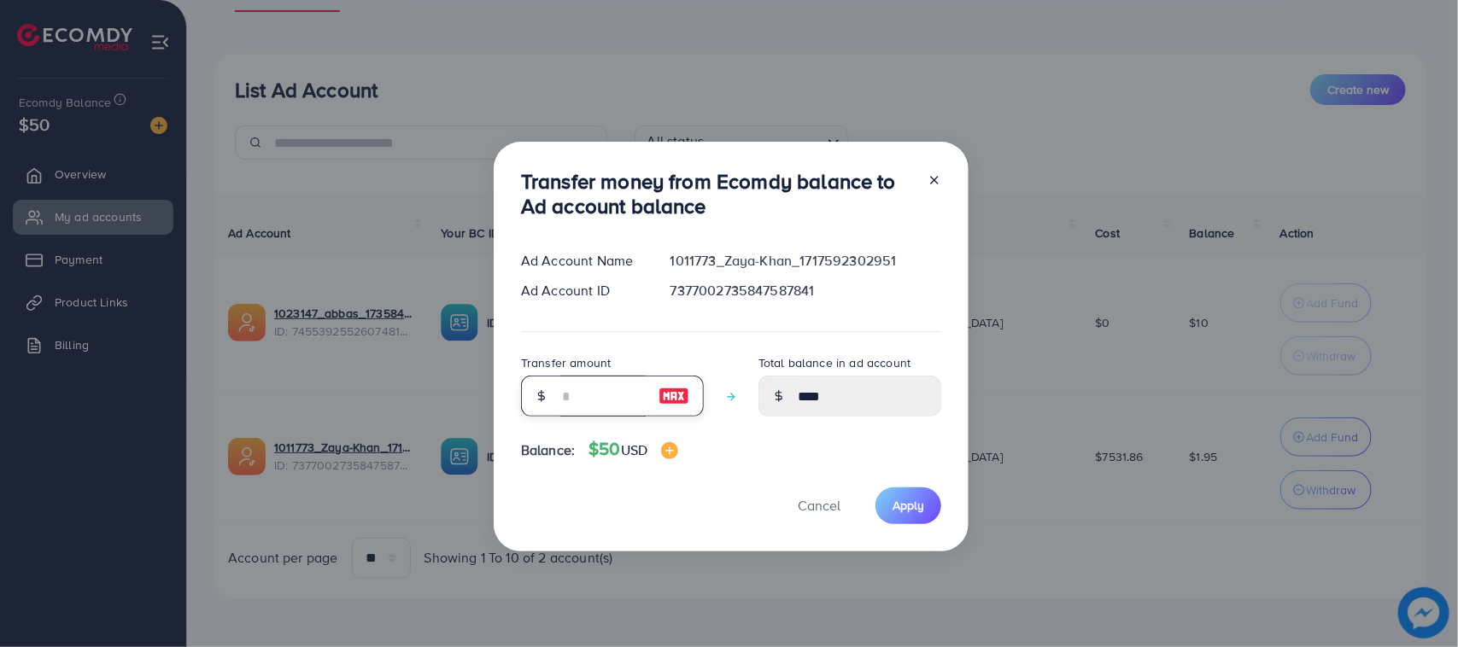
click at [626, 395] on input "number" at bounding box center [602, 396] width 85 height 41
type input "*"
type input "****"
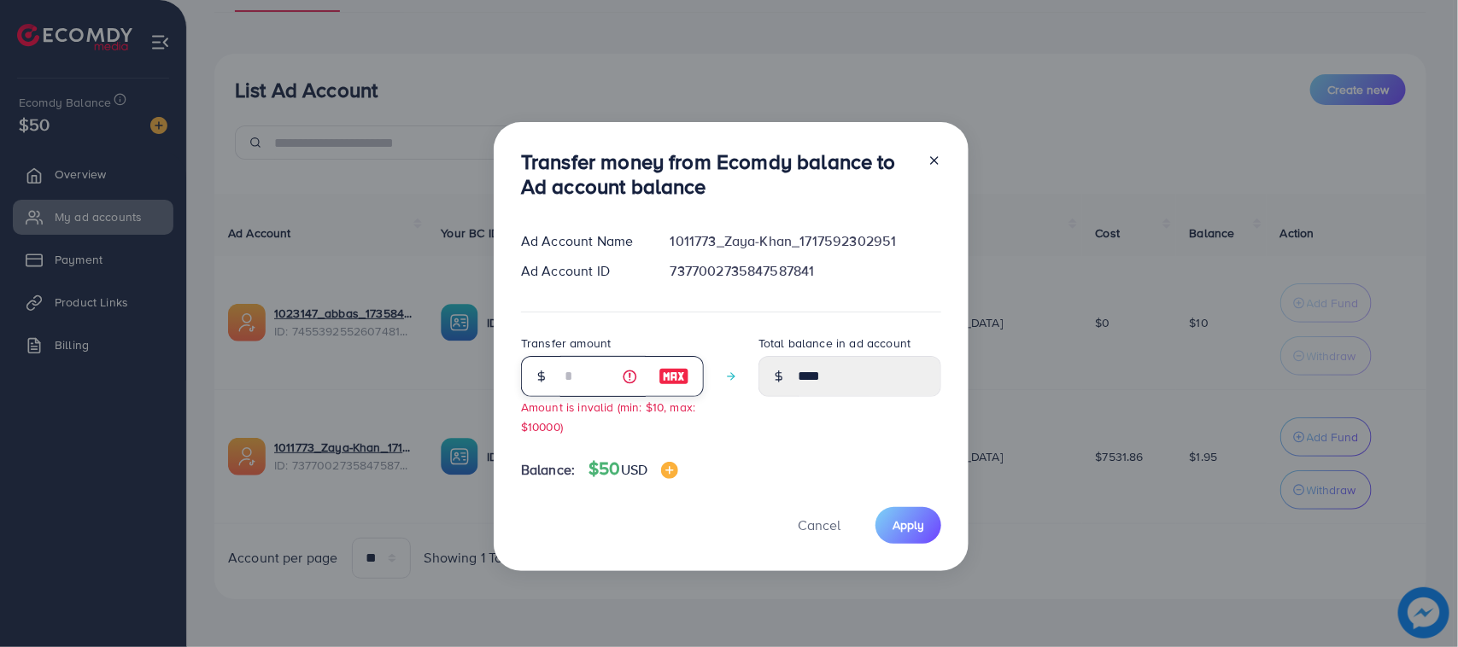
type input "**"
type input "*****"
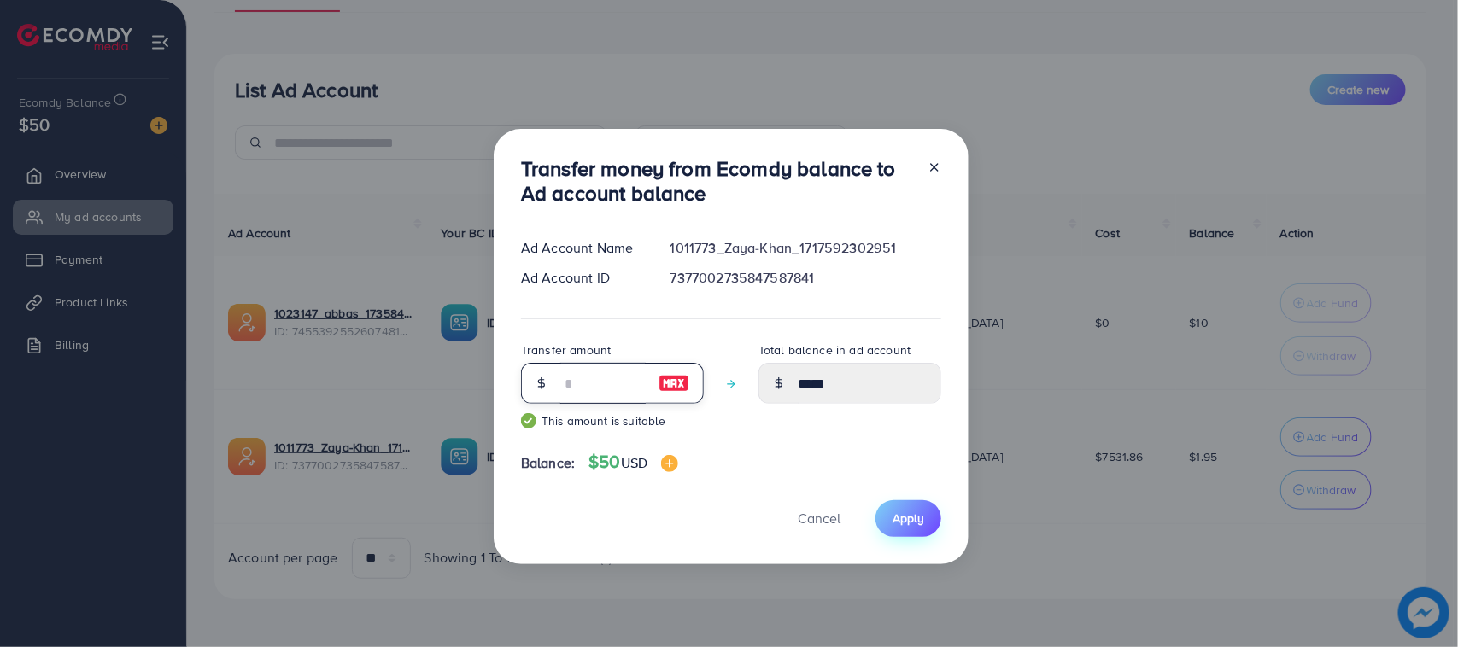
type input "**"
click at [906, 510] on span "Apply" at bounding box center [909, 518] width 32 height 17
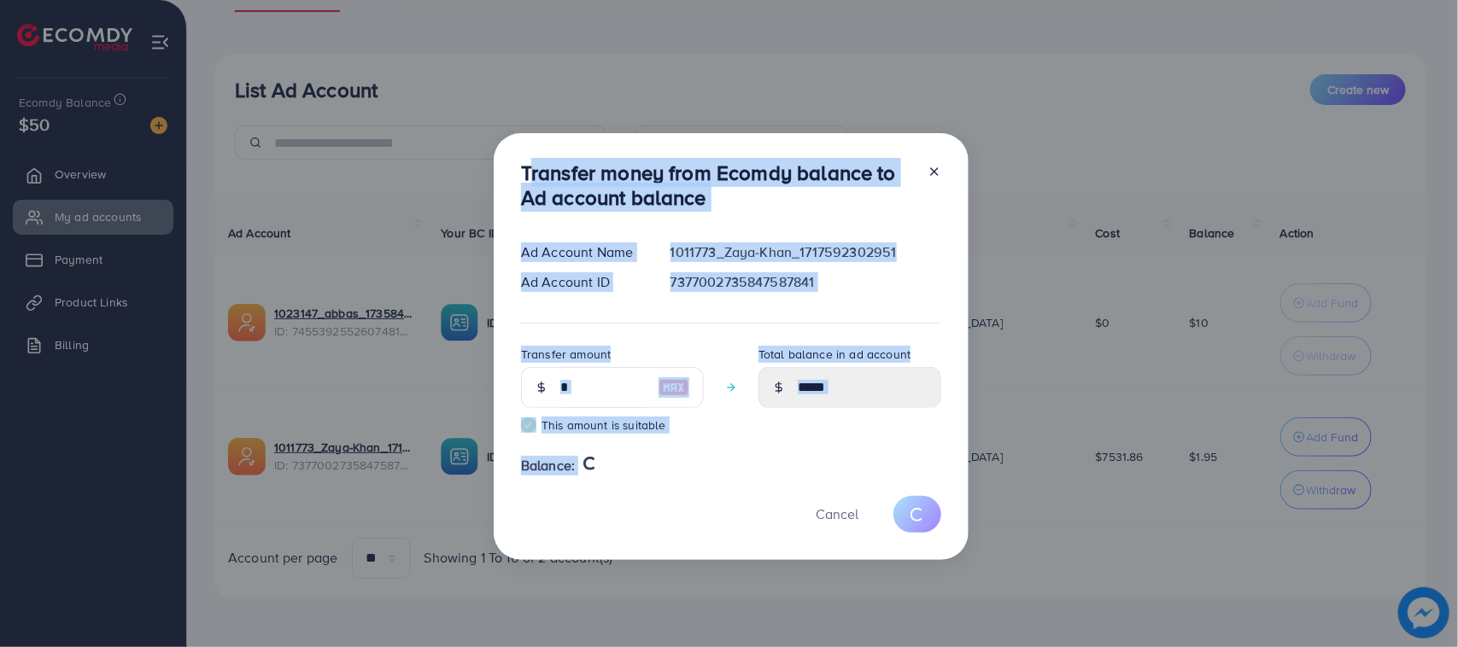
drag, startPoint x: 530, startPoint y: 189, endPoint x: 646, endPoint y: 524, distance: 354.1
click at [646, 524] on div "Transfer money from Ecomdy balance to Ad account balance Ad Account Name 101177…" at bounding box center [731, 346] width 475 height 427
type input "****"
click at [642, 535] on div "Transfer money from Ecomdy balance to Ad account balance Ad Account Name 101177…" at bounding box center [731, 346] width 475 height 427
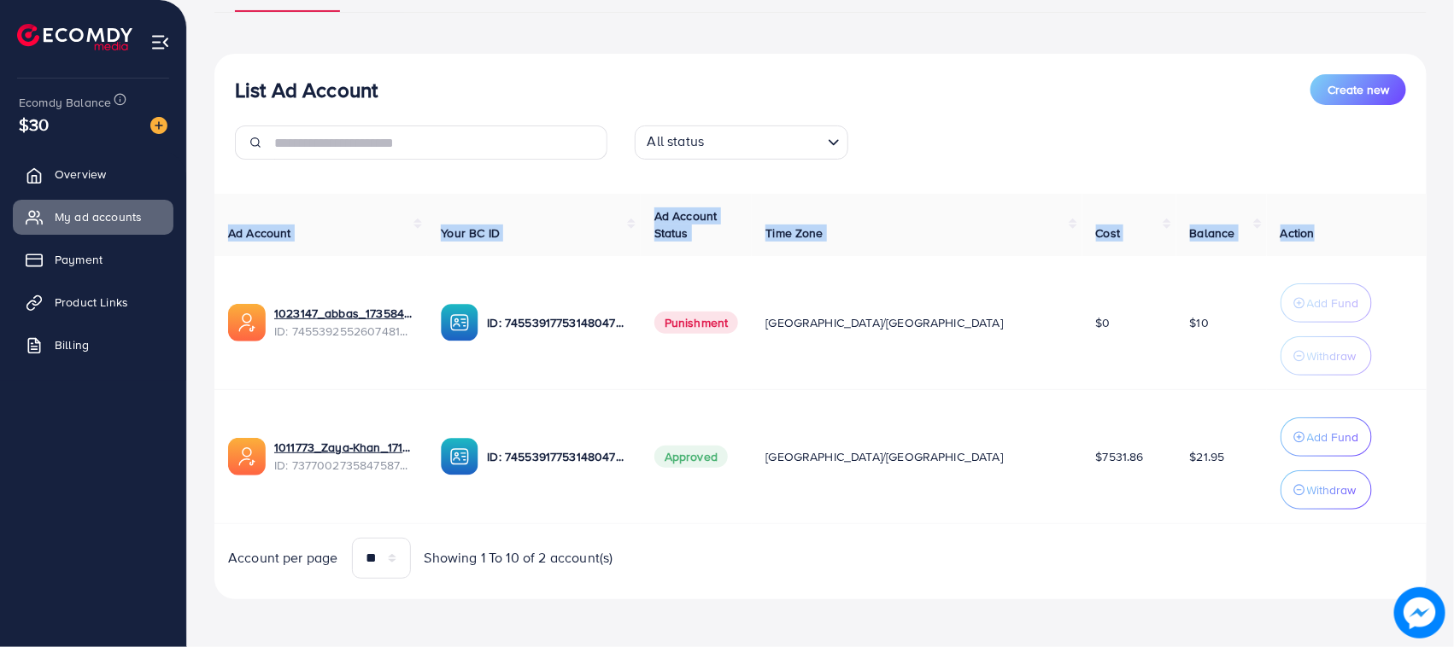
drag, startPoint x: 222, startPoint y: 214, endPoint x: 1290, endPoint y: 240, distance: 1068.7
click at [1290, 240] on tr "Ad Account Your BC ID Ad Account Status Time Zone Cost Balance Action" at bounding box center [820, 225] width 1212 height 62
click at [1283, 219] on th "Action" at bounding box center [1347, 225] width 160 height 62
drag, startPoint x: 1281, startPoint y: 235, endPoint x: 222, endPoint y: 228, distance: 1059.1
click at [226, 228] on tr "Ad Account Your BC ID Ad Account Status Time Zone Cost Balance Action" at bounding box center [820, 225] width 1212 height 62
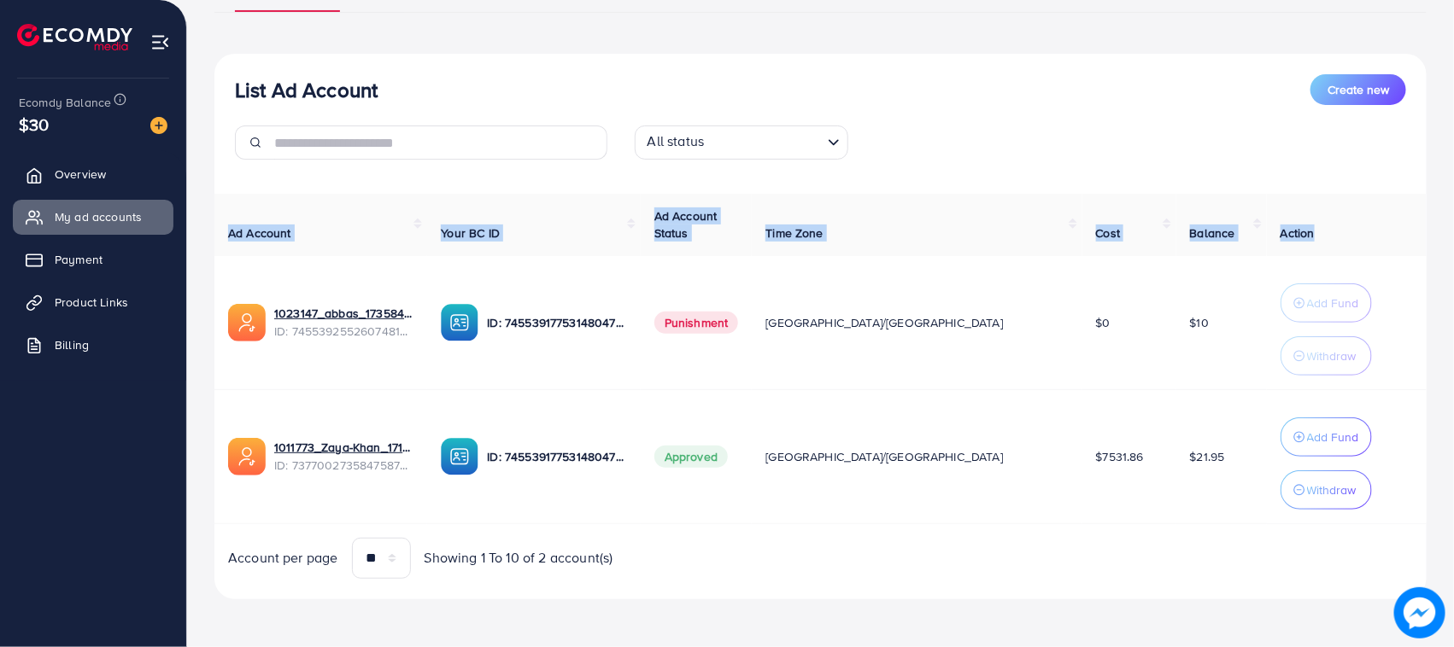
click at [220, 227] on th "Ad Account" at bounding box center [320, 225] width 213 height 62
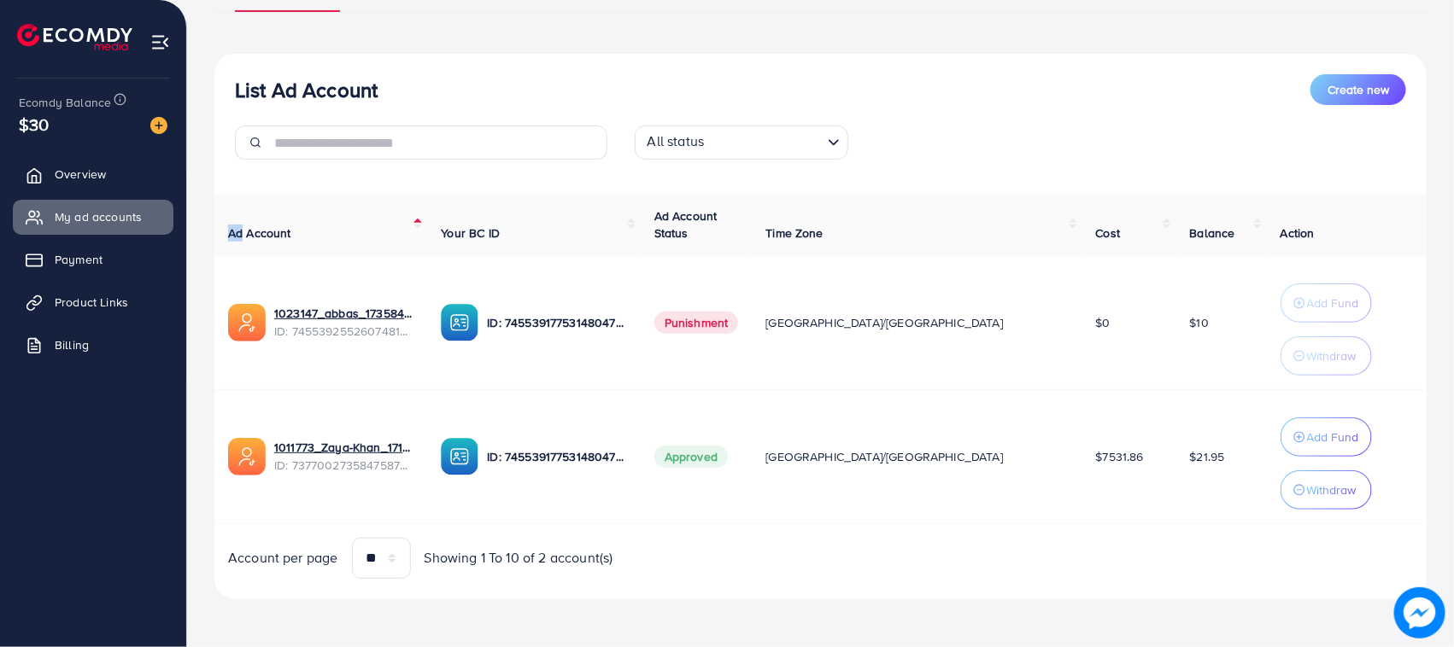
click at [228, 226] on div "Ad Account Your BC ID Ad Account Status Time Zone Cost Balance Action 1023147_a…" at bounding box center [820, 386] width 1212 height 385
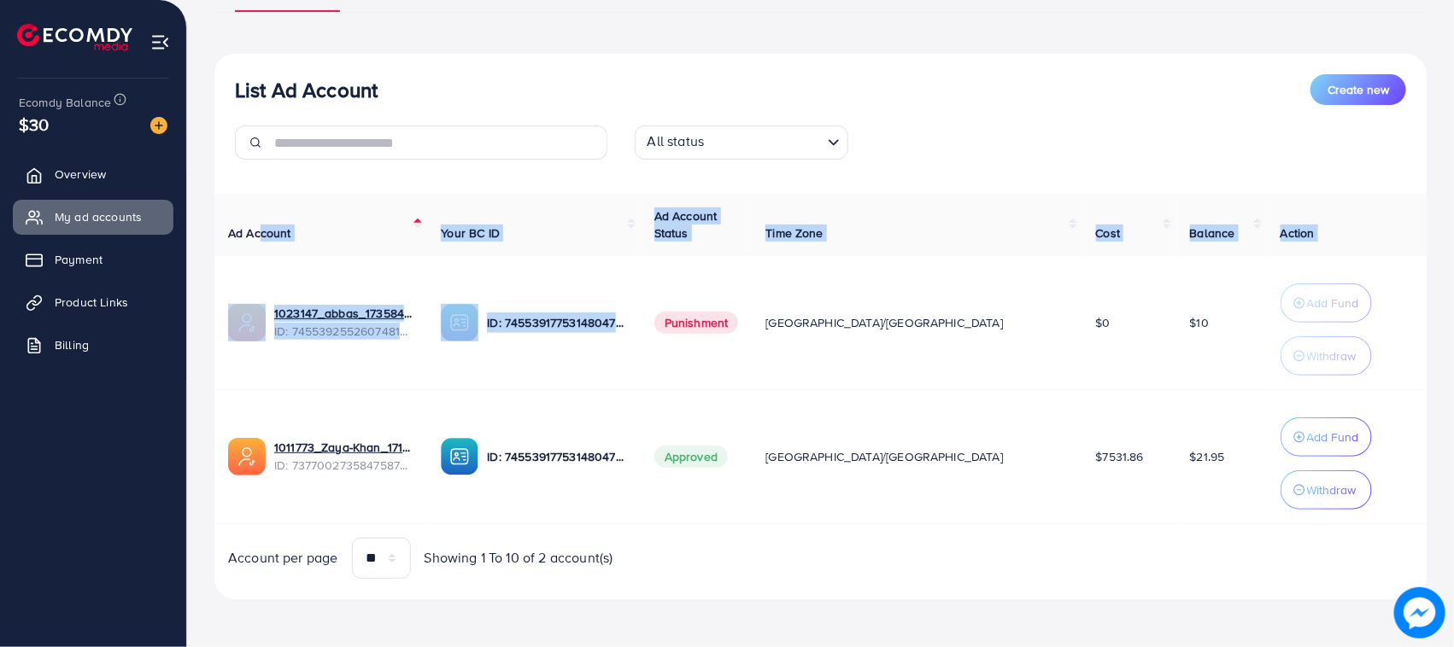
drag, startPoint x: 284, startPoint y: 218, endPoint x: 1209, endPoint y: 195, distance: 925.2
click at [837, 242] on tr "Ad Account Your BC ID Ad Account Status Time Zone Cost Balance Action" at bounding box center [820, 225] width 1212 height 62
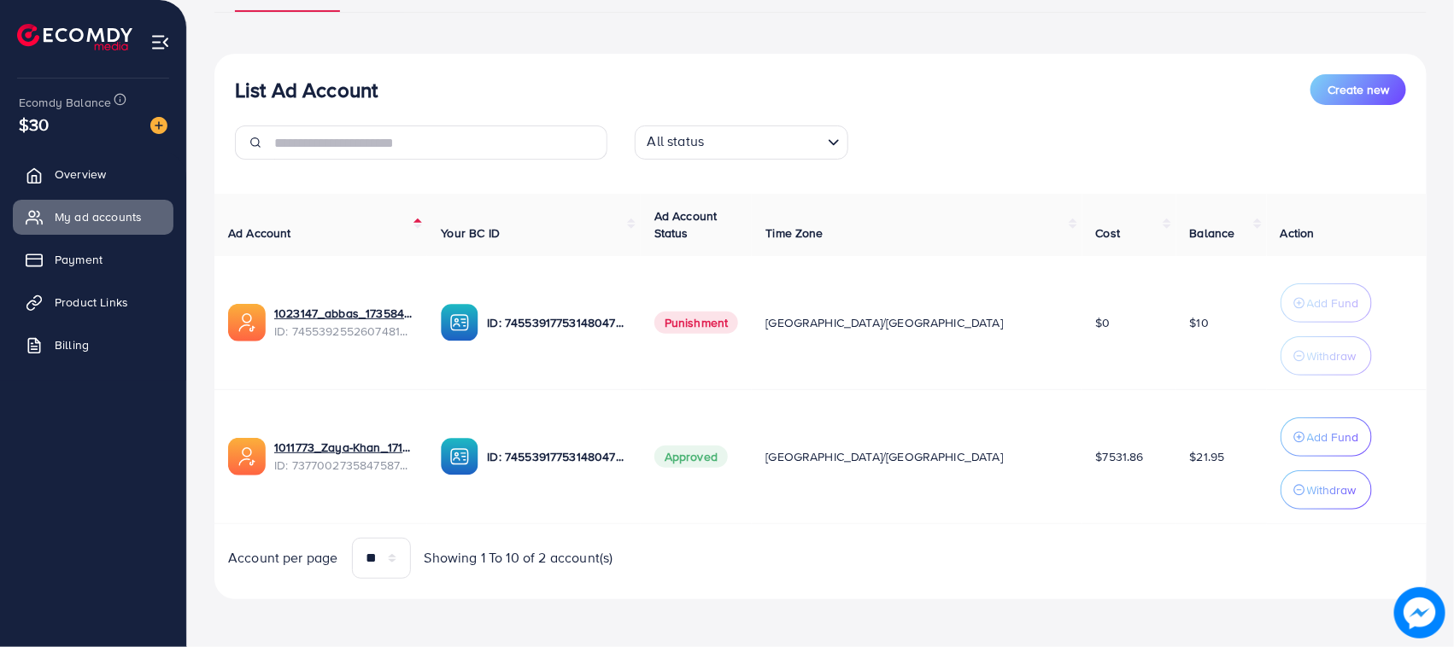
click at [1311, 242] on th "Action" at bounding box center [1347, 225] width 160 height 62
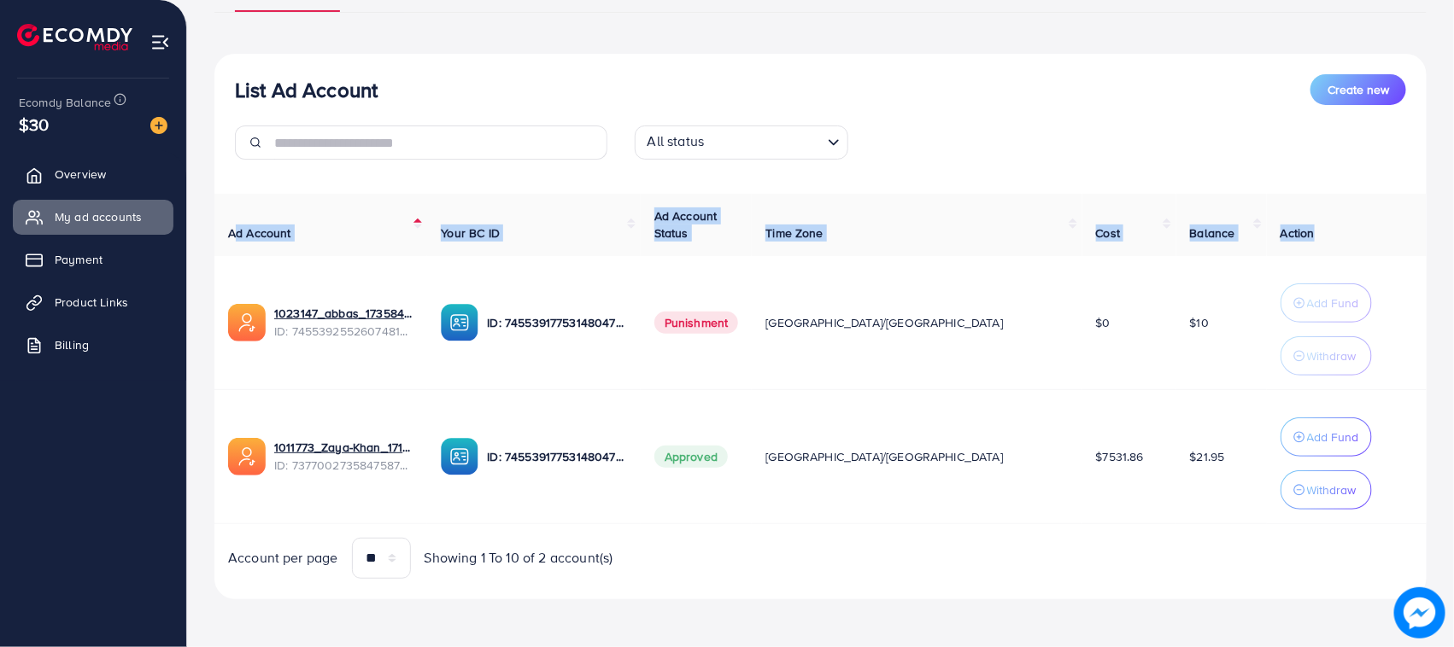
drag, startPoint x: 1311, startPoint y: 242, endPoint x: 231, endPoint y: 219, distance: 1080.6
click at [231, 219] on tr "Ad Account Your BC ID Ad Account Status Time Zone Cost Balance Action" at bounding box center [820, 225] width 1212 height 62
click at [220, 214] on th "Ad Account" at bounding box center [320, 225] width 213 height 62
drag, startPoint x: 220, startPoint y: 214, endPoint x: 1299, endPoint y: 236, distance: 1078.9
click at [1299, 236] on div "Ad Account Your BC ID Ad Account Status Time Zone Cost Balance Action 1023147_a…" at bounding box center [820, 386] width 1212 height 385
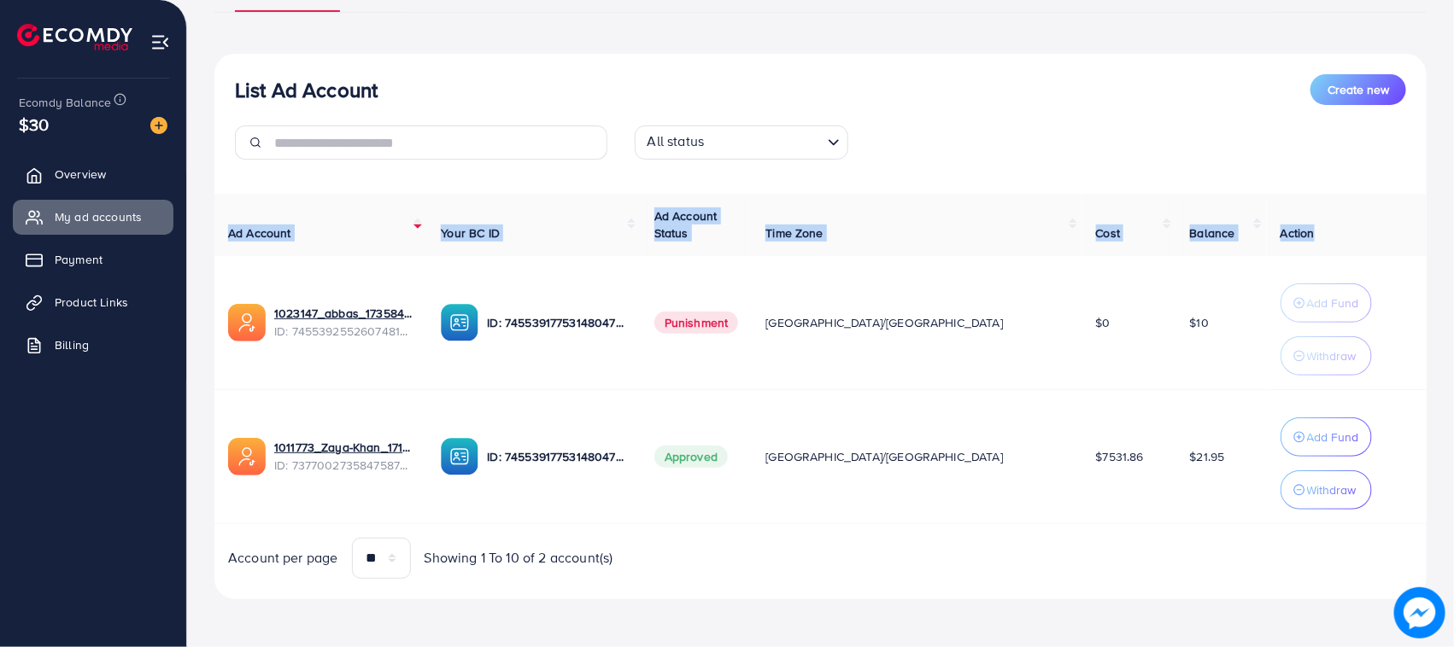
click at [1299, 236] on th "Action" at bounding box center [1347, 225] width 160 height 62
drag, startPoint x: 1299, startPoint y: 236, endPoint x: 227, endPoint y: 215, distance: 1072.1
click at [227, 215] on tr "Ad Account Your BC ID Ad Account Status Time Zone Cost Balance Action" at bounding box center [820, 225] width 1212 height 62
click at [226, 215] on th "Ad Account" at bounding box center [320, 225] width 213 height 62
drag, startPoint x: 226, startPoint y: 215, endPoint x: 1318, endPoint y: 240, distance: 1091.8
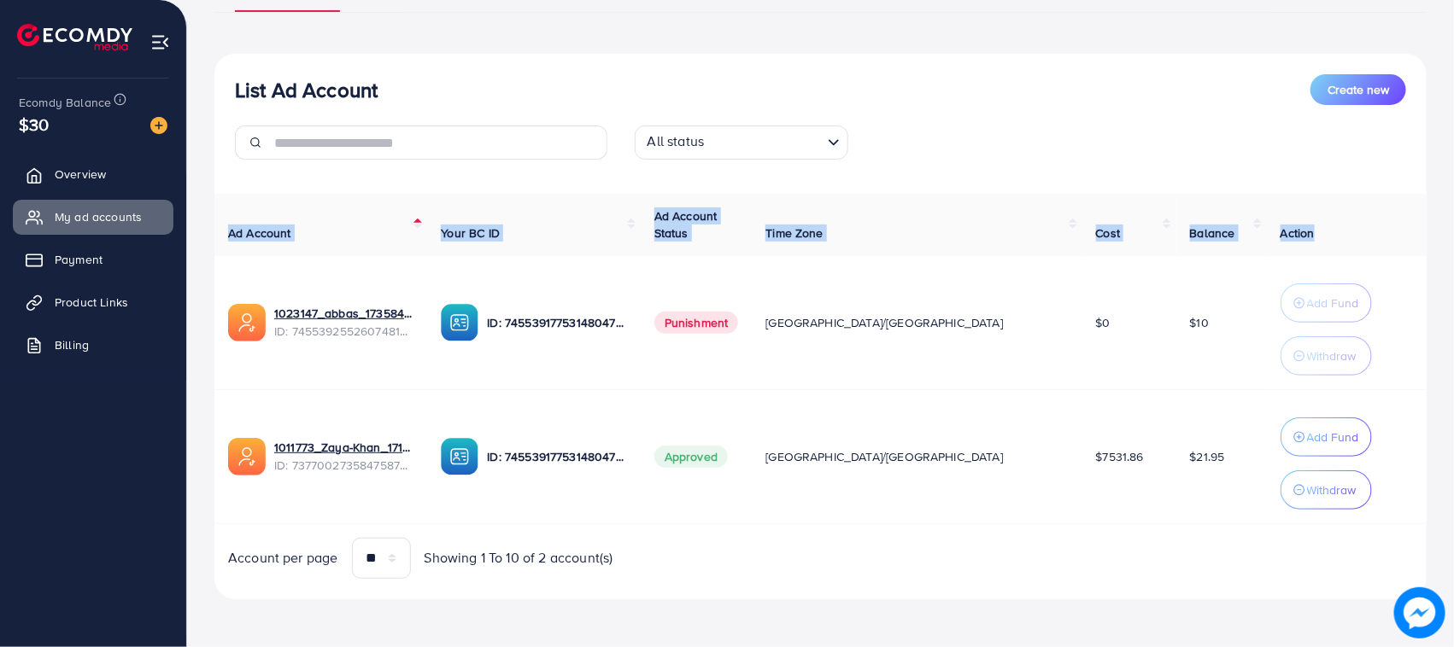
click at [1318, 240] on tr "Ad Account Your BC ID Ad Account Status Time Zone Cost Balance Action" at bounding box center [820, 225] width 1212 height 62
click at [1318, 240] on th "Action" at bounding box center [1347, 225] width 160 height 62
drag, startPoint x: 1273, startPoint y: 239, endPoint x: 215, endPoint y: 218, distance: 1058.4
click at [235, 226] on tr "Ad Account Your BC ID Ad Account Status Time Zone Cost Balance Action" at bounding box center [820, 225] width 1212 height 62
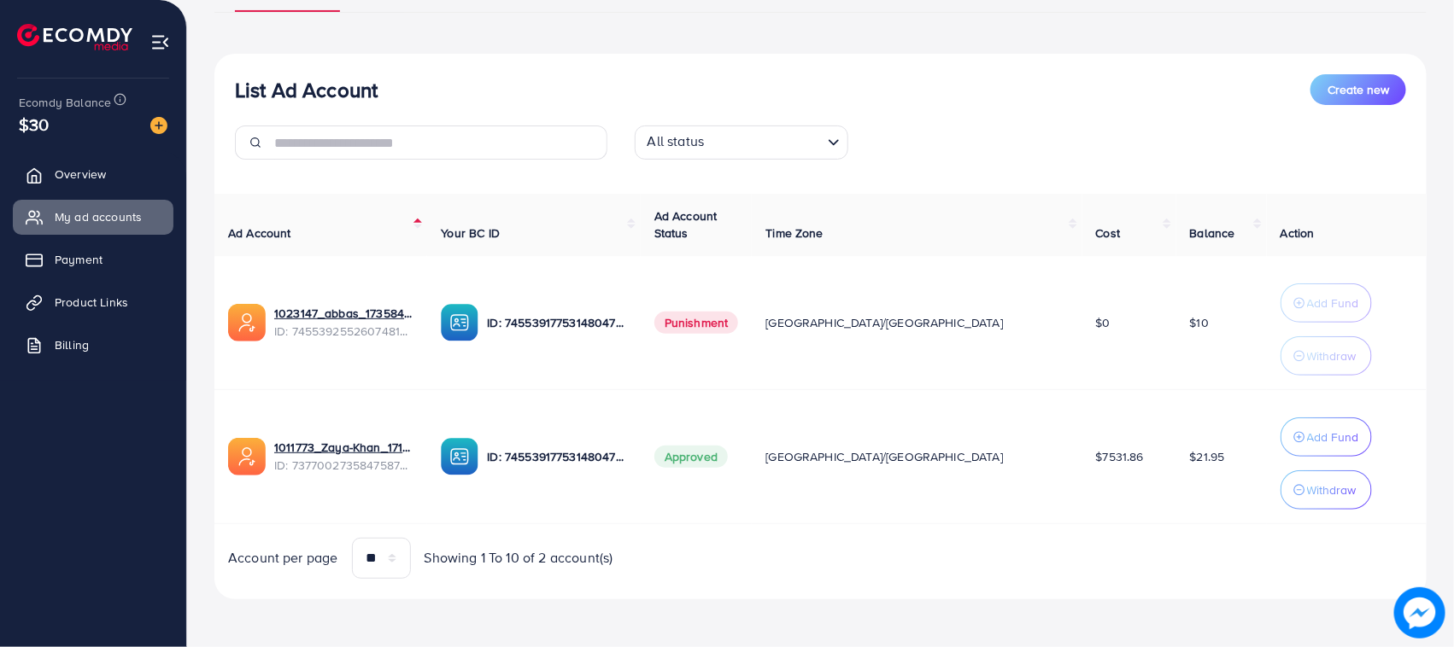
click at [208, 212] on div "List Ad Account Create new List Ad Account Create new All status Loading... Ad …" at bounding box center [820, 243] width 1267 height 807
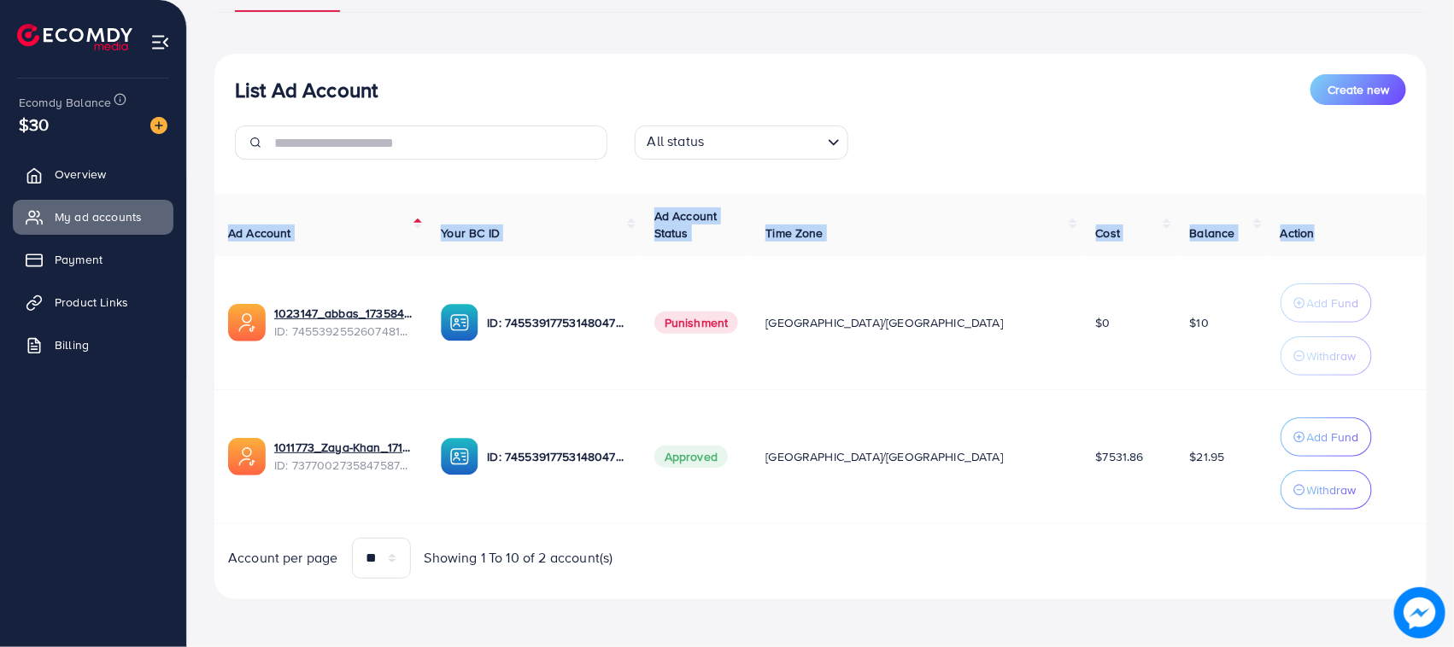
drag, startPoint x: 373, startPoint y: 231, endPoint x: 1351, endPoint y: 243, distance: 978.0
click at [1351, 243] on tr "Ad Account Your BC ID Ad Account Status Time Zone Cost Balance Action" at bounding box center [820, 225] width 1212 height 62
click at [1317, 232] on th "Action" at bounding box center [1347, 225] width 160 height 62
drag, startPoint x: 1317, startPoint y: 232, endPoint x: 215, endPoint y: 216, distance: 1101.9
click at [232, 220] on tr "Ad Account Your BC ID Ad Account Status Time Zone Cost Balance Action" at bounding box center [820, 225] width 1212 height 62
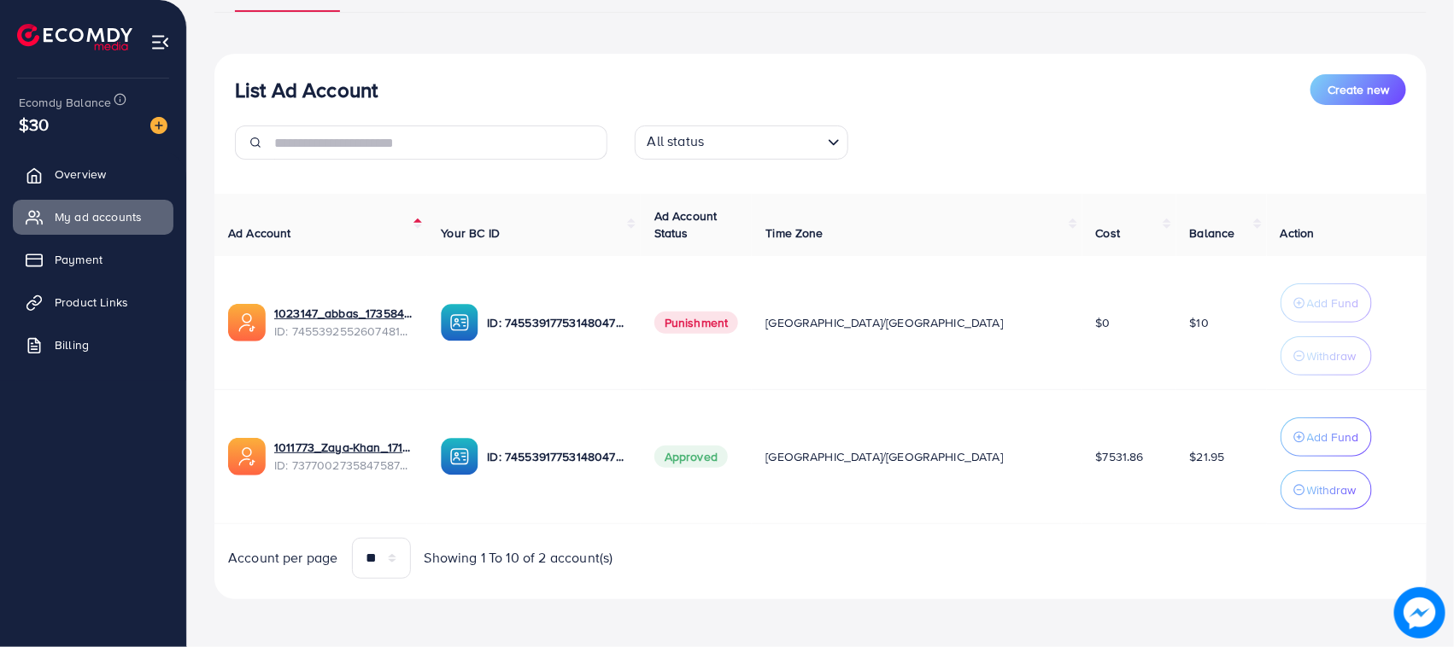
click at [202, 208] on div "List Ad Account Create new List Ad Account Create new All status Loading... Ad …" at bounding box center [820, 243] width 1267 height 807
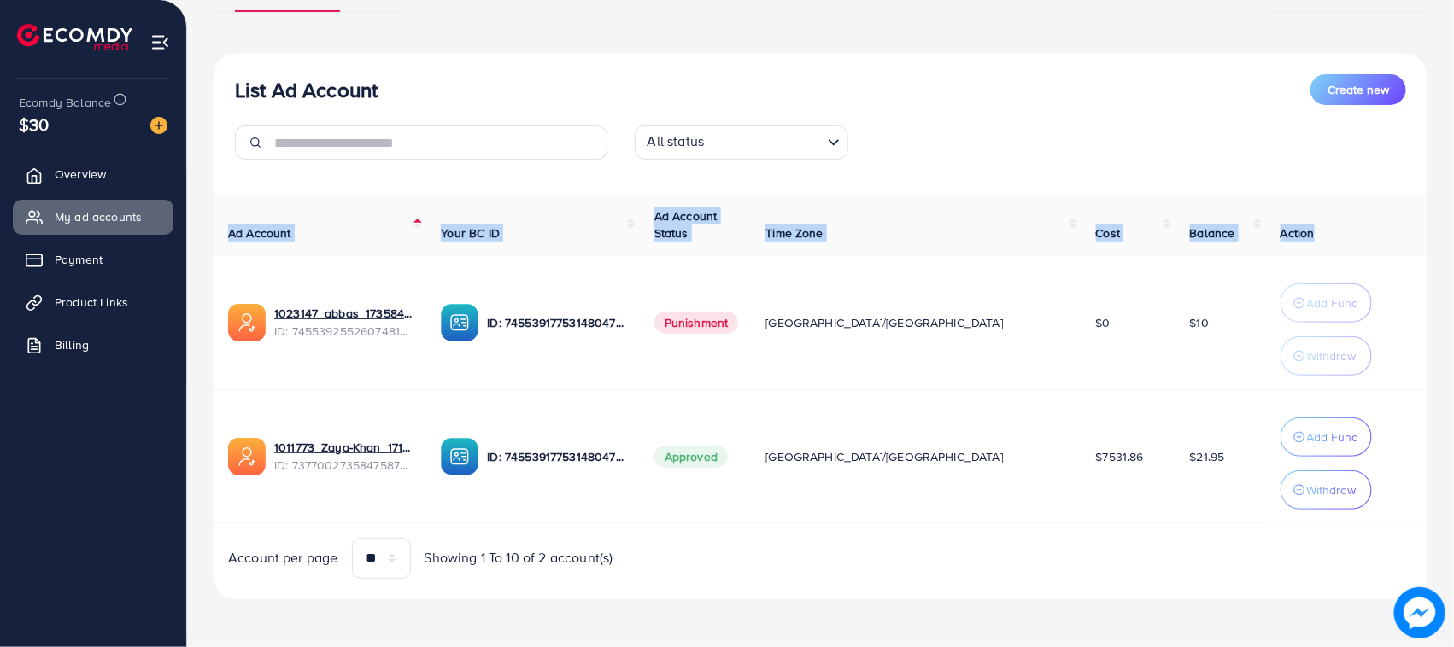
drag, startPoint x: 300, startPoint y: 229, endPoint x: 1287, endPoint y: 240, distance: 987.4
click at [1287, 240] on div "List Ad Account Create new List Ad Account Create new All status Loading... Ad …" at bounding box center [820, 243] width 1267 height 807
click at [1287, 240] on th "Action" at bounding box center [1347, 225] width 160 height 62
drag, startPoint x: 1287, startPoint y: 240, endPoint x: 236, endPoint y: 236, distance: 1051.4
click at [236, 236] on tr "Ad Account Your BC ID Ad Account Status Time Zone Cost Balance Action" at bounding box center [820, 225] width 1212 height 62
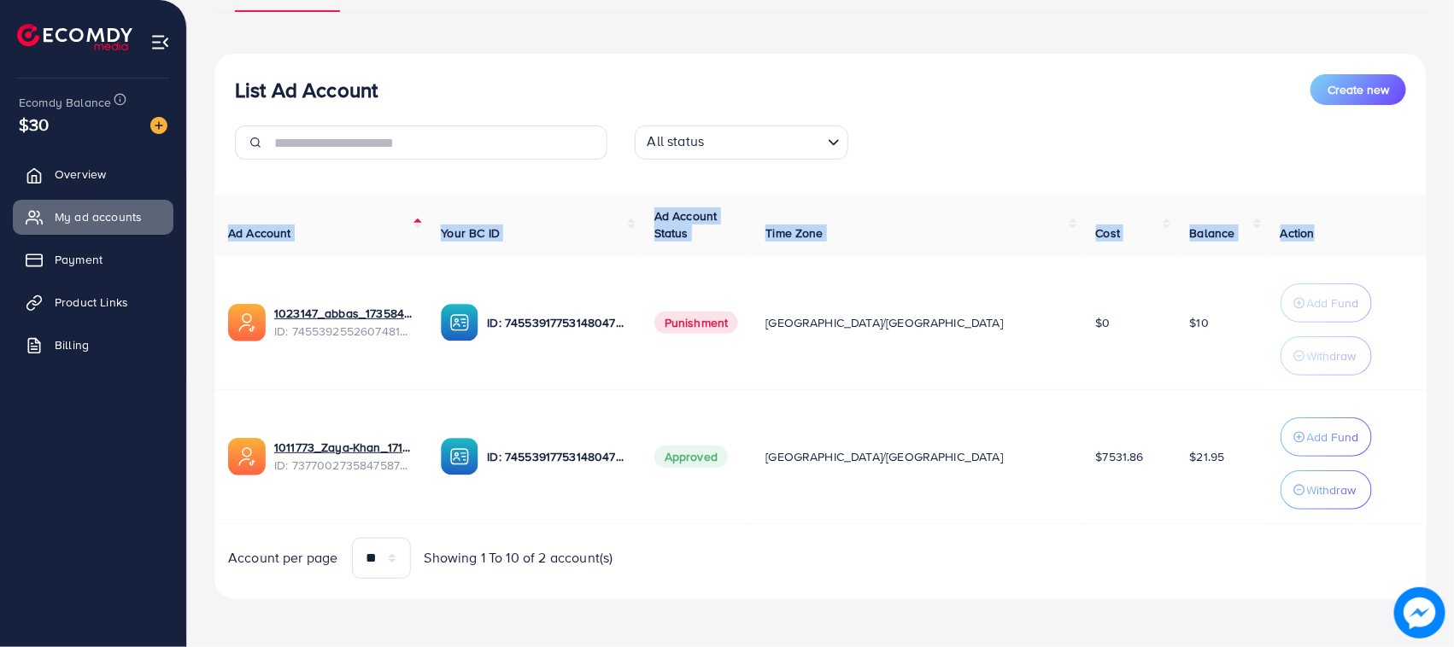
click at [214, 219] on th "Ad Account" at bounding box center [320, 225] width 213 height 62
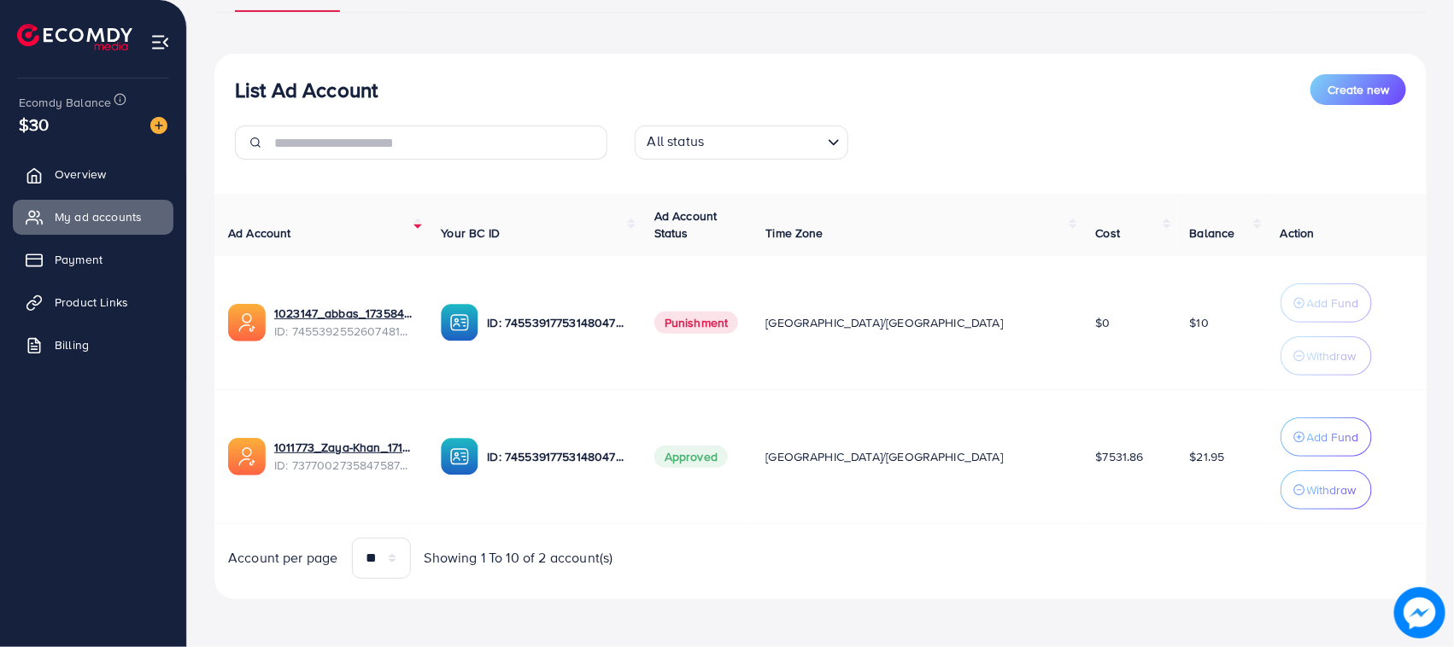
click at [214, 219] on th "Ad Account" at bounding box center [320, 225] width 213 height 62
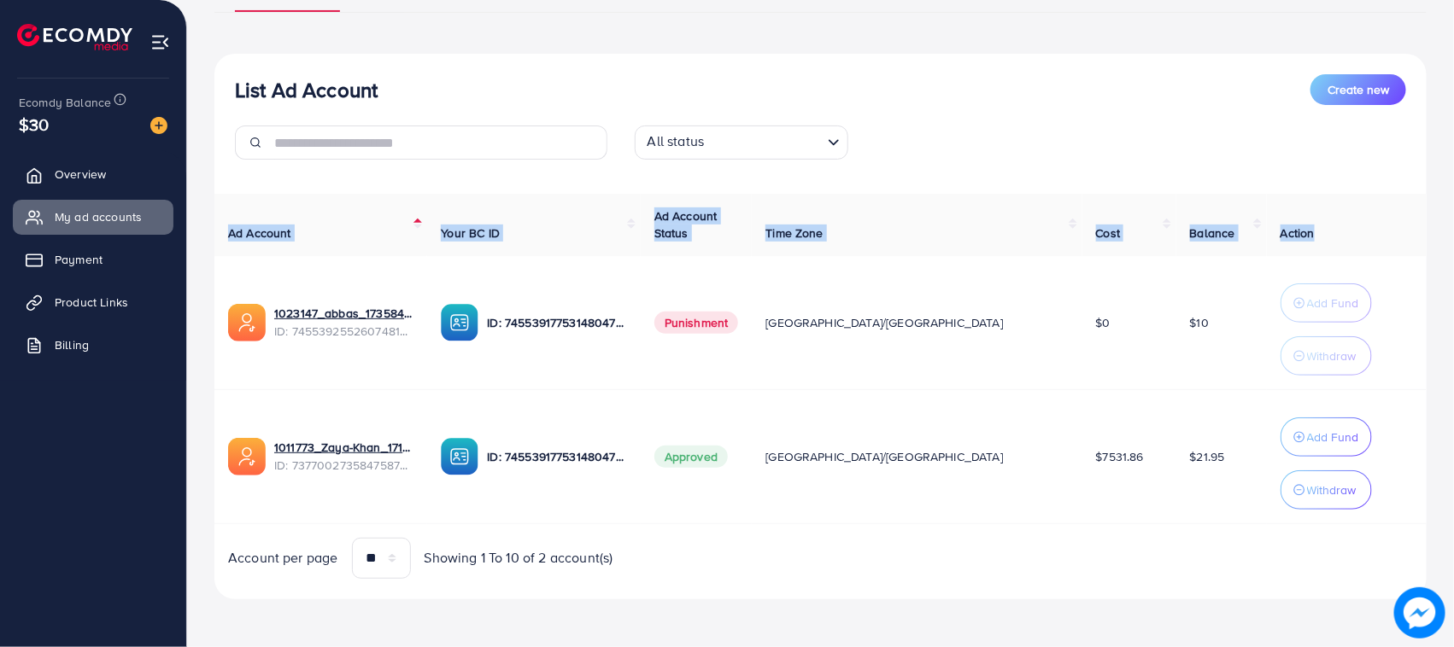
drag, startPoint x: 214, startPoint y: 219, endPoint x: 1273, endPoint y: 222, distance: 1058.2
click at [1273, 222] on div "Ad Account Your BC ID Ad Account Status Time Zone Cost Balance Action 1023147_a…" at bounding box center [820, 386] width 1212 height 385
click at [1287, 231] on th "Action" at bounding box center [1347, 225] width 160 height 62
drag, startPoint x: 1287, startPoint y: 231, endPoint x: 214, endPoint y: 227, distance: 1073.6
click at [214, 227] on tr "Ad Account Your BC ID Ad Account Status Time Zone Cost Balance Action" at bounding box center [820, 225] width 1212 height 62
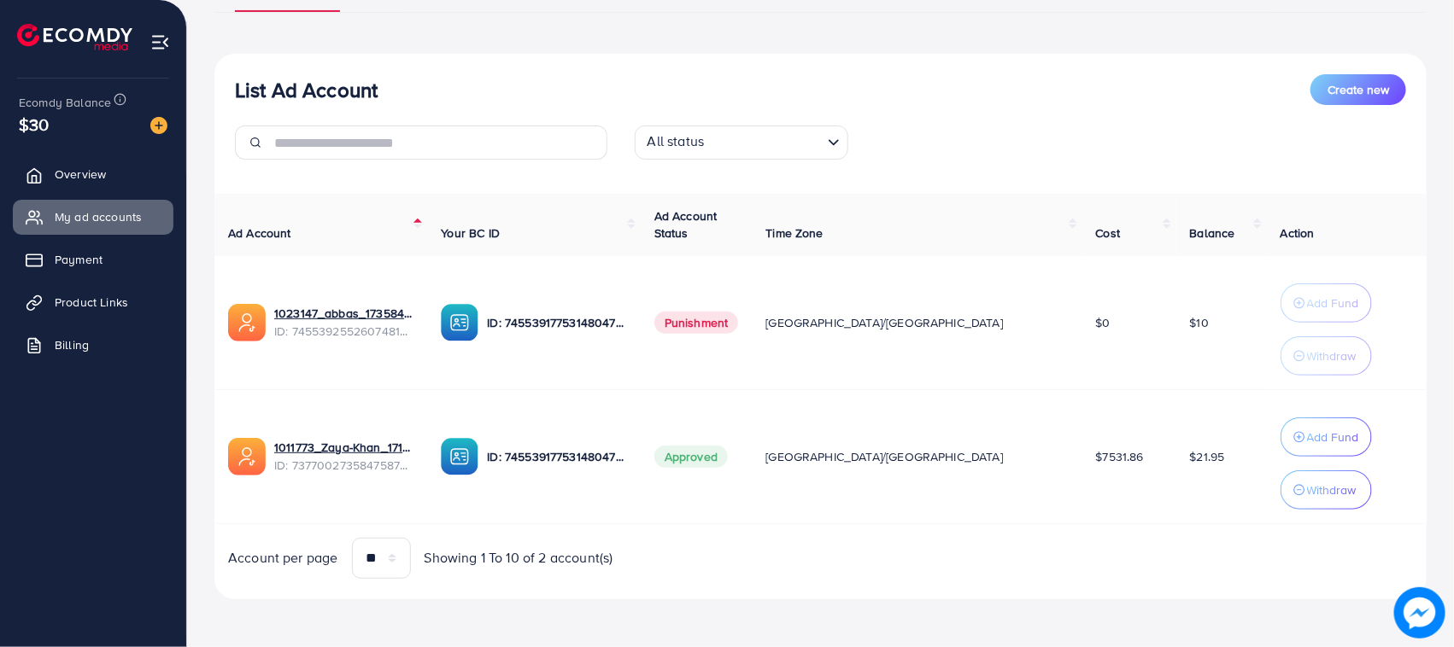
click at [210, 214] on div "List Ad Account Create new List Ad Account Create new All status Loading... Ad …" at bounding box center [820, 243] width 1267 height 807
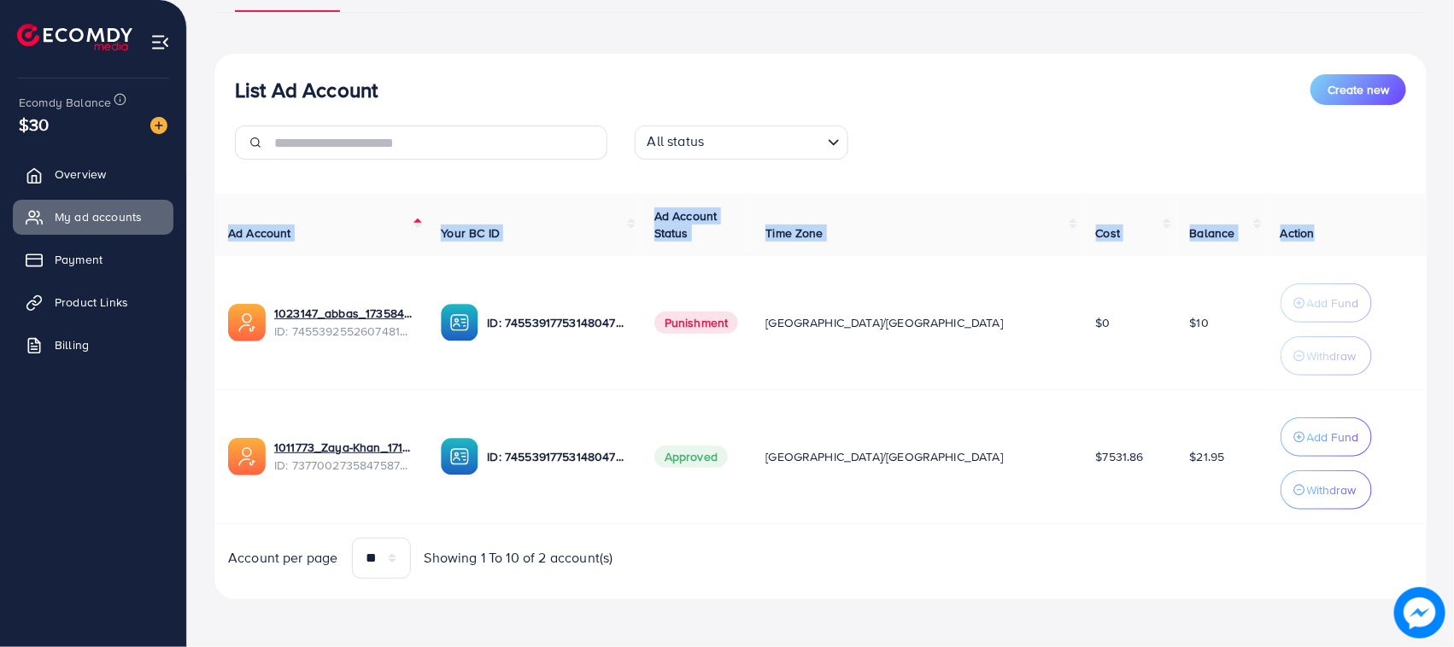
drag, startPoint x: 210, startPoint y: 214, endPoint x: 1296, endPoint y: 218, distance: 1085.5
click at [1296, 218] on div "List Ad Account Create new List Ad Account Create new All status Loading... Ad …" at bounding box center [820, 243] width 1267 height 807
click at [1303, 198] on th "Action" at bounding box center [1347, 225] width 160 height 62
drag, startPoint x: 1296, startPoint y: 235, endPoint x: 205, endPoint y: 209, distance: 1091.8
click at [205, 209] on div "List Ad Account Create new List Ad Account Create new All status Loading... Ad …" at bounding box center [820, 243] width 1267 height 807
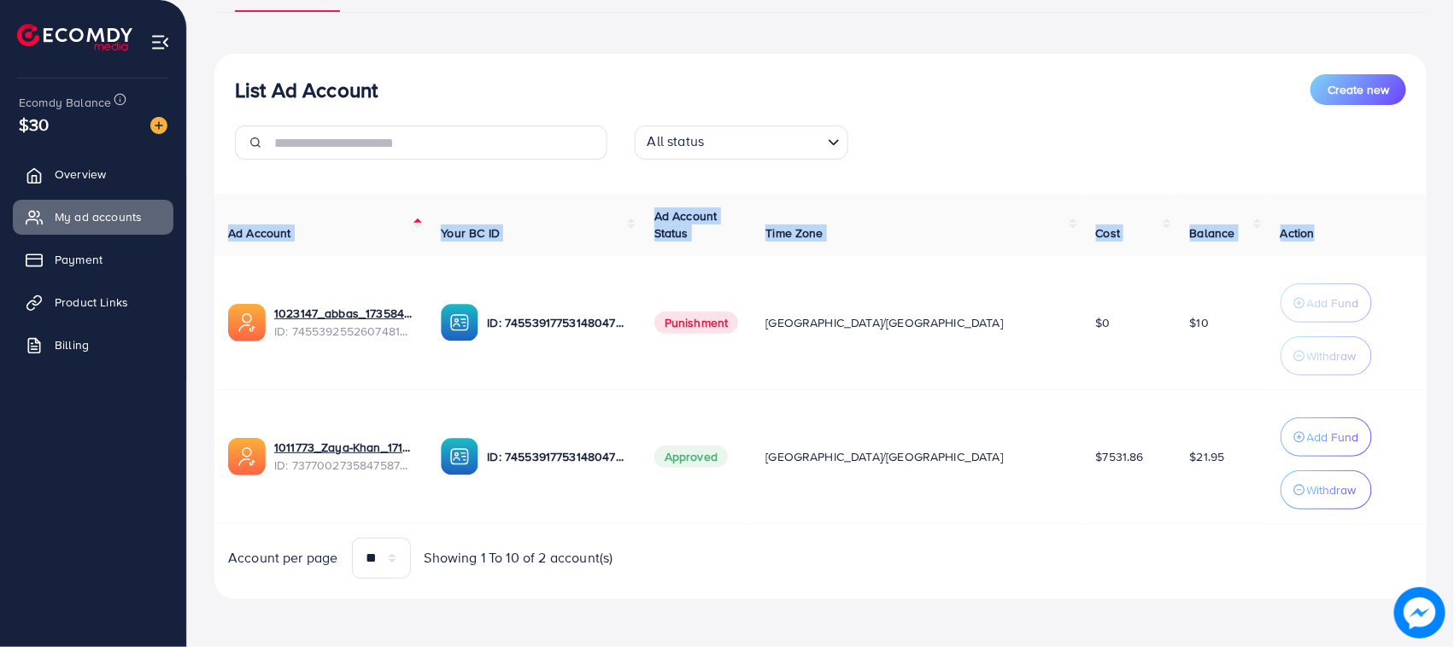
click at [202, 197] on div "List Ad Account Create new List Ad Account Create new All status Loading... Ad …" at bounding box center [820, 243] width 1267 height 807
drag, startPoint x: 209, startPoint y: 229, endPoint x: 1326, endPoint y: 225, distance: 1117.1
click at [1326, 225] on div "List Ad Account Create new List Ad Account Create new All status Loading... Ad …" at bounding box center [820, 243] width 1267 height 807
click at [1326, 225] on th "Action" at bounding box center [1347, 225] width 160 height 62
drag, startPoint x: 1326, startPoint y: 225, endPoint x: 215, endPoint y: 236, distance: 1111.2
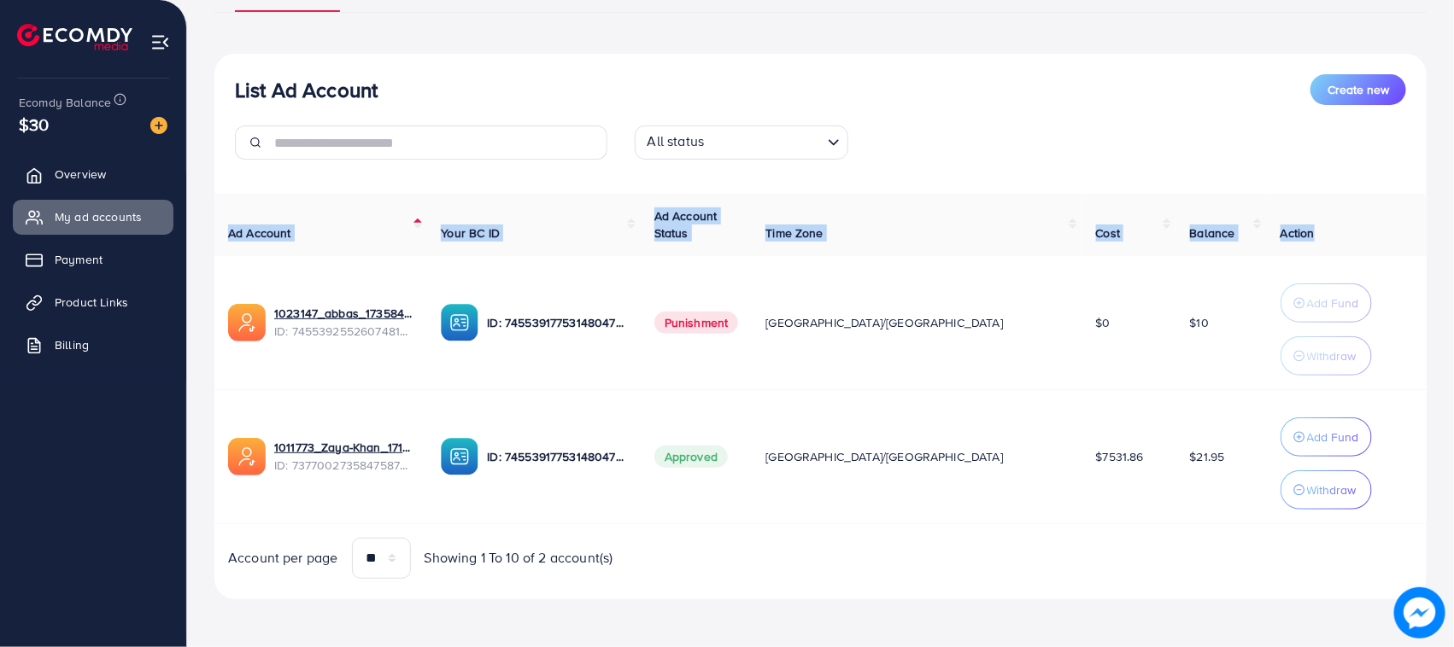
click at [215, 236] on tr "Ad Account Your BC ID Ad Account Status Time Zone Cost Balance Action" at bounding box center [820, 225] width 1212 height 62
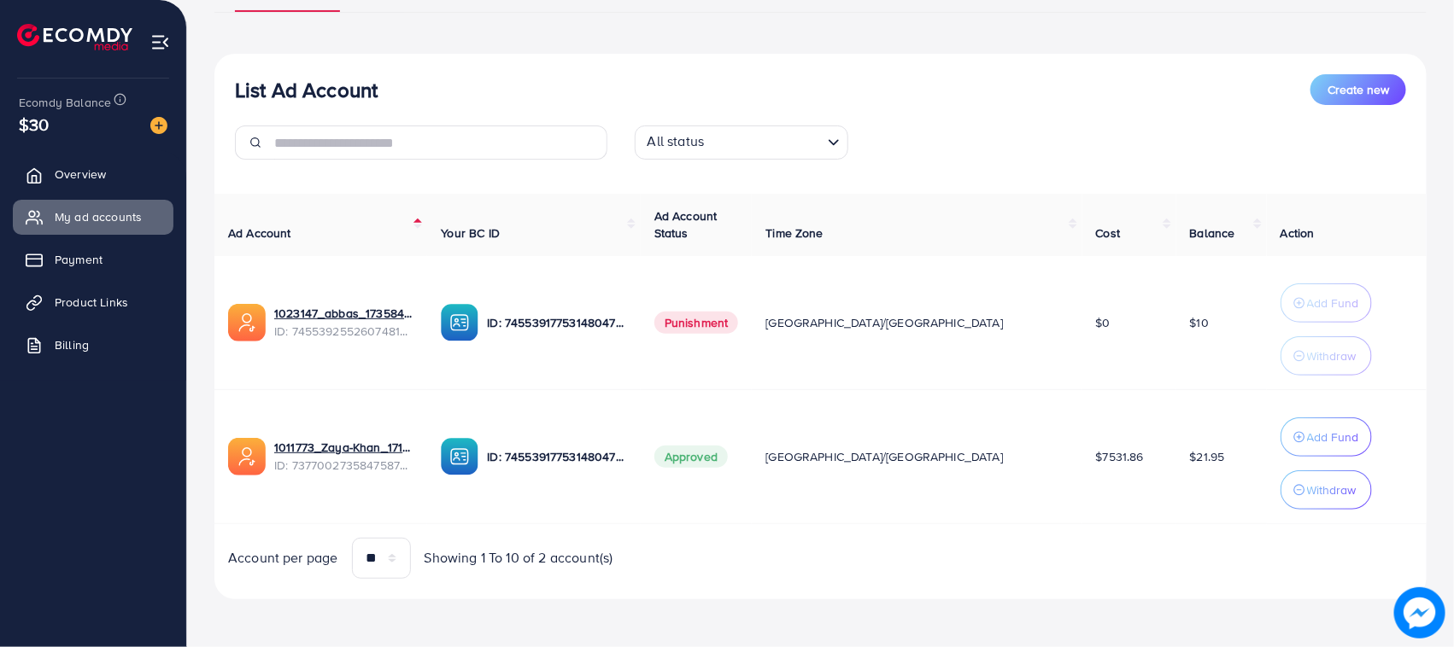
click at [218, 99] on div "List Ad Account Create new All status Loading..." at bounding box center [820, 123] width 1212 height 99
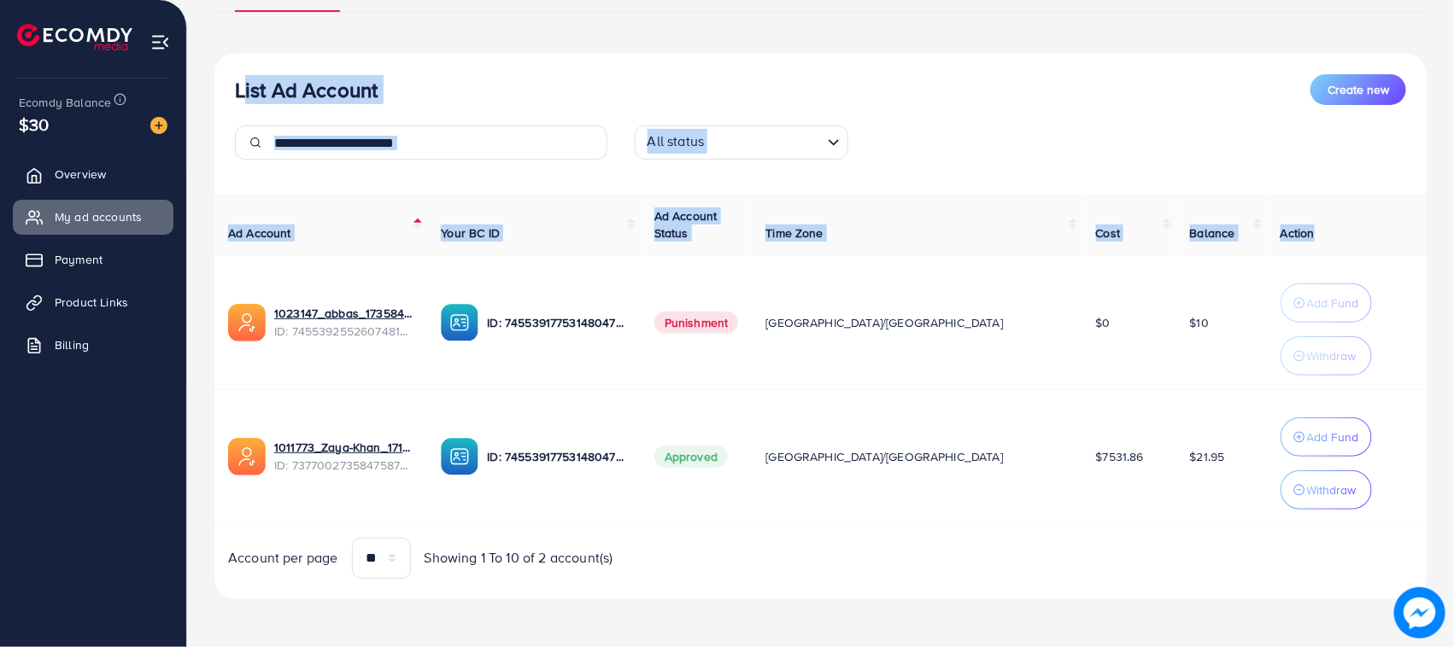
drag, startPoint x: 218, startPoint y: 82, endPoint x: 1320, endPoint y: 248, distance: 1114.1
click at [1320, 248] on div "List Ad Account Create new All status Loading... Ad Account Your BC ID Ad Accou…" at bounding box center [820, 327] width 1212 height 546
click at [1320, 248] on th "Action" at bounding box center [1347, 225] width 160 height 62
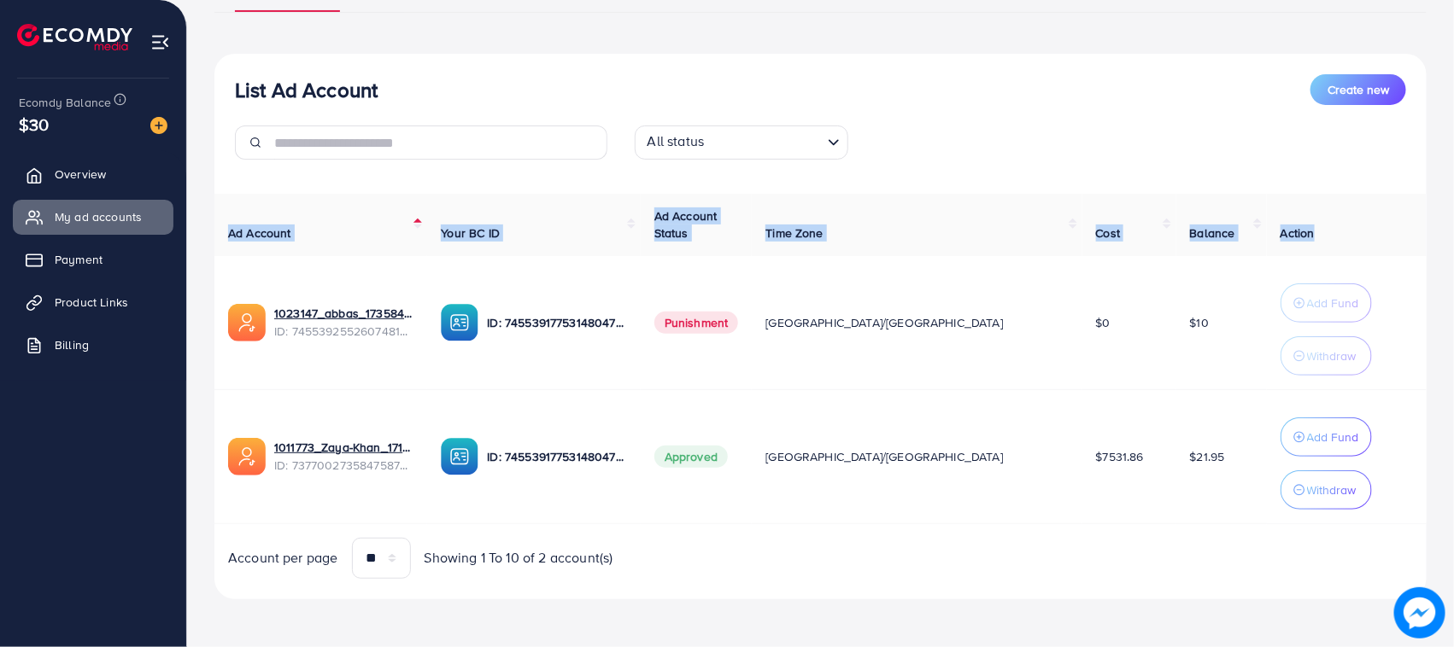
drag, startPoint x: 1320, startPoint y: 248, endPoint x: 222, endPoint y: 226, distance: 1097.7
click at [222, 226] on tr "Ad Account Your BC ID Ad Account Status Time Zone Cost Balance Action" at bounding box center [820, 225] width 1212 height 62
click at [214, 215] on th "Ad Account" at bounding box center [320, 225] width 213 height 62
drag, startPoint x: 214, startPoint y: 215, endPoint x: 1287, endPoint y: 245, distance: 1073.1
click at [1287, 245] on div "Ad Account Your BC ID Ad Account Status Time Zone Cost Balance Action 1023147_a…" at bounding box center [820, 386] width 1212 height 385
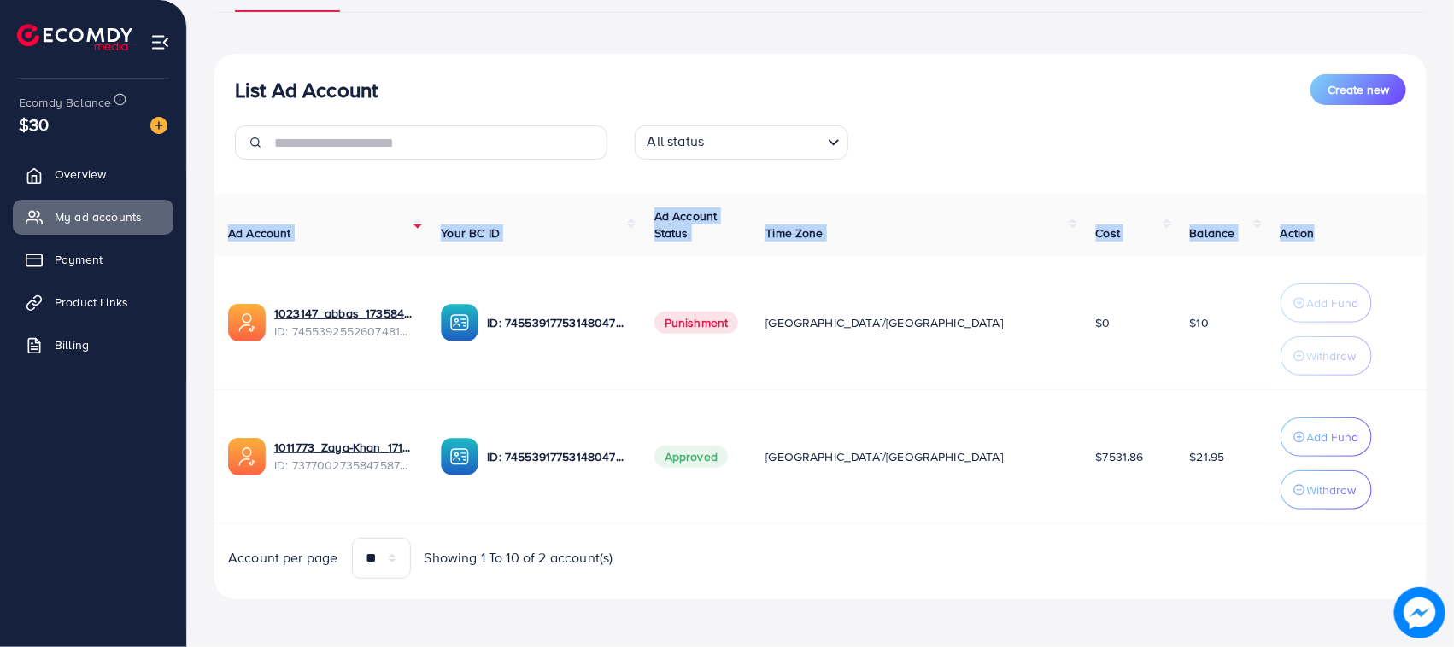
click at [1301, 232] on th "Action" at bounding box center [1347, 225] width 160 height 62
drag, startPoint x: 1301, startPoint y: 232, endPoint x: 222, endPoint y: 210, distance: 1078.9
click at [239, 219] on tr "Ad Account Your BC ID Ad Account Status Time Zone Cost Balance Action" at bounding box center [820, 225] width 1212 height 62
click at [215, 209] on th "Ad Account" at bounding box center [320, 225] width 213 height 62
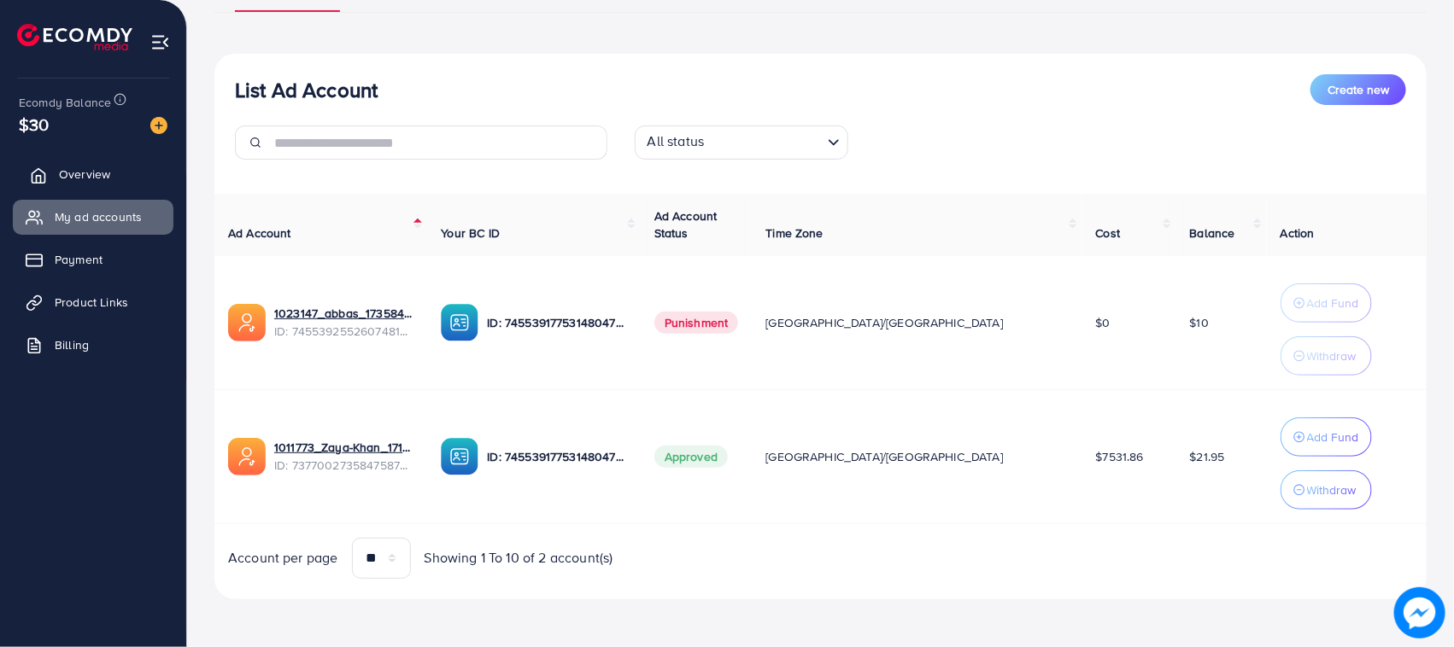
click at [15, 167] on link "Overview" at bounding box center [93, 174] width 161 height 34
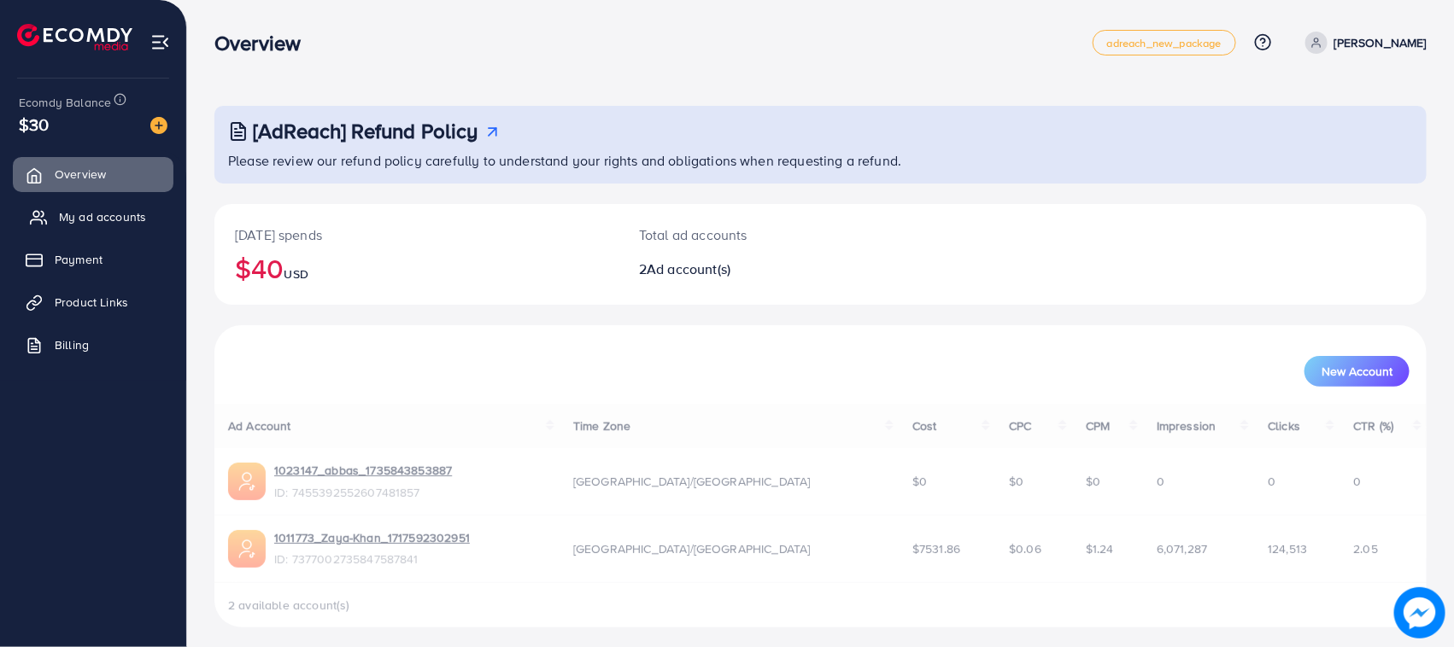
click at [74, 201] on link "My ad accounts" at bounding box center [93, 217] width 161 height 34
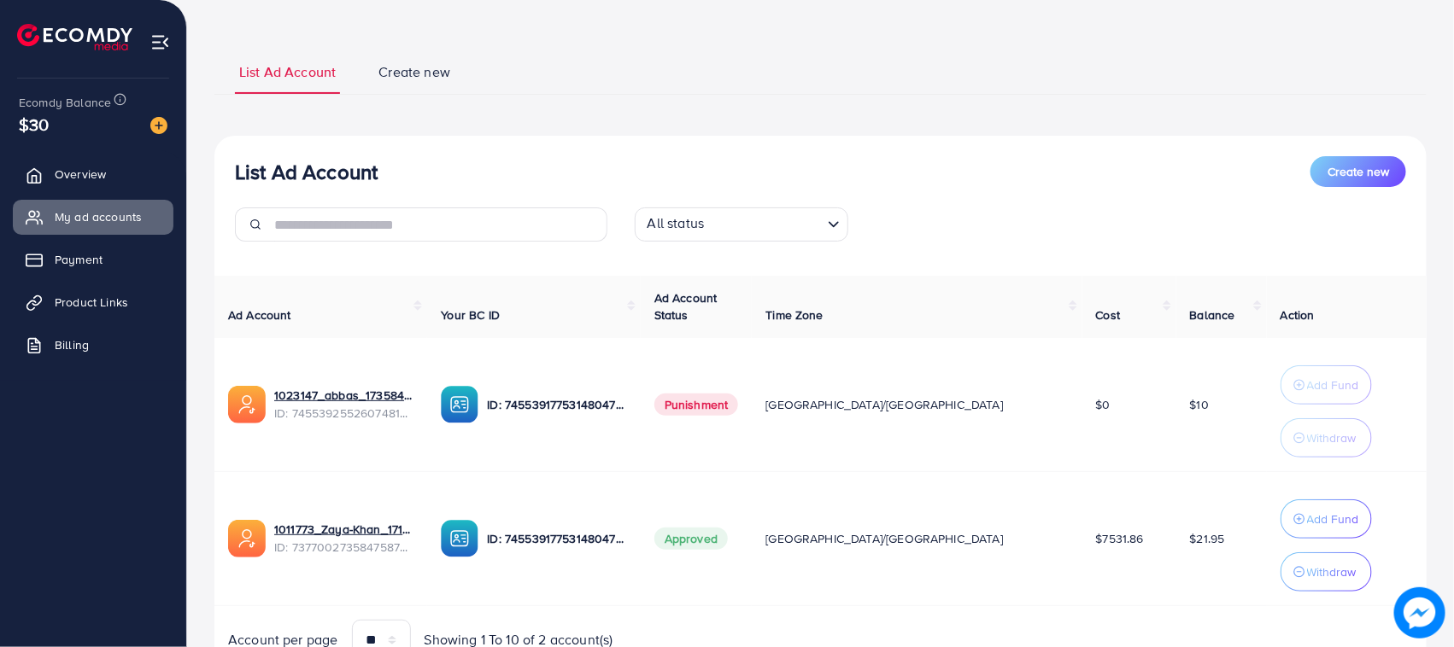
scroll to position [161, 0]
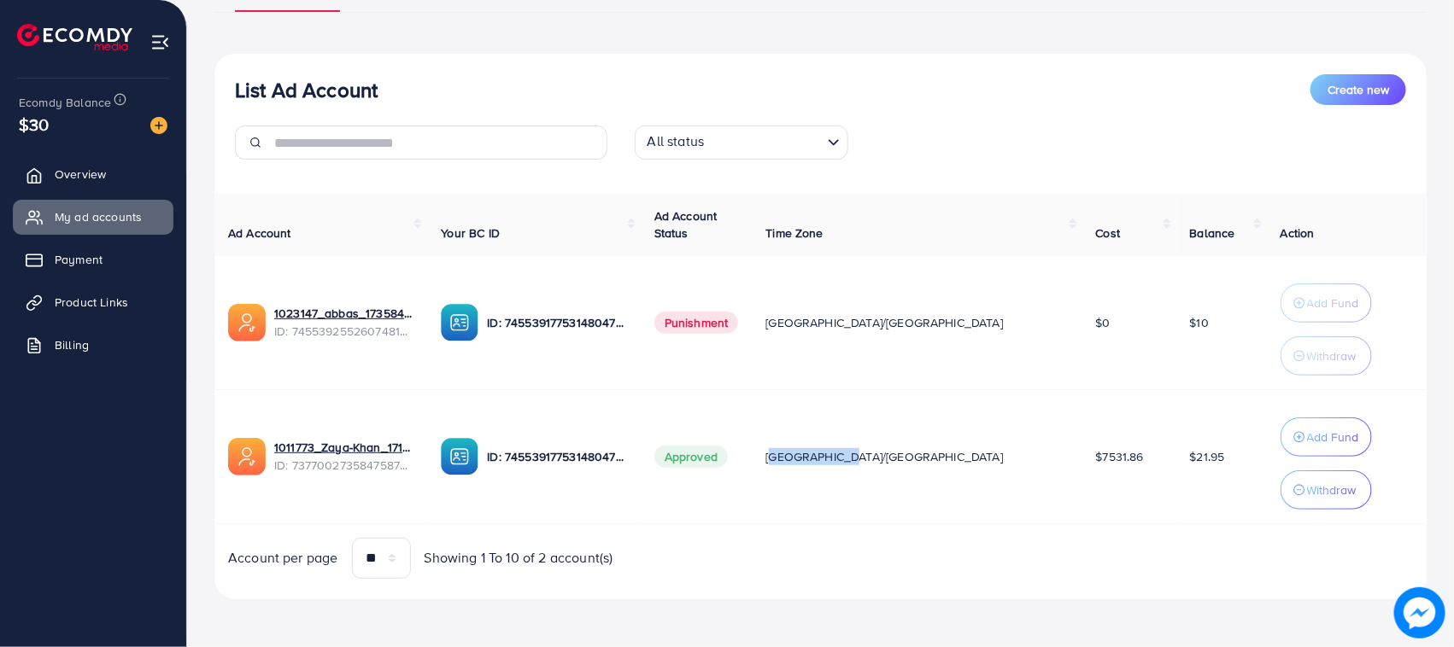
drag, startPoint x: 949, startPoint y: 450, endPoint x: 864, endPoint y: 451, distance: 84.6
click at [864, 451] on td "[GEOGRAPHIC_DATA]/[GEOGRAPHIC_DATA]" at bounding box center [917, 456] width 330 height 134
drag, startPoint x: 864, startPoint y: 451, endPoint x: 997, endPoint y: 502, distance: 142.0
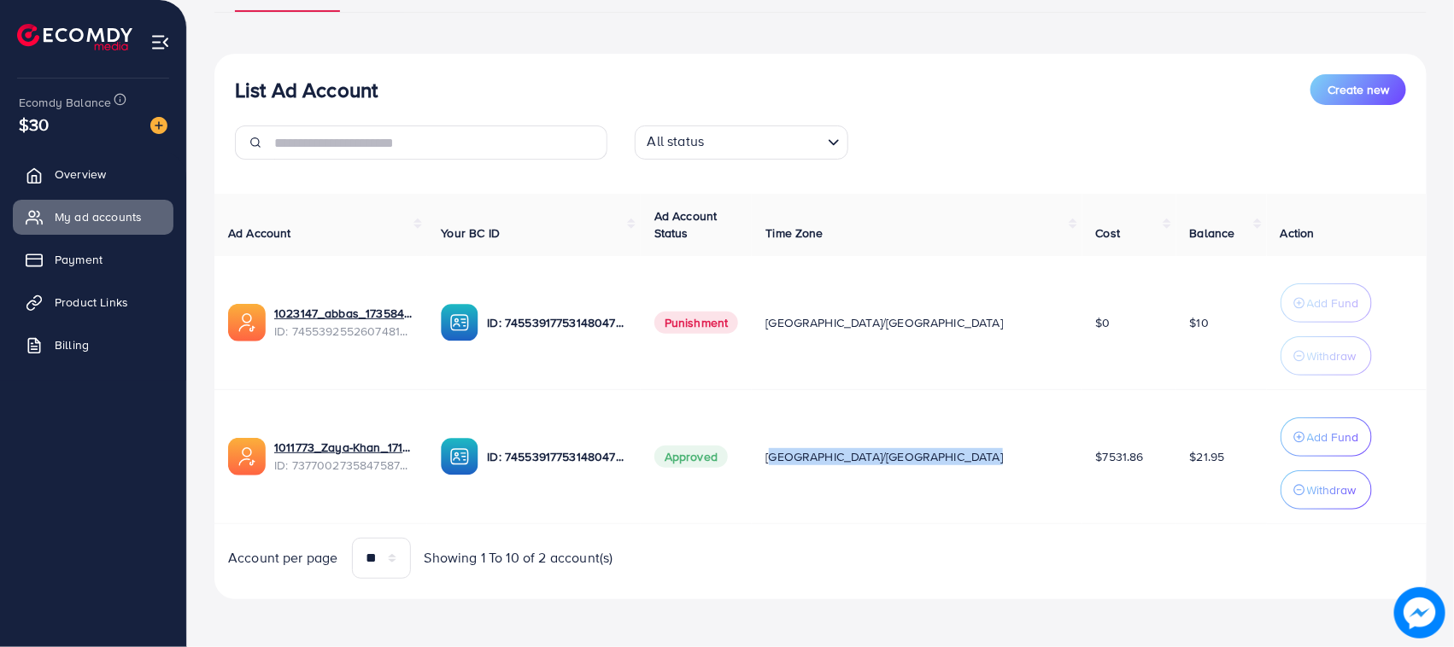
click at [863, 451] on td "[GEOGRAPHIC_DATA]/[GEOGRAPHIC_DATA]" at bounding box center [917, 456] width 330 height 134
click at [1082, 505] on td "$7531.86" at bounding box center [1129, 456] width 94 height 134
drag, startPoint x: 1177, startPoint y: 458, endPoint x: 1117, endPoint y: 459, distance: 59.8
click at [1176, 459] on td "$21.95" at bounding box center [1221, 456] width 91 height 134
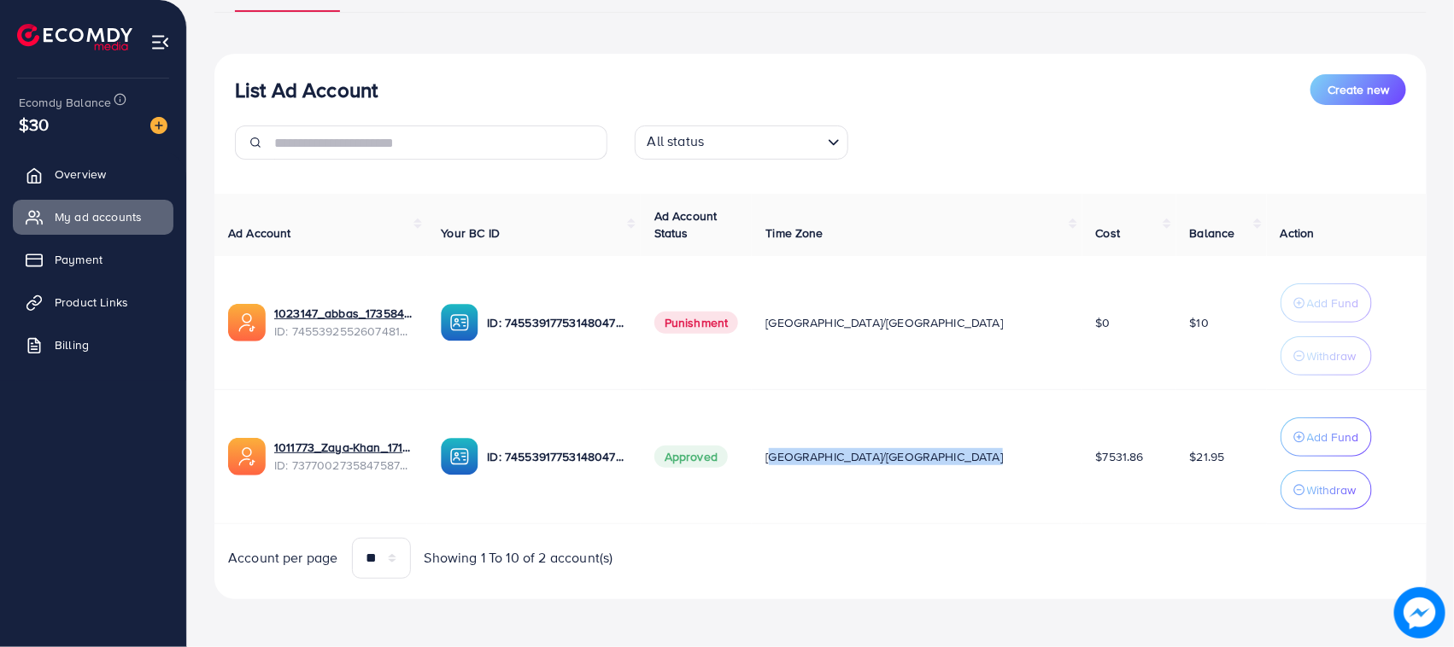
drag, startPoint x: 235, startPoint y: 432, endPoint x: 1197, endPoint y: 481, distance: 963.8
click at [1197, 481] on tr "1011773_Zaya-Khan_1717592302951 ID: 7377002735847587841 ID: 7455391775314804752…" at bounding box center [820, 456] width 1212 height 134
click at [1191, 461] on td "$21.95" at bounding box center [1221, 456] width 91 height 134
drag, startPoint x: 1191, startPoint y: 461, endPoint x: 237, endPoint y: 418, distance: 955.8
click at [271, 427] on tr "1011773_Zaya-Khan_1717592302951 ID: 7377002735847587841 ID: 7455391775314804752…" at bounding box center [820, 456] width 1212 height 134
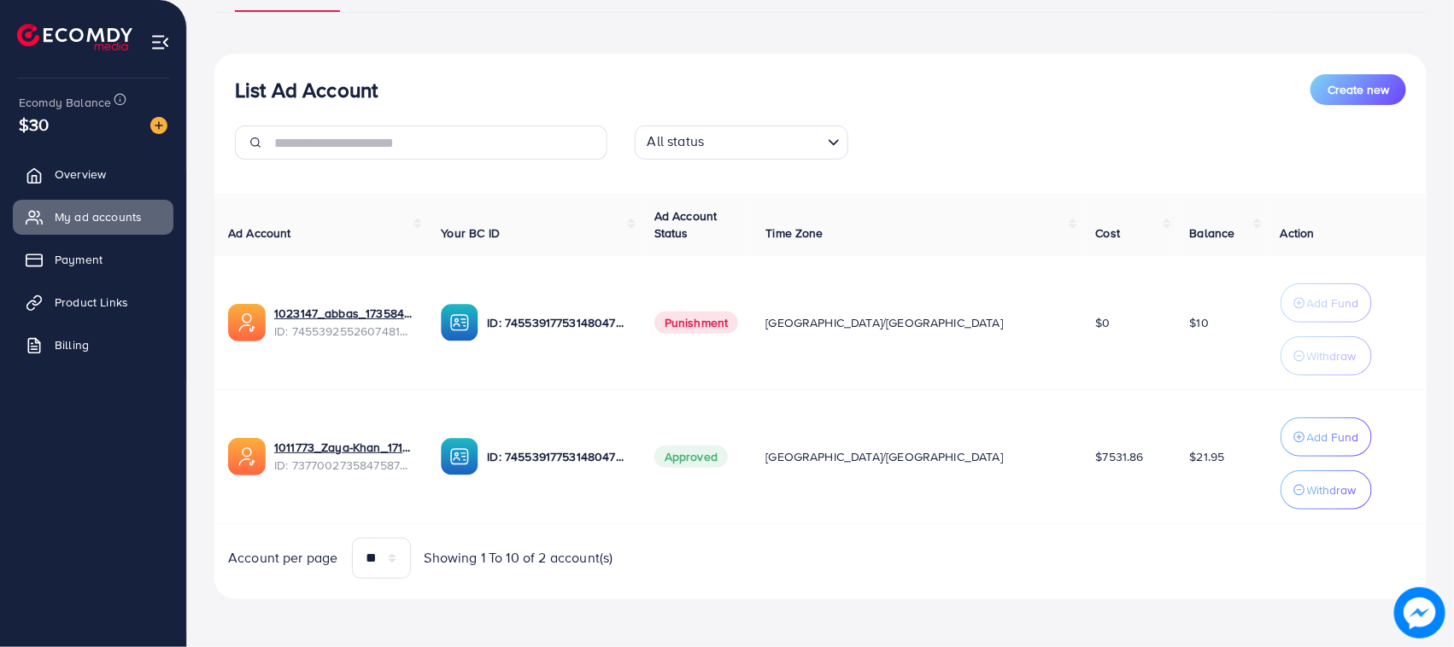
click at [231, 416] on td "1011773_Zaya-Khan_1717592302951 ID: 7377002735847587841" at bounding box center [320, 456] width 213 height 134
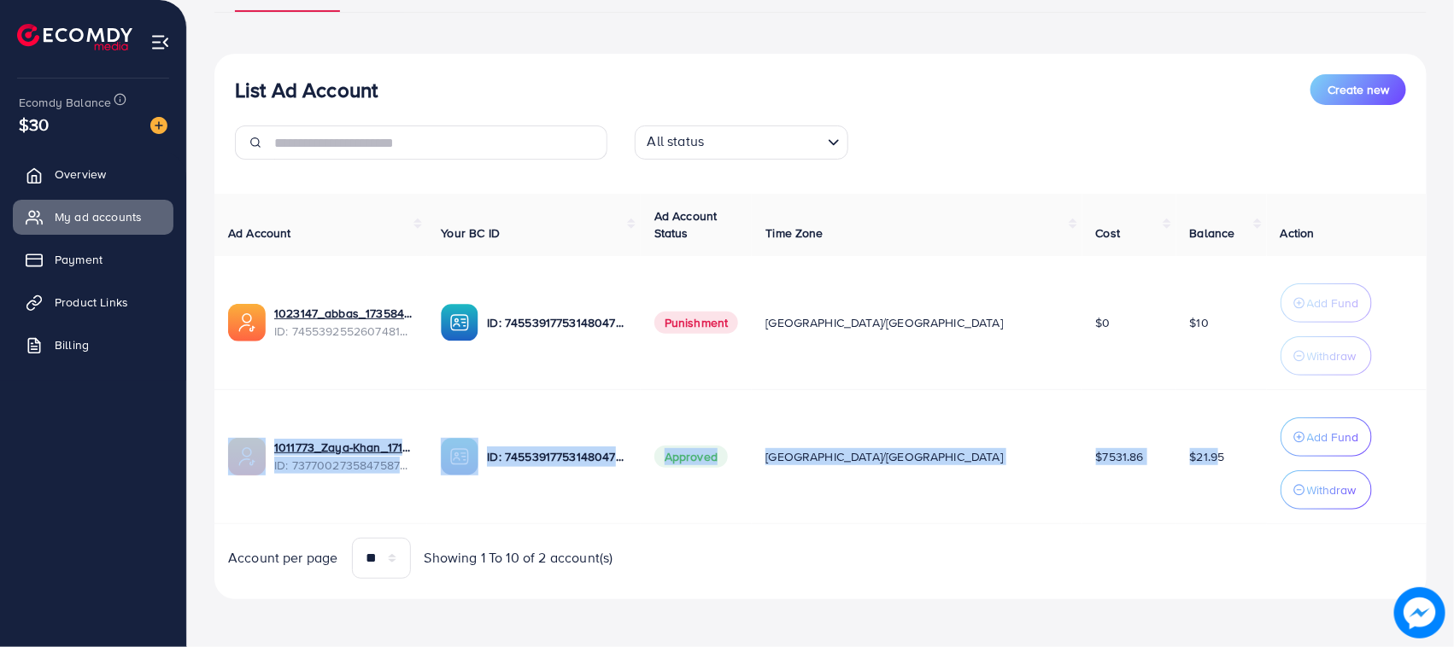
drag, startPoint x: 259, startPoint y: 429, endPoint x: 1164, endPoint y: 489, distance: 907.3
click at [1162, 489] on tr "1011773_Zaya-Khan_1717592302951 ID: 7377002735847587841 ID: 7455391775314804752…" at bounding box center [820, 456] width 1212 height 134
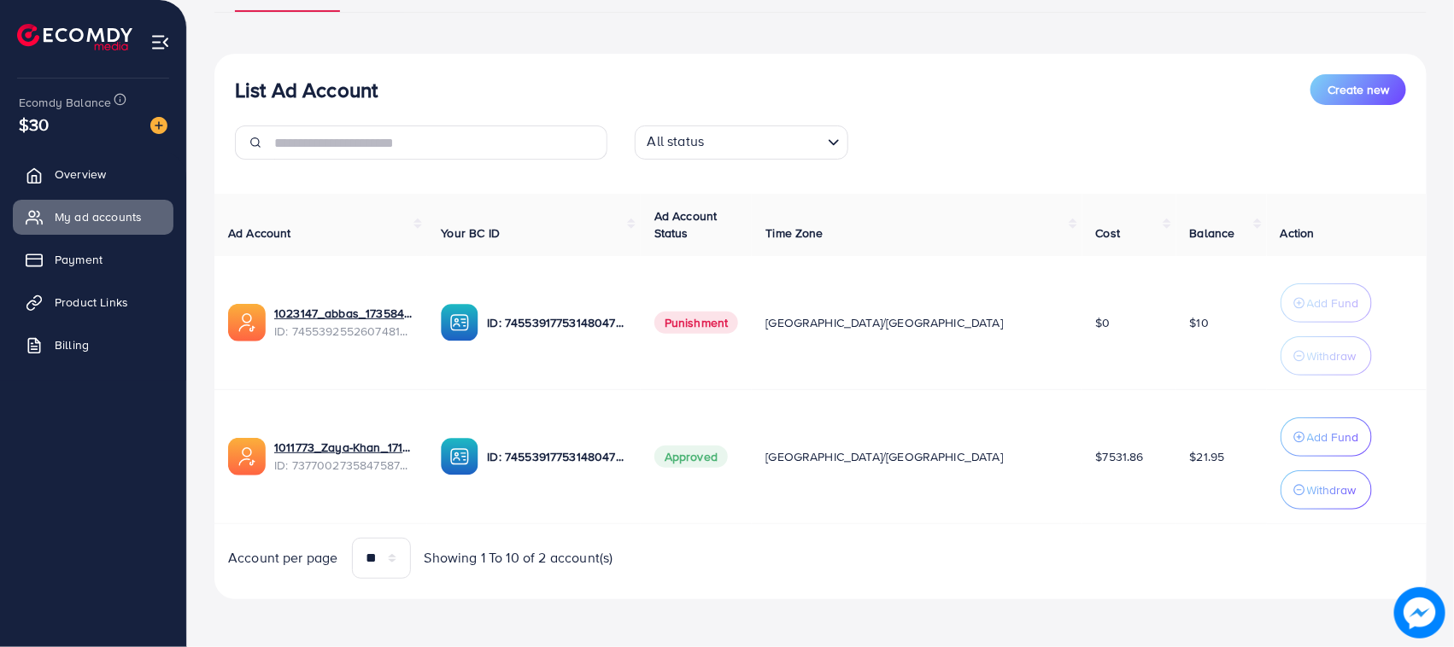
click at [1176, 479] on td "$21.95" at bounding box center [1221, 456] width 91 height 134
drag, startPoint x: 1179, startPoint y: 467, endPoint x: 249, endPoint y: 467, distance: 929.2
click at [249, 467] on tr "1011773_Zaya-Khan_1717592302951 ID: 7377002735847587841 ID: 7455391775314804752…" at bounding box center [820, 456] width 1212 height 134
click at [218, 436] on td "1011773_Zaya-Khan_1717592302951 ID: 7377002735847587841" at bounding box center [320, 456] width 213 height 134
